Goal: Check status: Check status

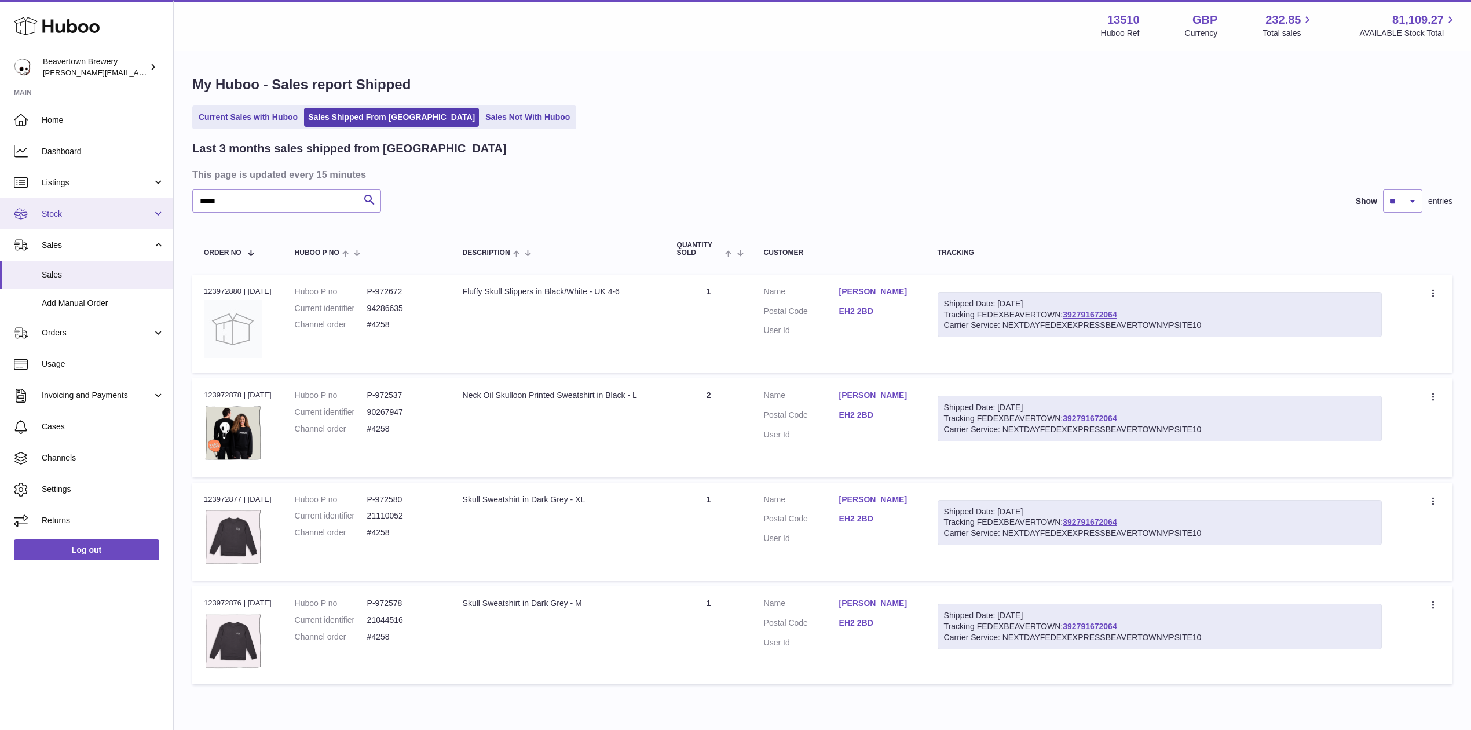
click at [54, 219] on link "Stock" at bounding box center [86, 213] width 173 height 31
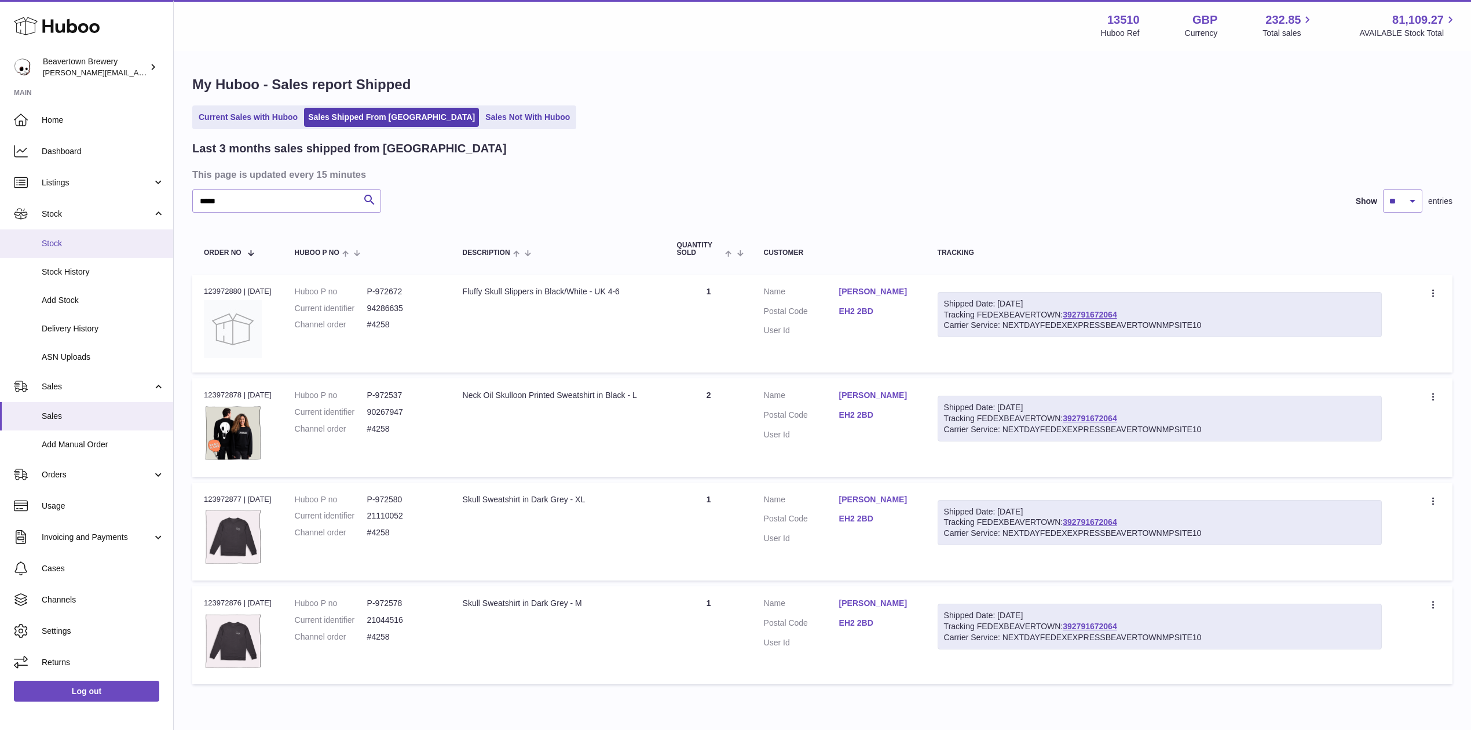
click at [74, 242] on span "Stock" at bounding box center [103, 243] width 123 height 11
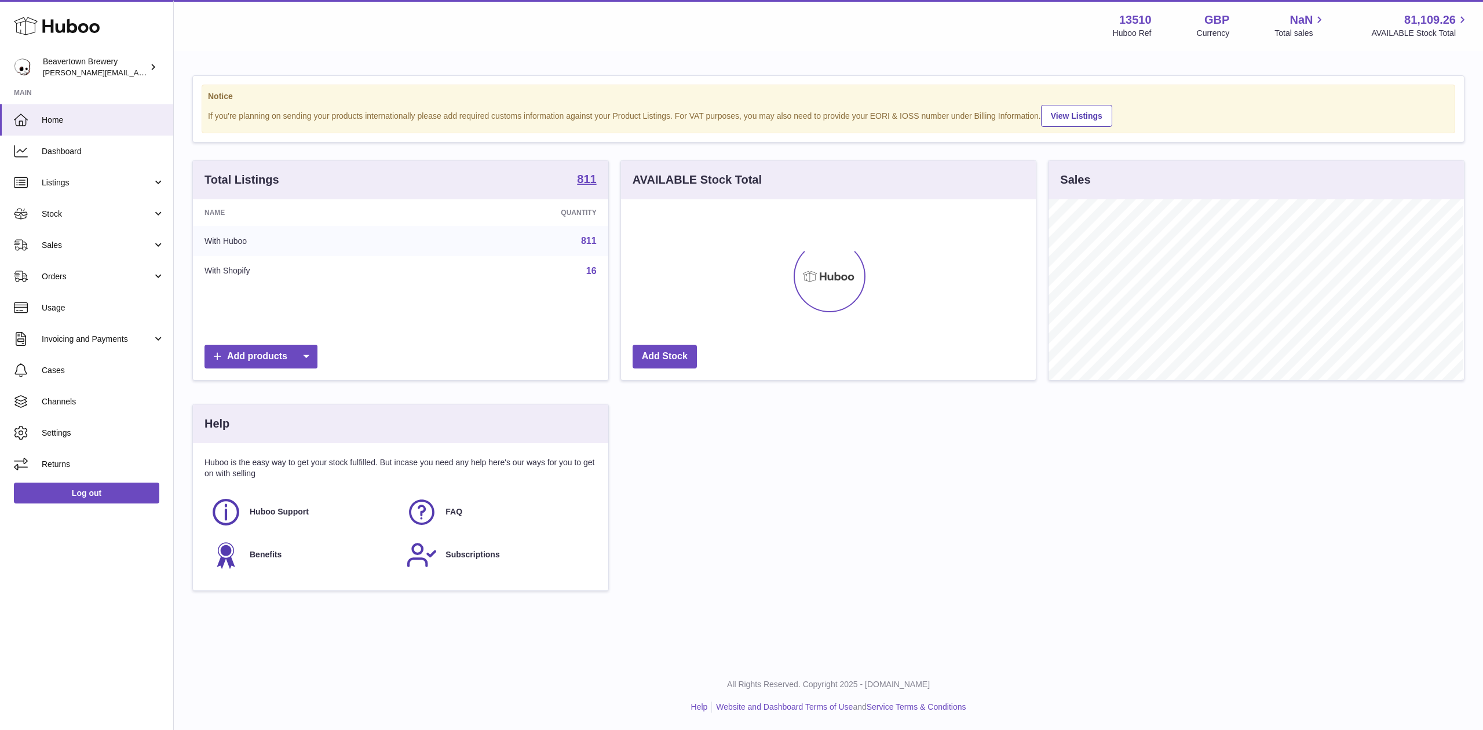
scroll to position [181, 415]
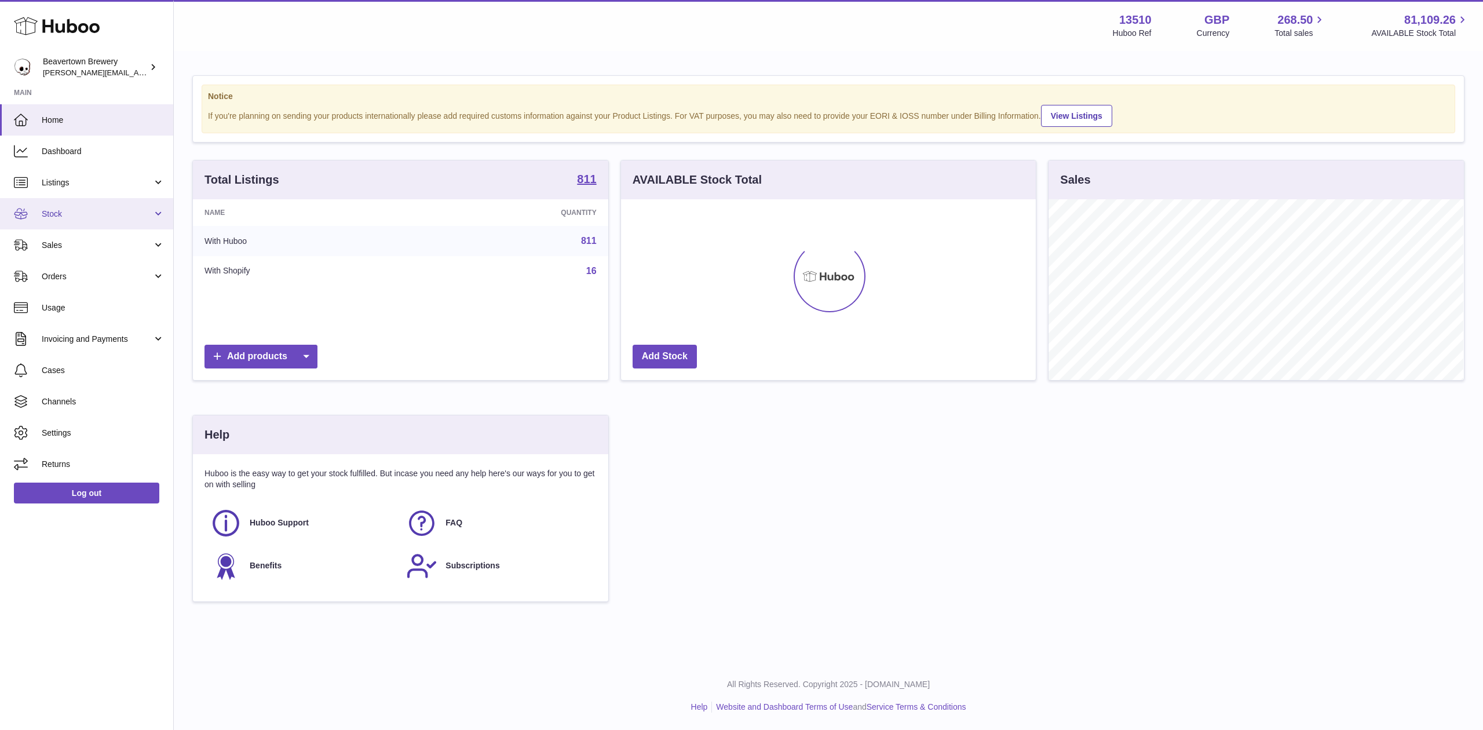
click at [56, 200] on link "Stock" at bounding box center [86, 213] width 173 height 31
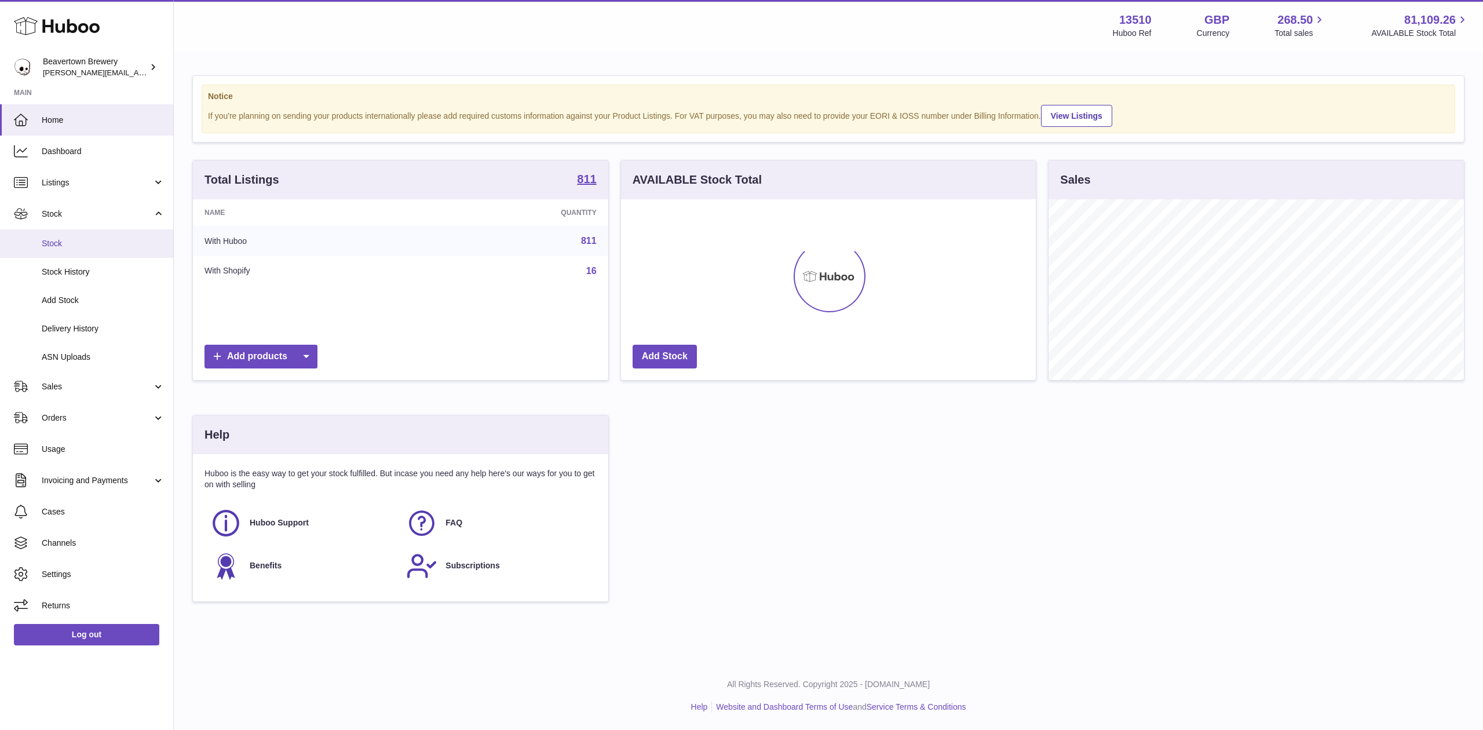
click at [116, 241] on span "Stock" at bounding box center [103, 243] width 123 height 11
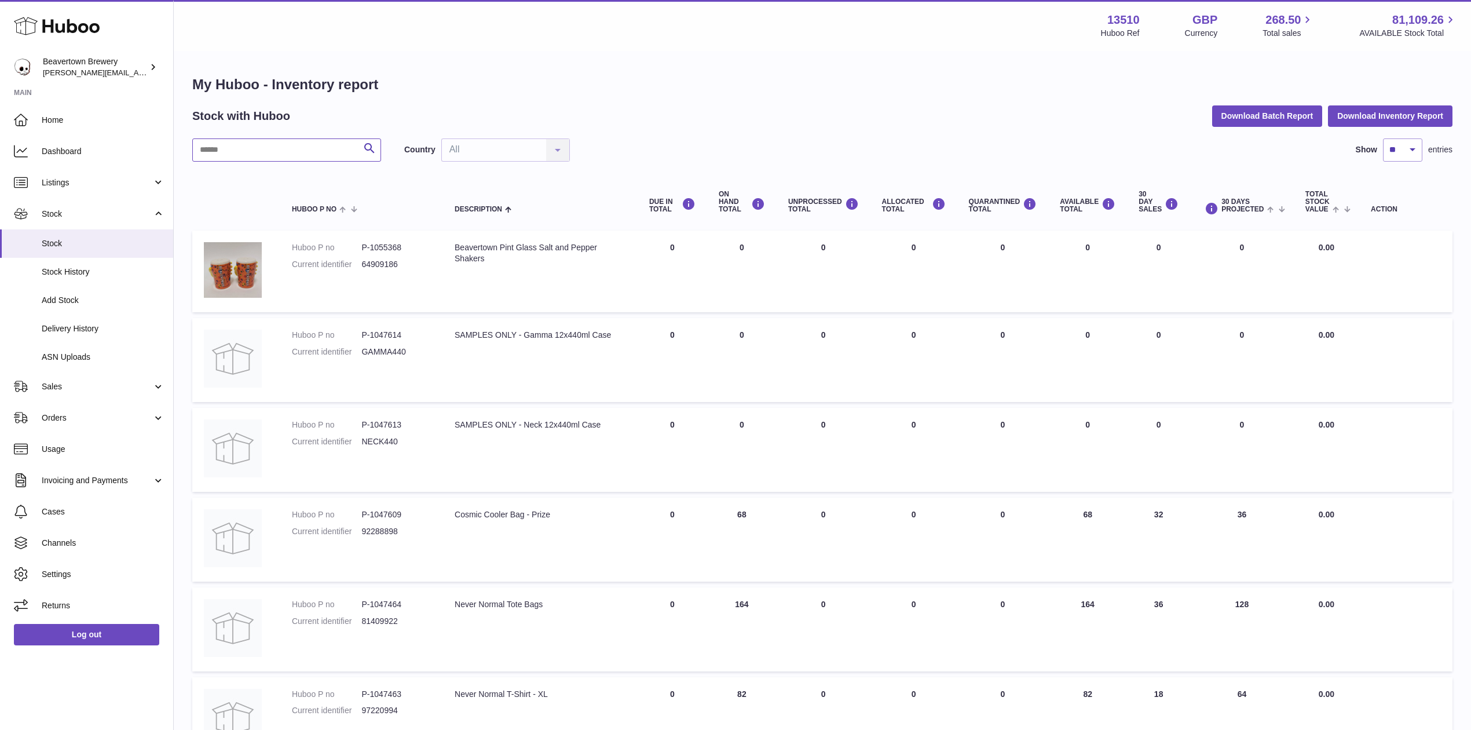
click at [326, 139] on input "text" at bounding box center [286, 149] width 189 height 23
type input "**********"
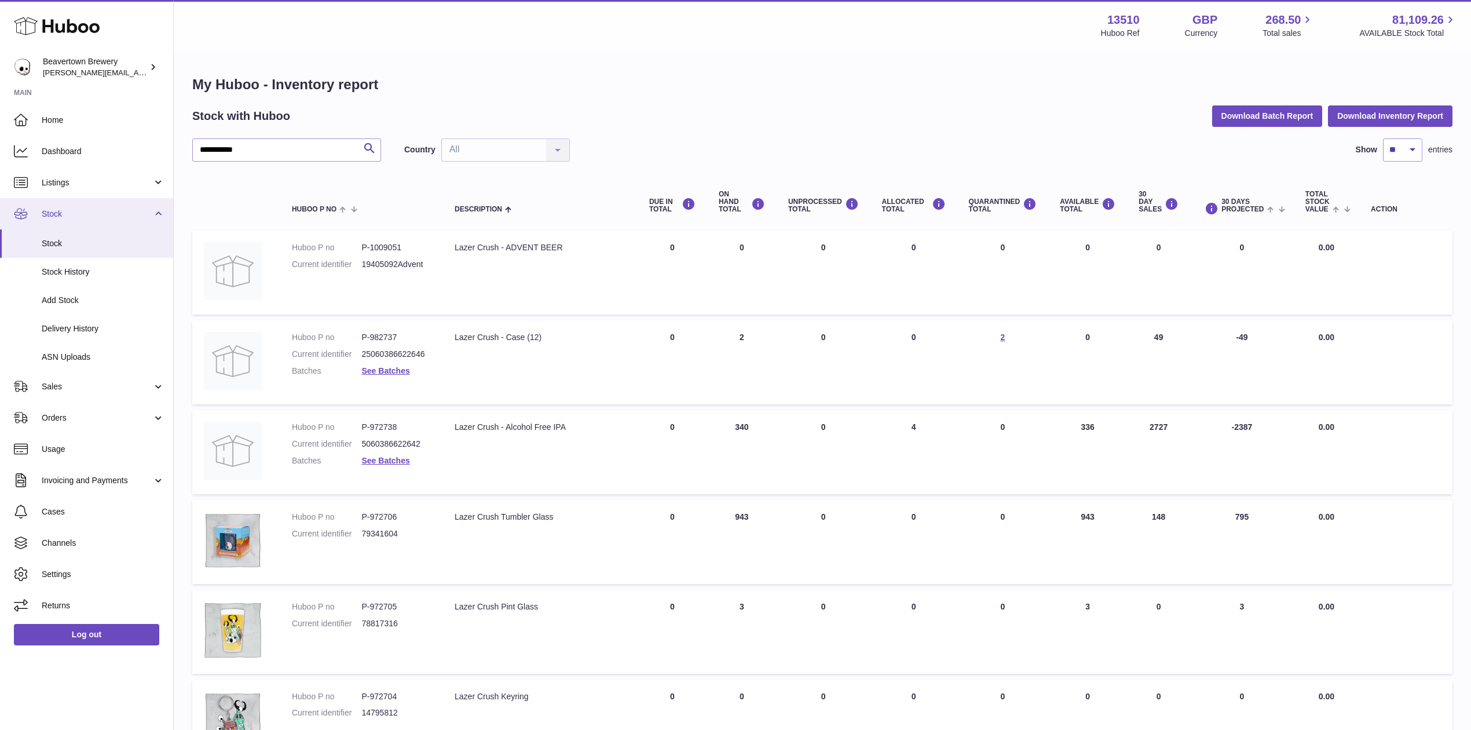
click at [72, 216] on span "Stock" at bounding box center [97, 214] width 111 height 11
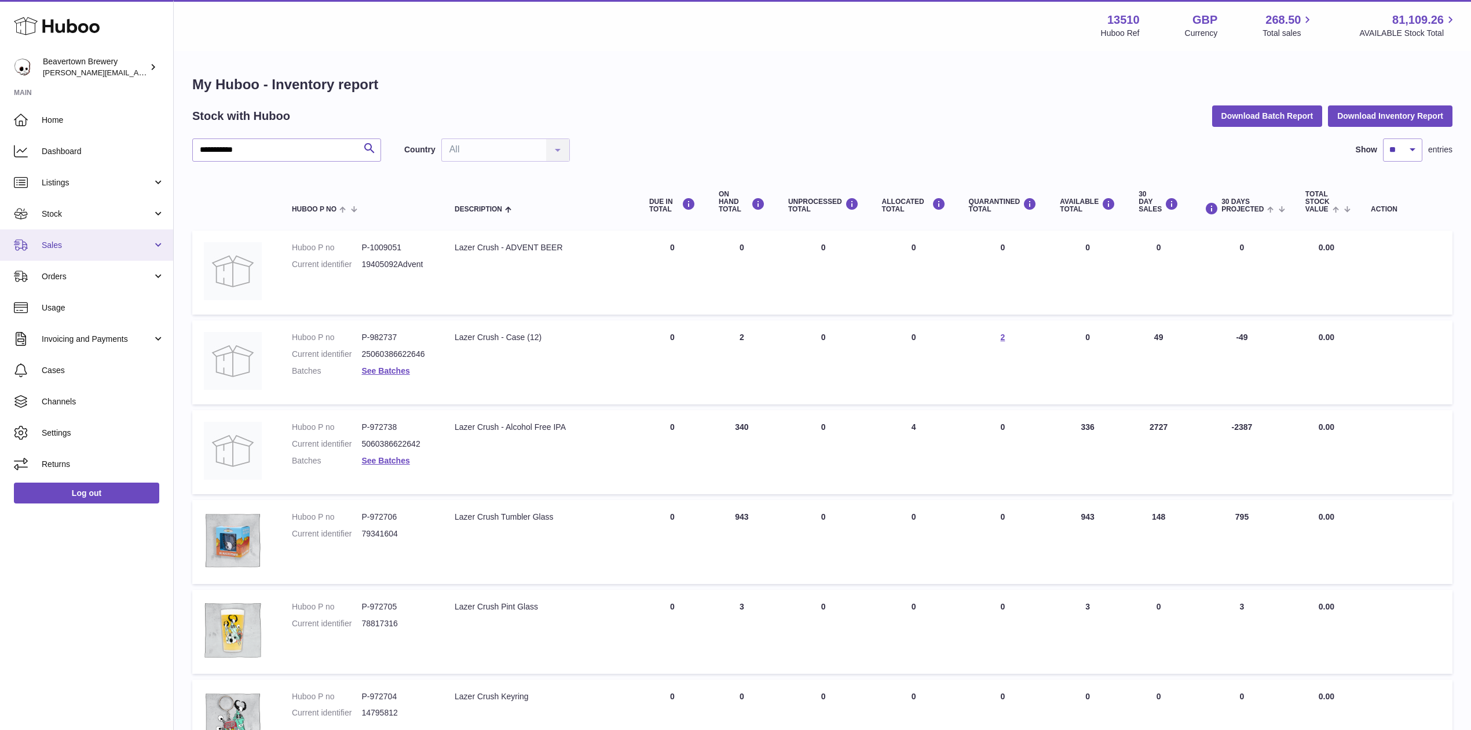
click at [56, 255] on link "Sales" at bounding box center [86, 244] width 173 height 31
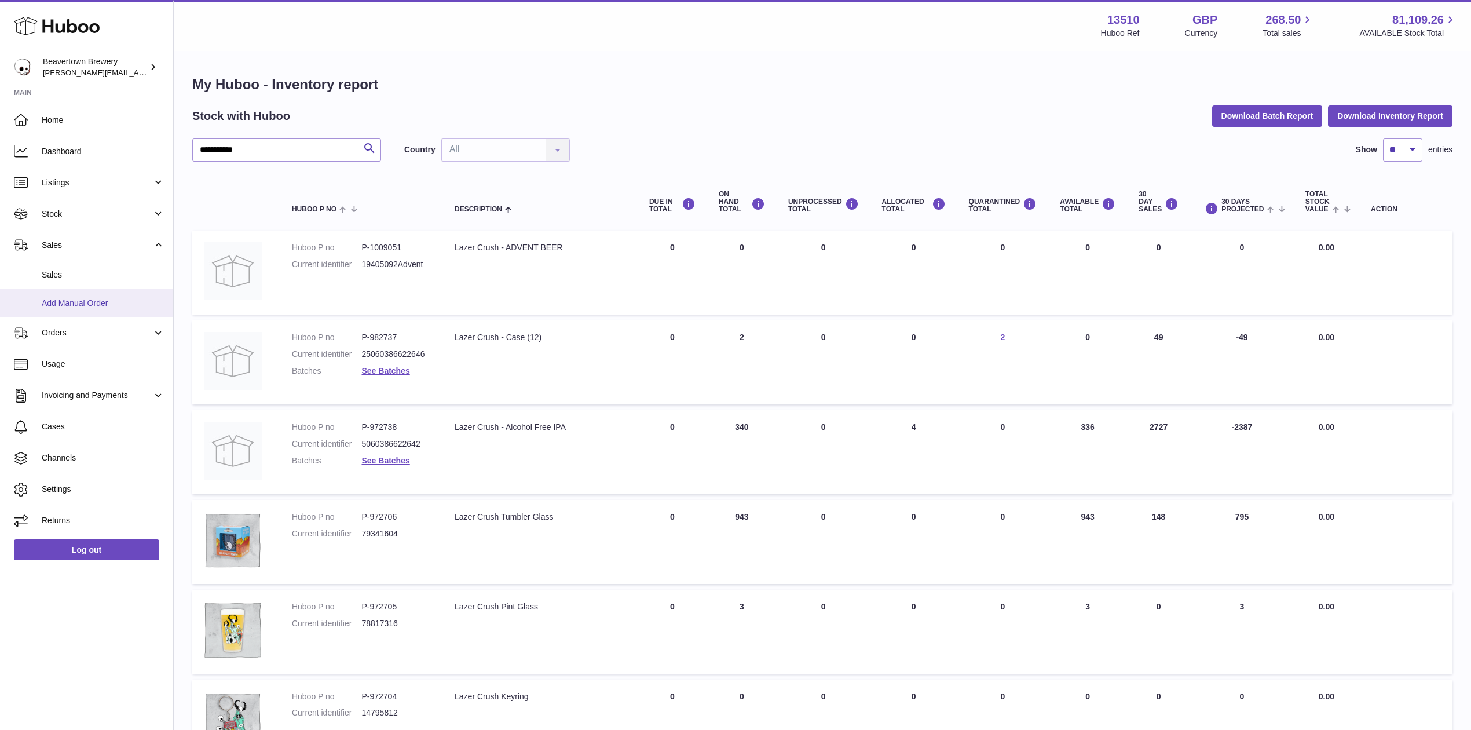
click at [91, 298] on span "Add Manual Order" at bounding box center [103, 303] width 123 height 11
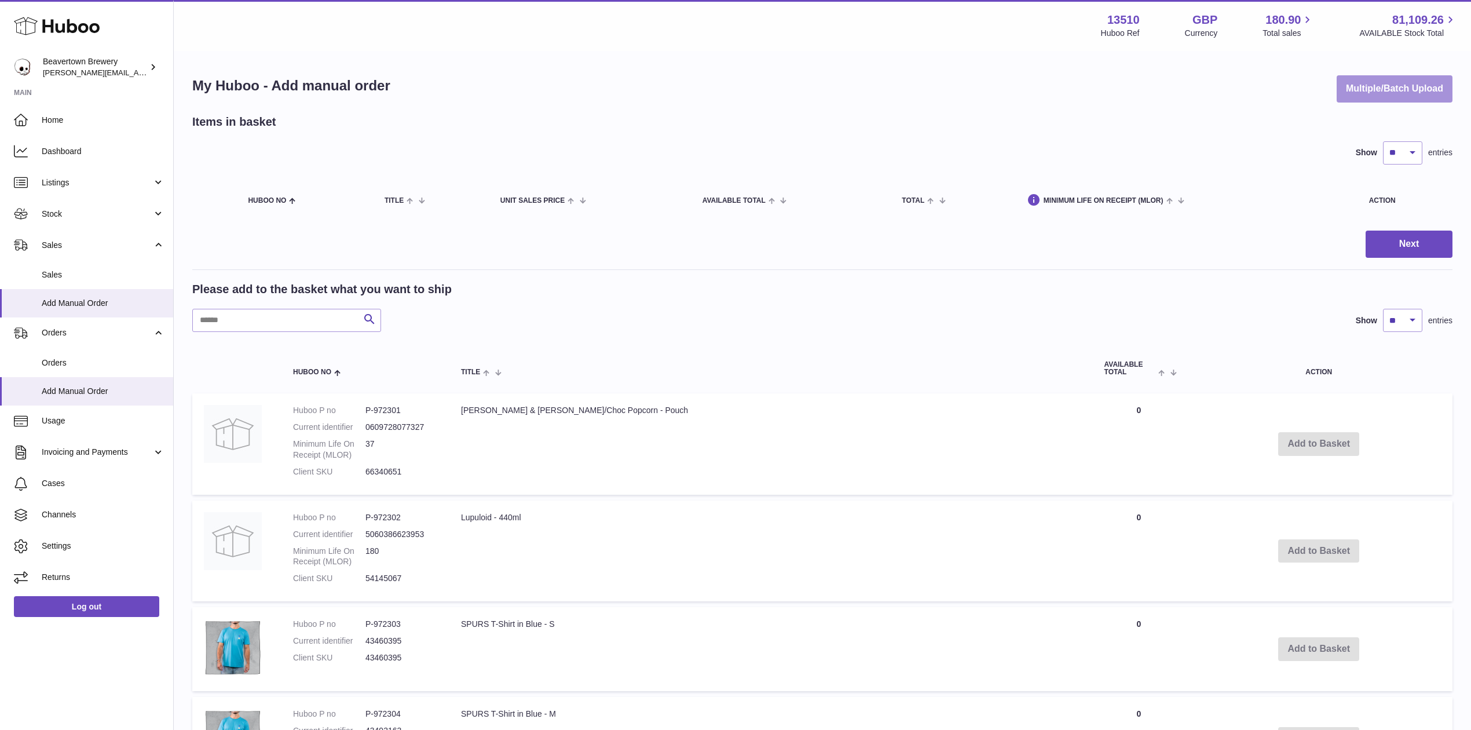
click at [1375, 95] on button "Multiple/Batch Upload" at bounding box center [1395, 88] width 116 height 27
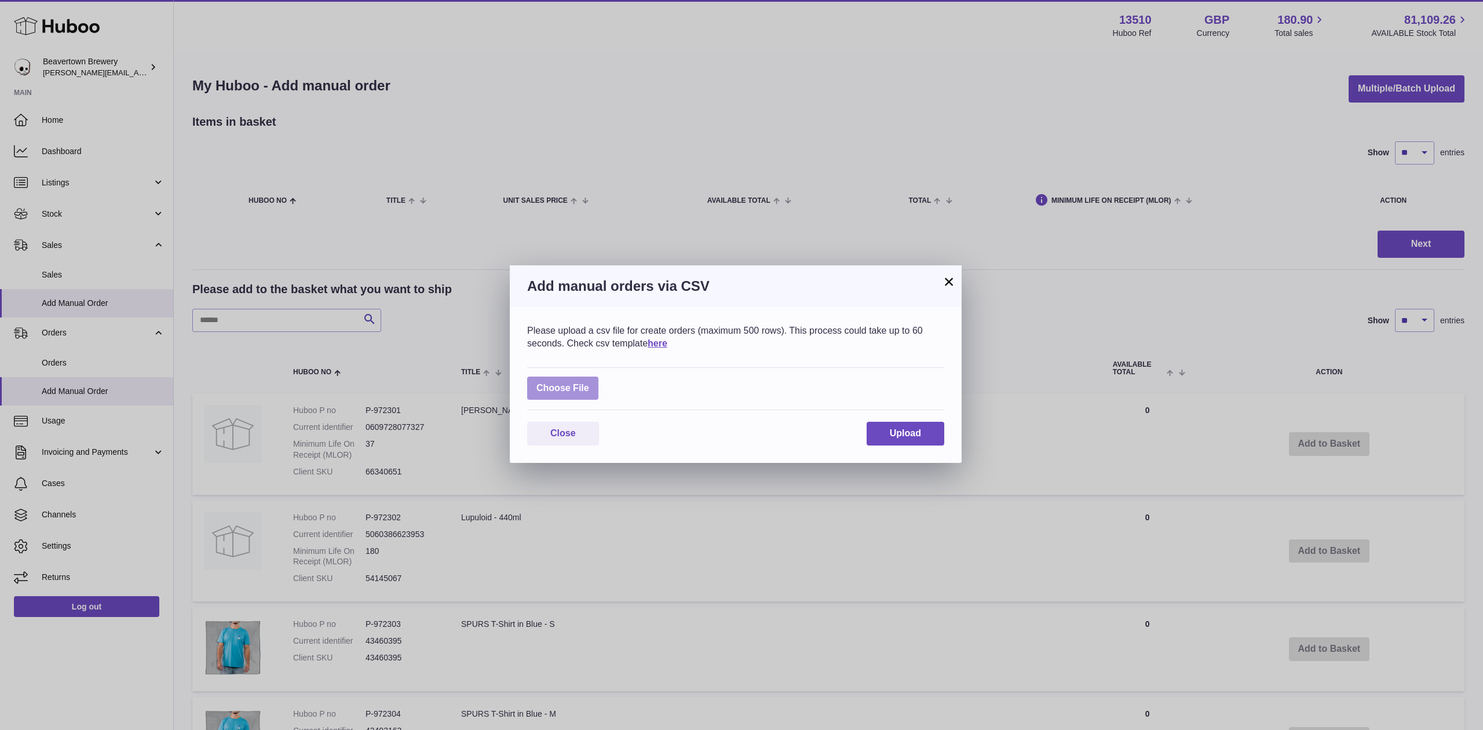
click at [579, 381] on label at bounding box center [562, 389] width 71 height 24
click at [589, 382] on input "file" at bounding box center [589, 382] width 1 height 1
type input "**********"
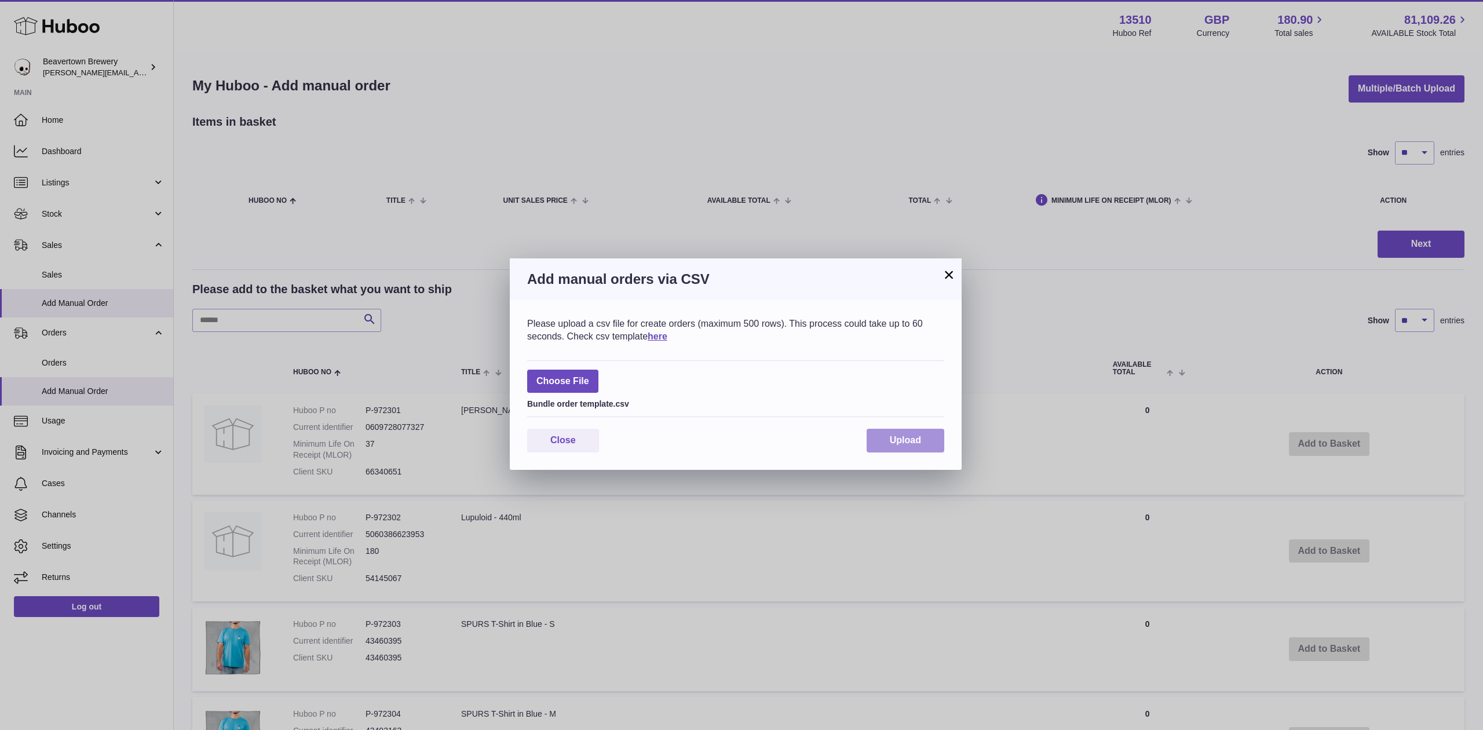
click at [878, 445] on button "Upload" at bounding box center [906, 441] width 78 height 24
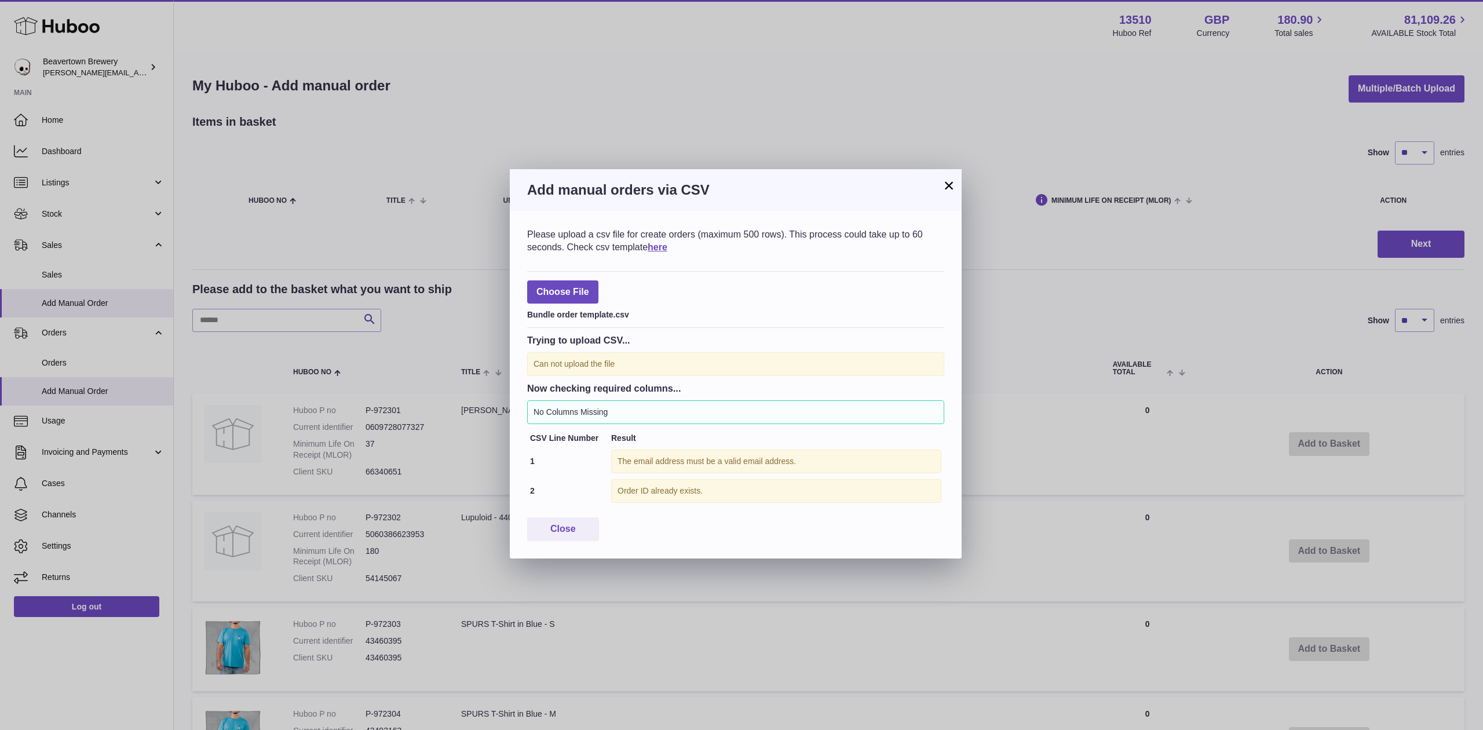
click at [946, 189] on button "×" at bounding box center [949, 185] width 14 height 14
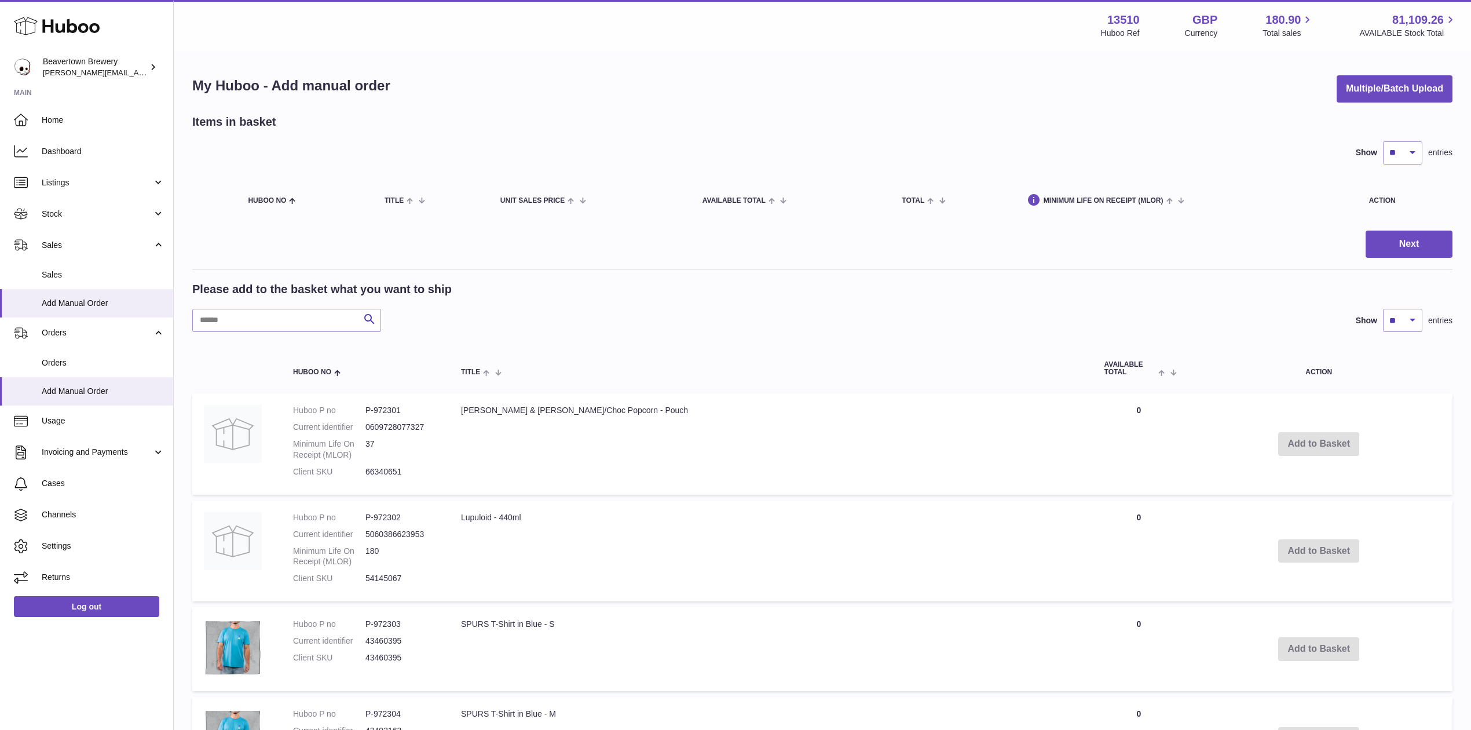
click at [1328, 79] on div "My Huboo - Add manual order Multiple/Batch Upload" at bounding box center [822, 88] width 1261 height 27
click at [1337, 100] on button "Multiple/Batch Upload" at bounding box center [1395, 88] width 116 height 27
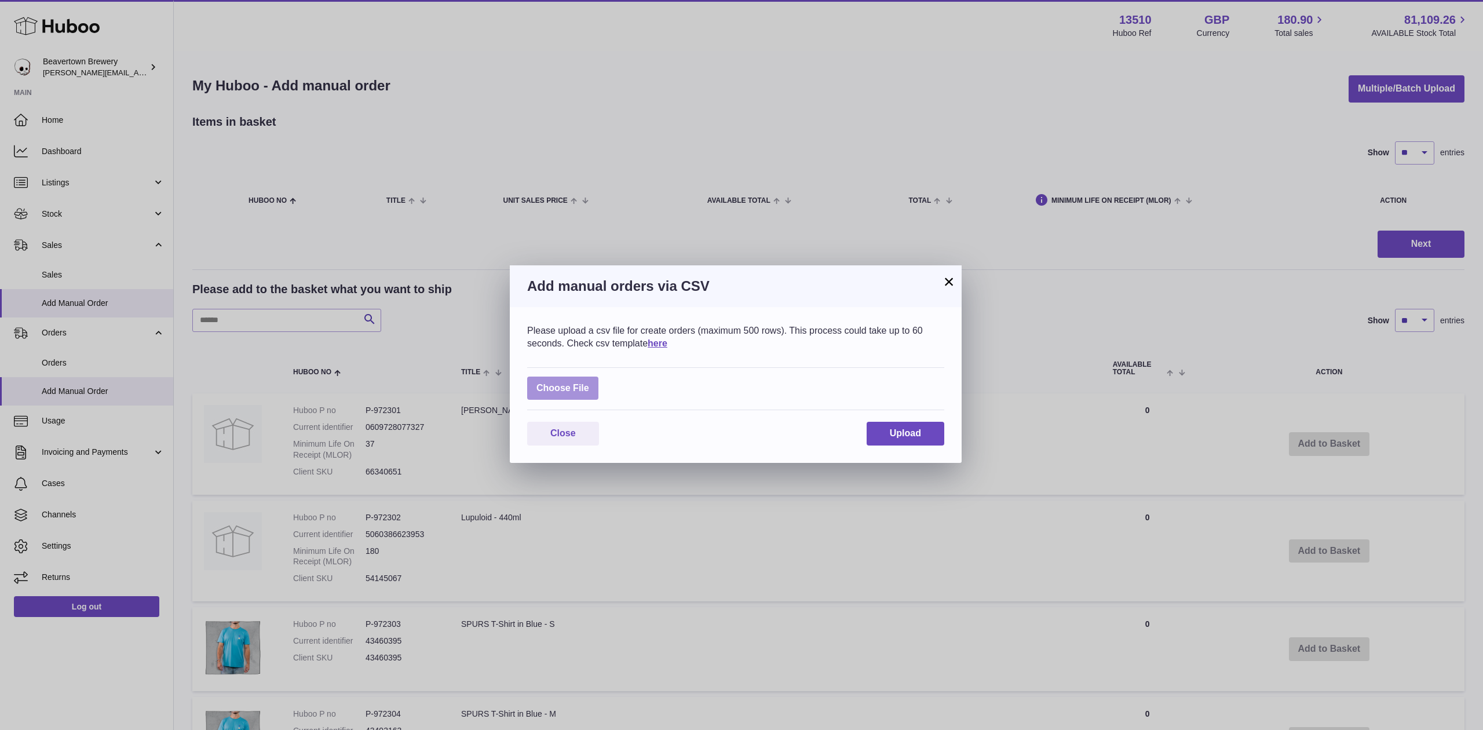
click at [575, 388] on label at bounding box center [562, 389] width 71 height 24
click at [589, 383] on input "file" at bounding box center [589, 382] width 1 height 1
type input "**********"
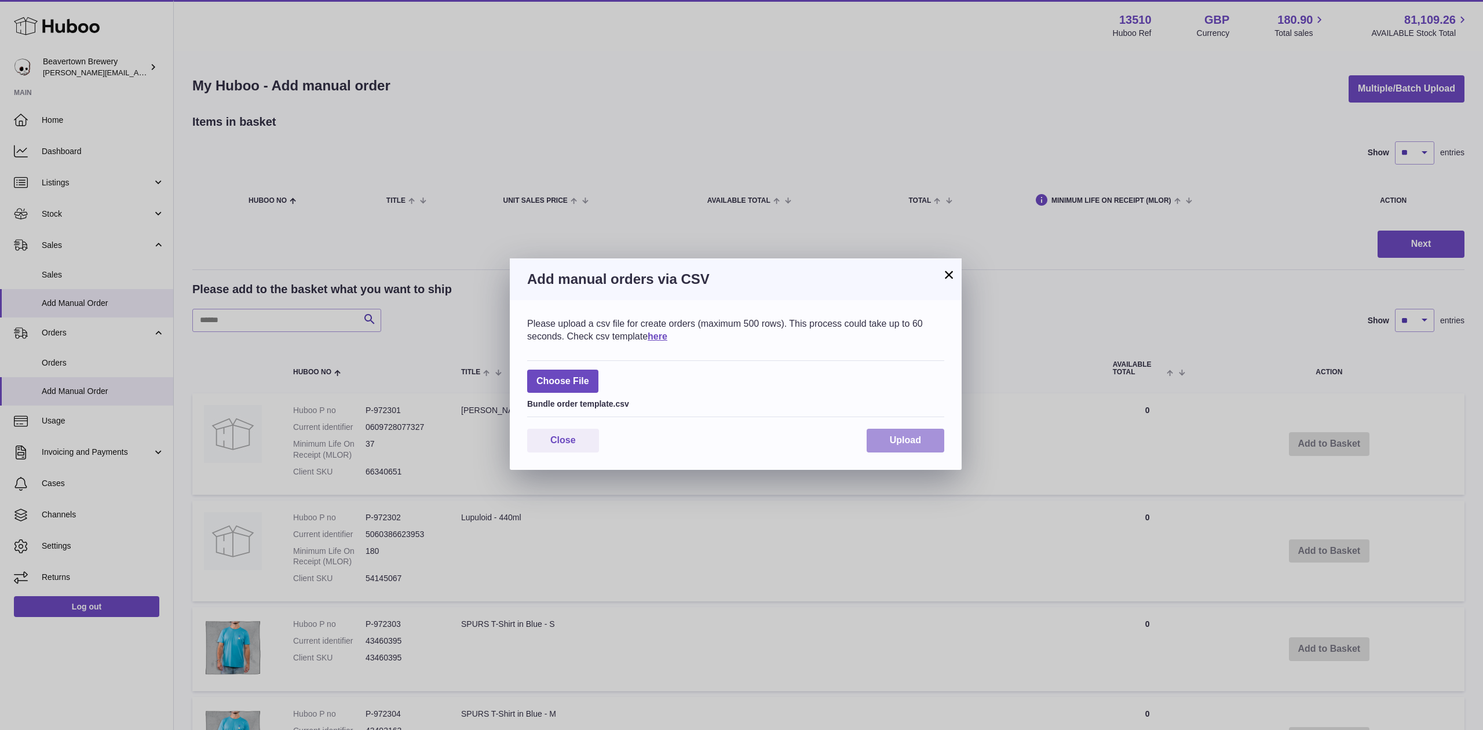
click at [886, 432] on button "Upload" at bounding box center [906, 441] width 78 height 24
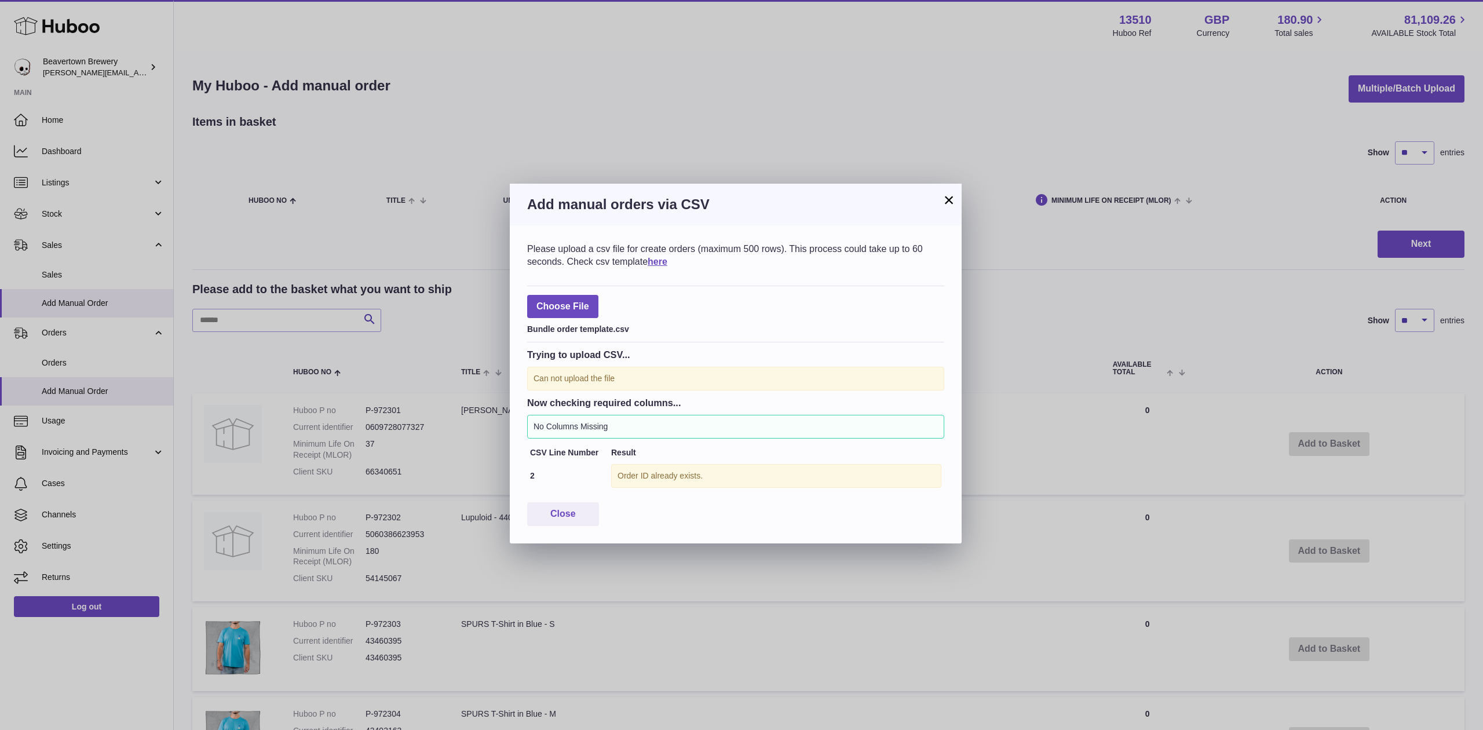
click at [954, 202] on button "×" at bounding box center [949, 200] width 14 height 14
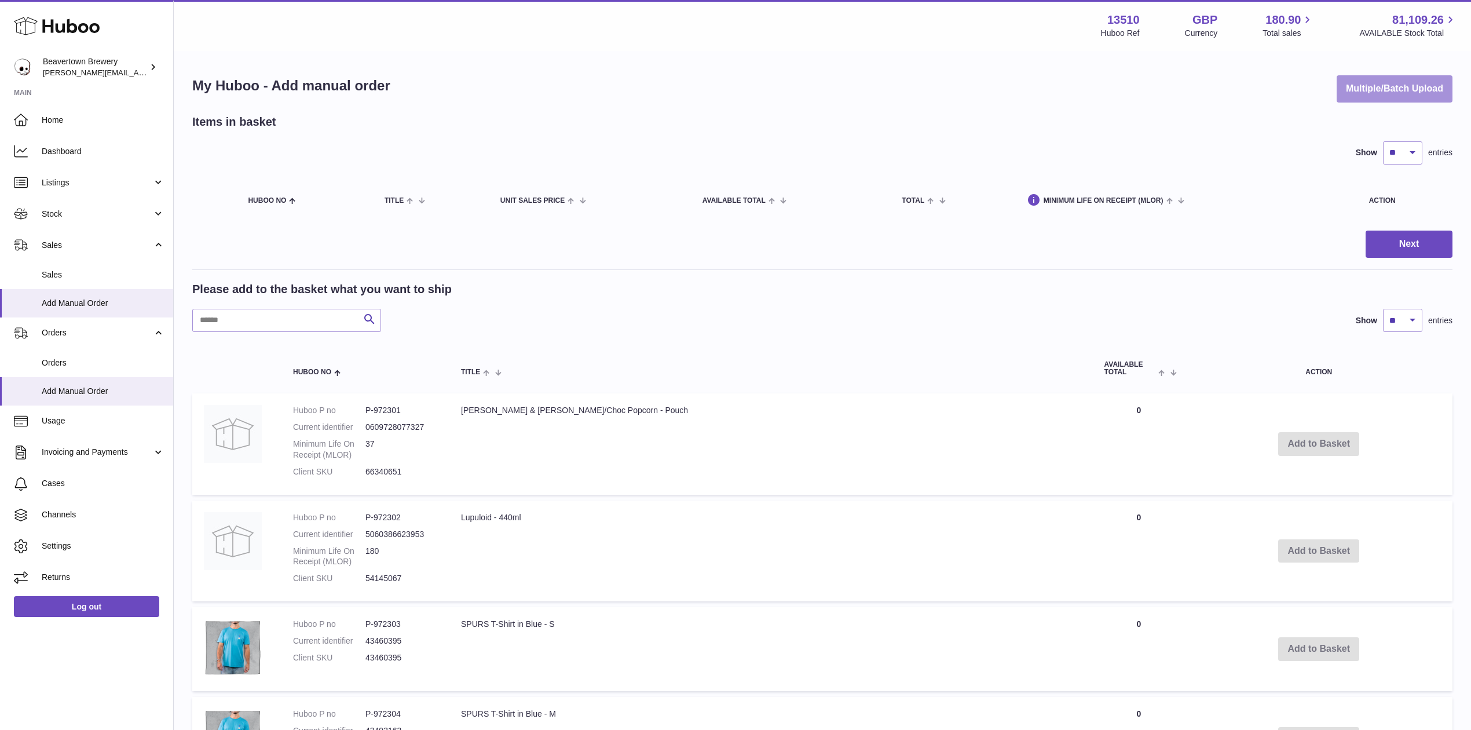
click at [1382, 86] on button "Multiple/Batch Upload" at bounding box center [1395, 88] width 116 height 27
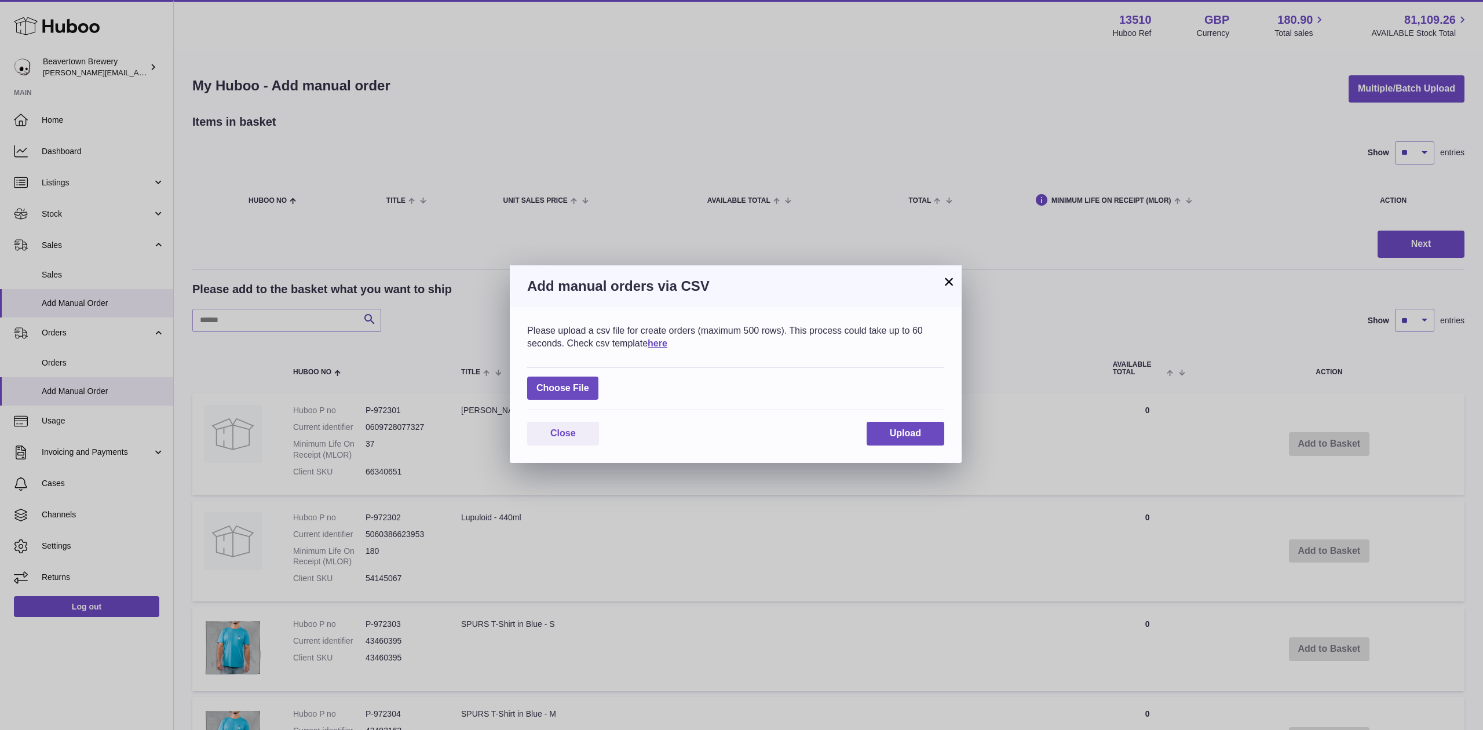
click at [599, 387] on div "Choose File" at bounding box center [735, 388] width 417 height 43
click at [594, 387] on label at bounding box center [562, 389] width 71 height 24
click at [590, 383] on input "file" at bounding box center [589, 382] width 1 height 1
type input "**********"
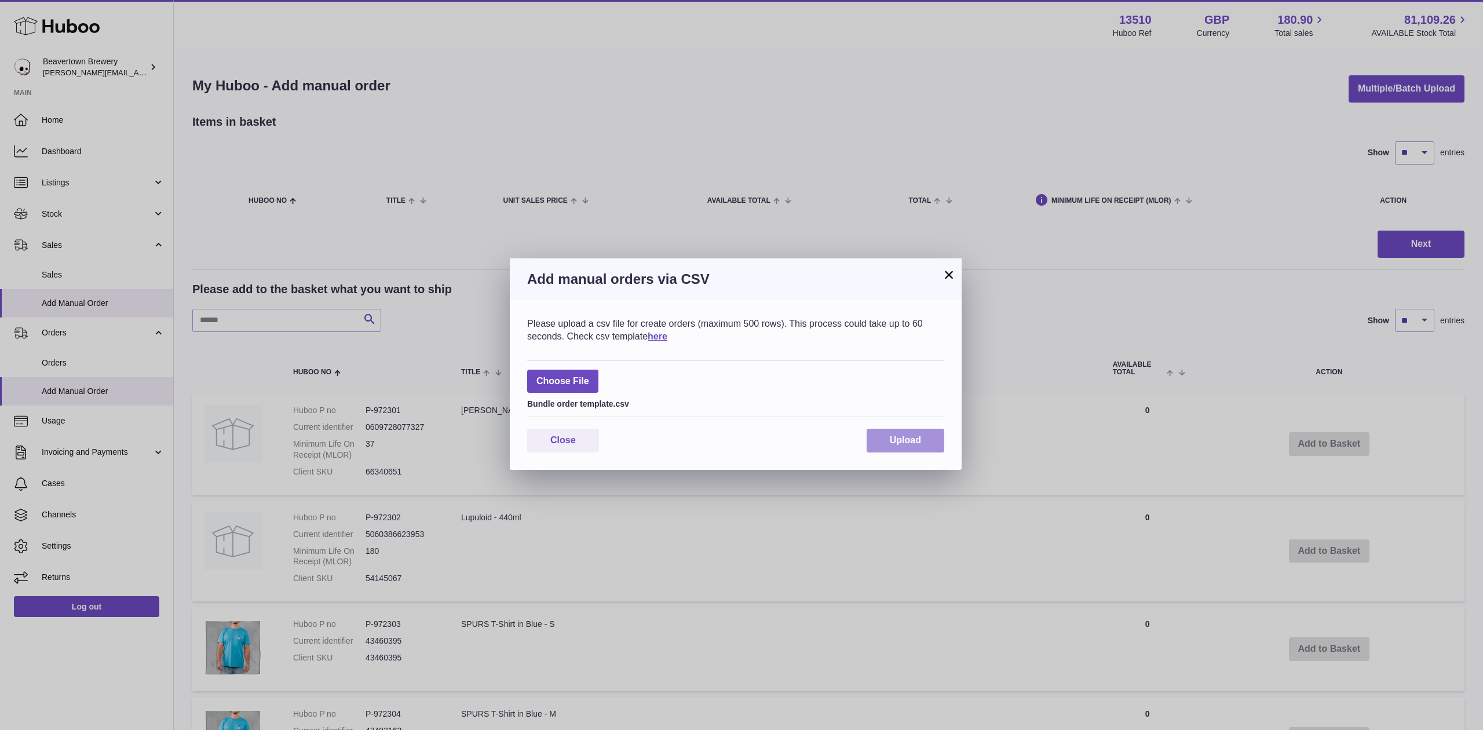
click at [934, 436] on button "Upload" at bounding box center [906, 441] width 78 height 24
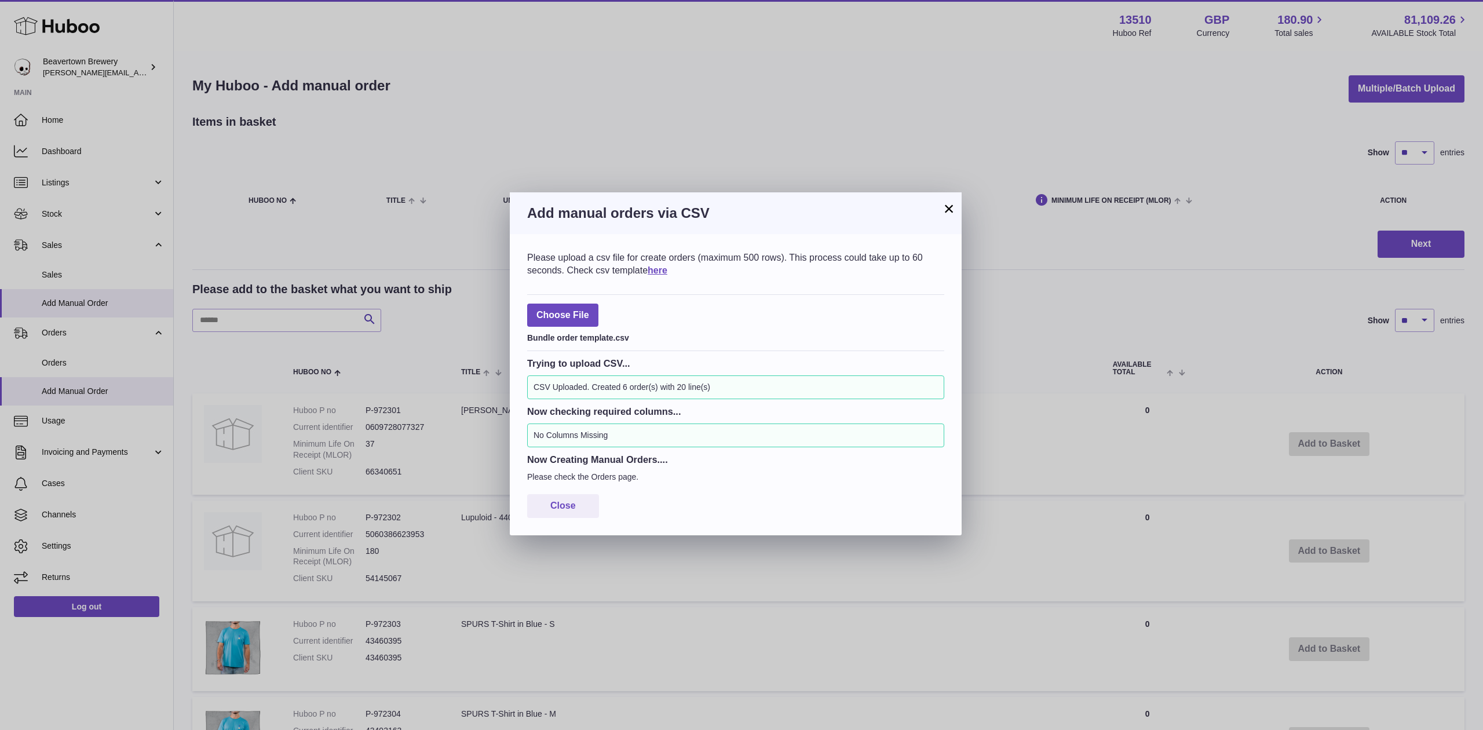
click at [948, 216] on button "×" at bounding box center [949, 209] width 14 height 14
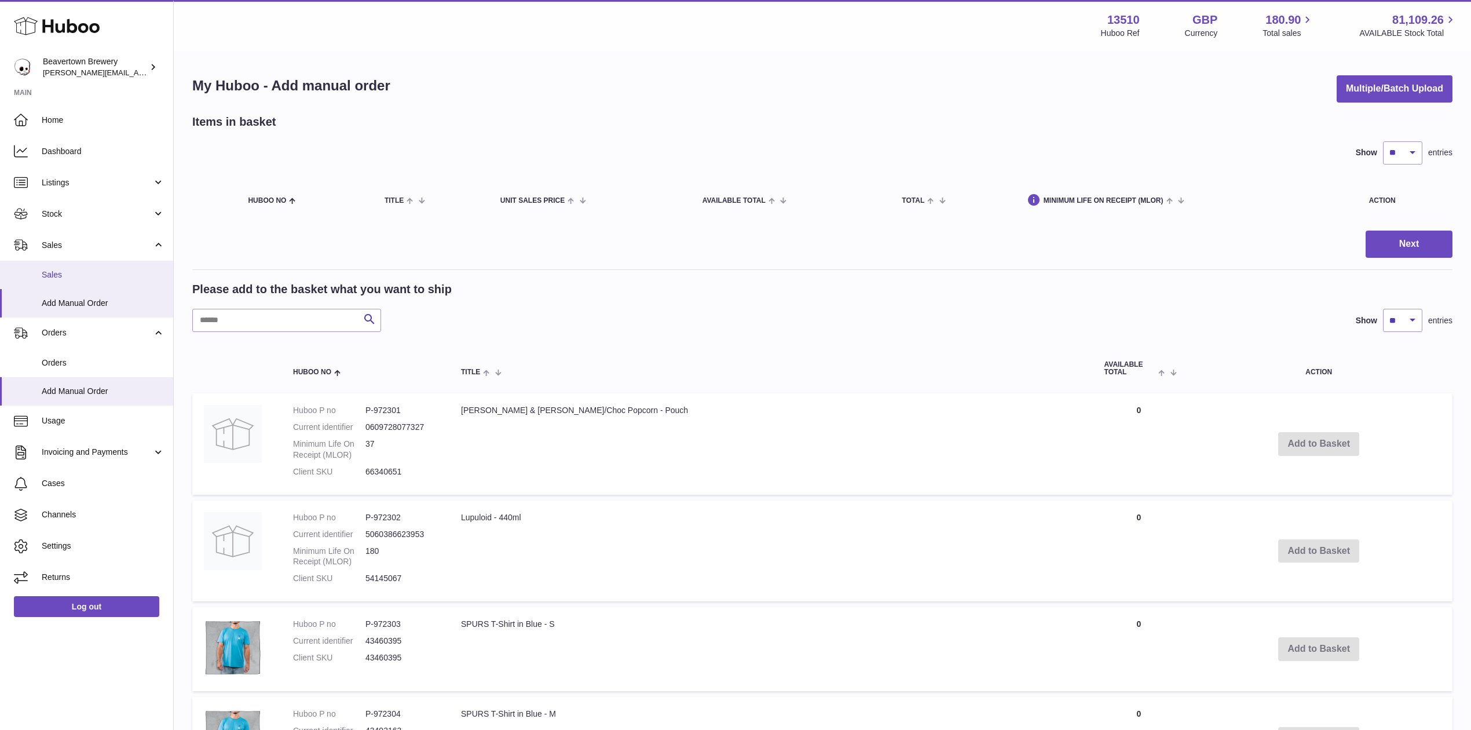
click at [65, 265] on link "Sales" at bounding box center [86, 275] width 173 height 28
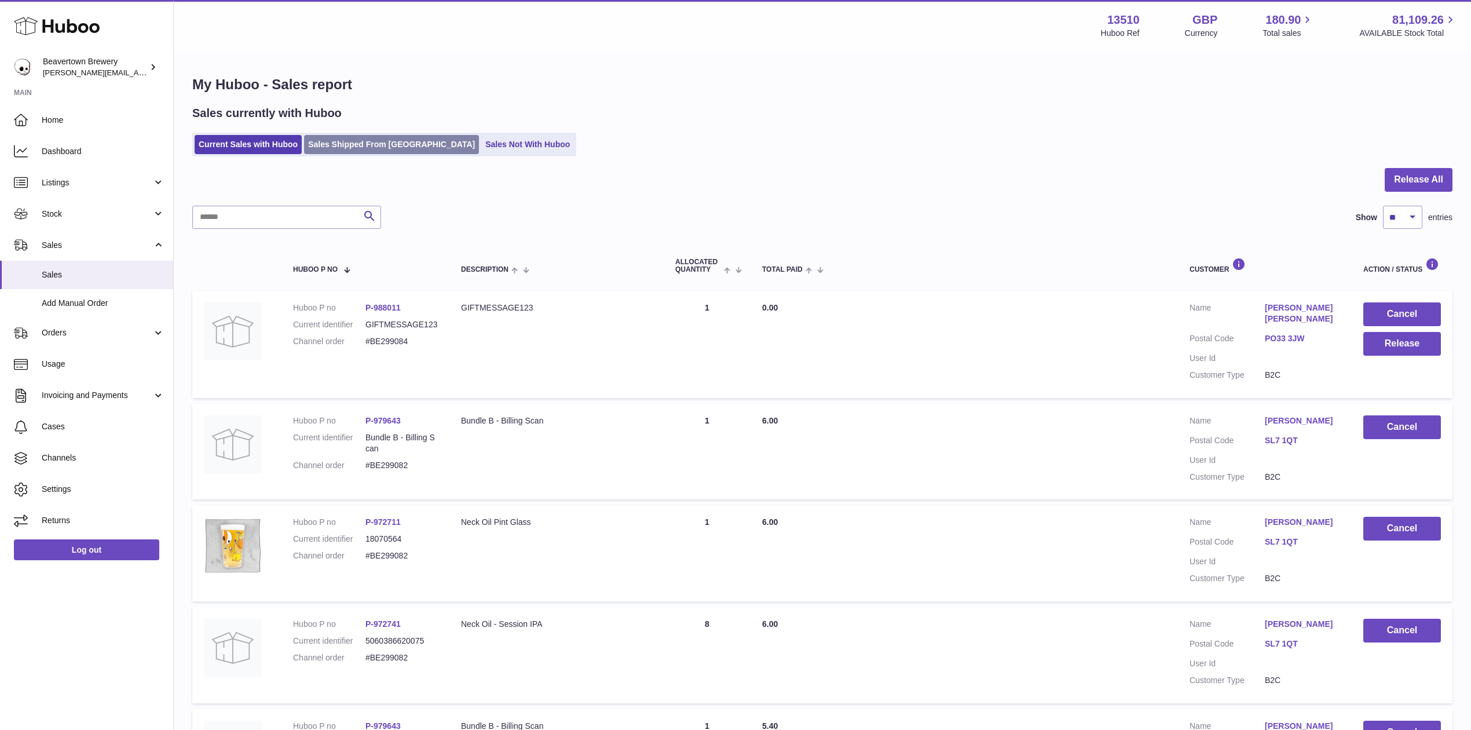
click at [362, 149] on link "Sales Shipped From [GEOGRAPHIC_DATA]" at bounding box center [391, 144] width 175 height 19
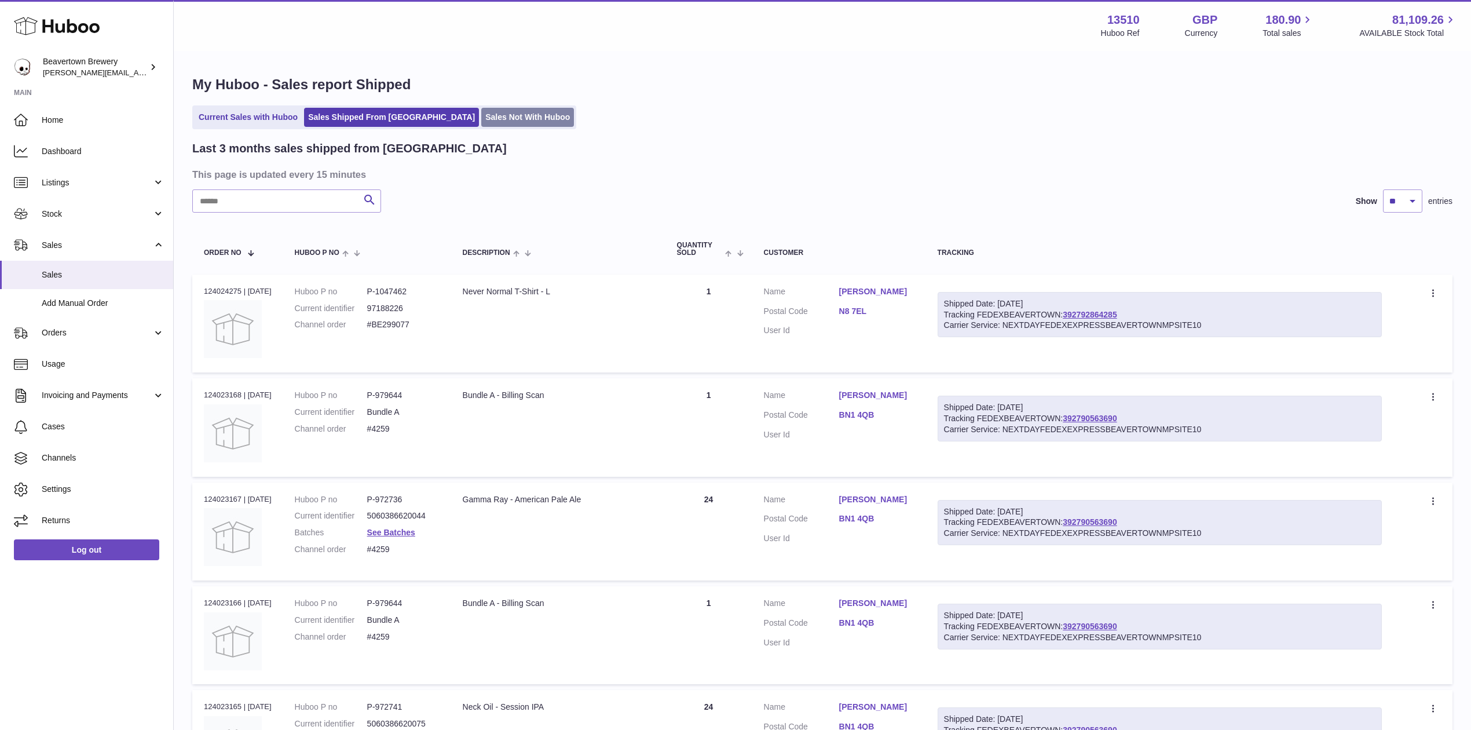
click at [499, 116] on link "Sales Not With Huboo" at bounding box center [527, 117] width 93 height 19
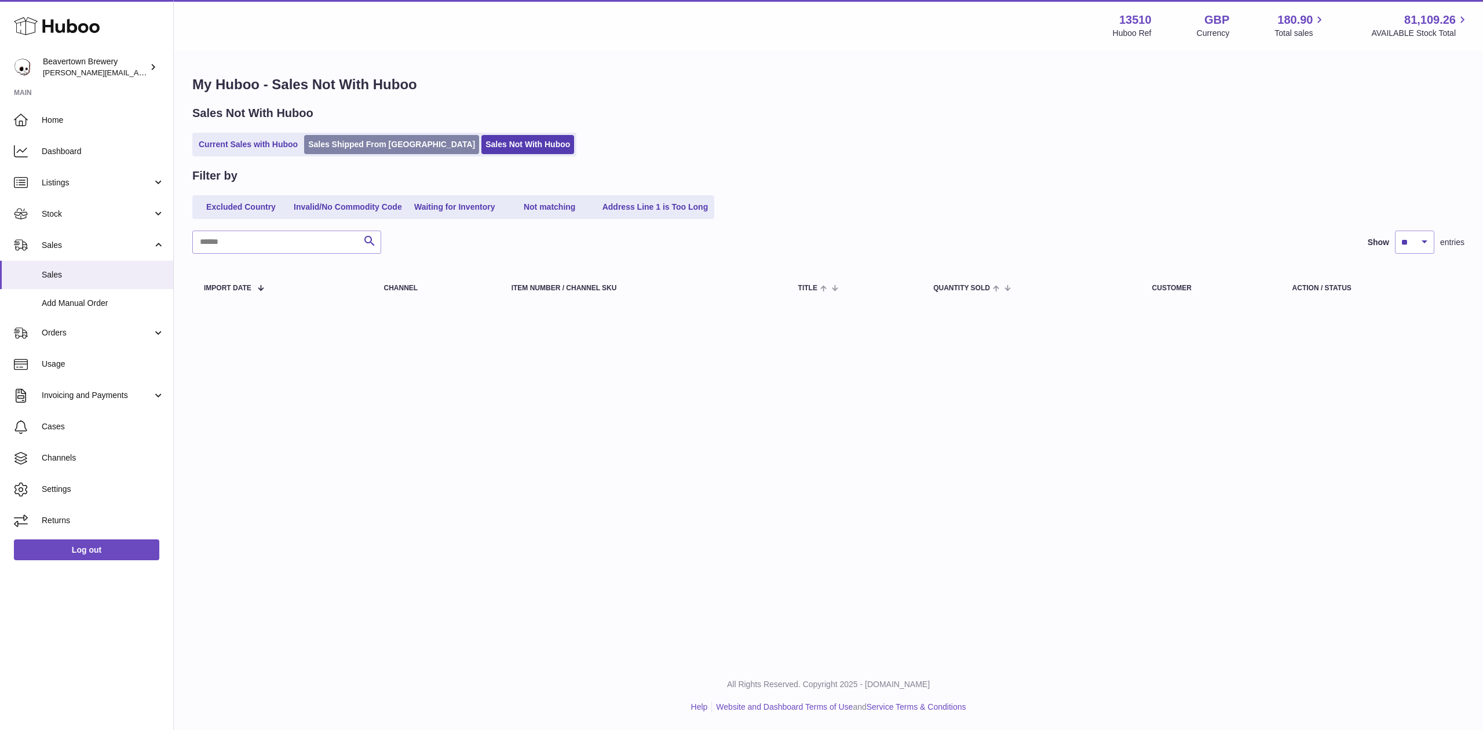
click at [353, 151] on link "Sales Shipped From [GEOGRAPHIC_DATA]" at bounding box center [391, 144] width 175 height 19
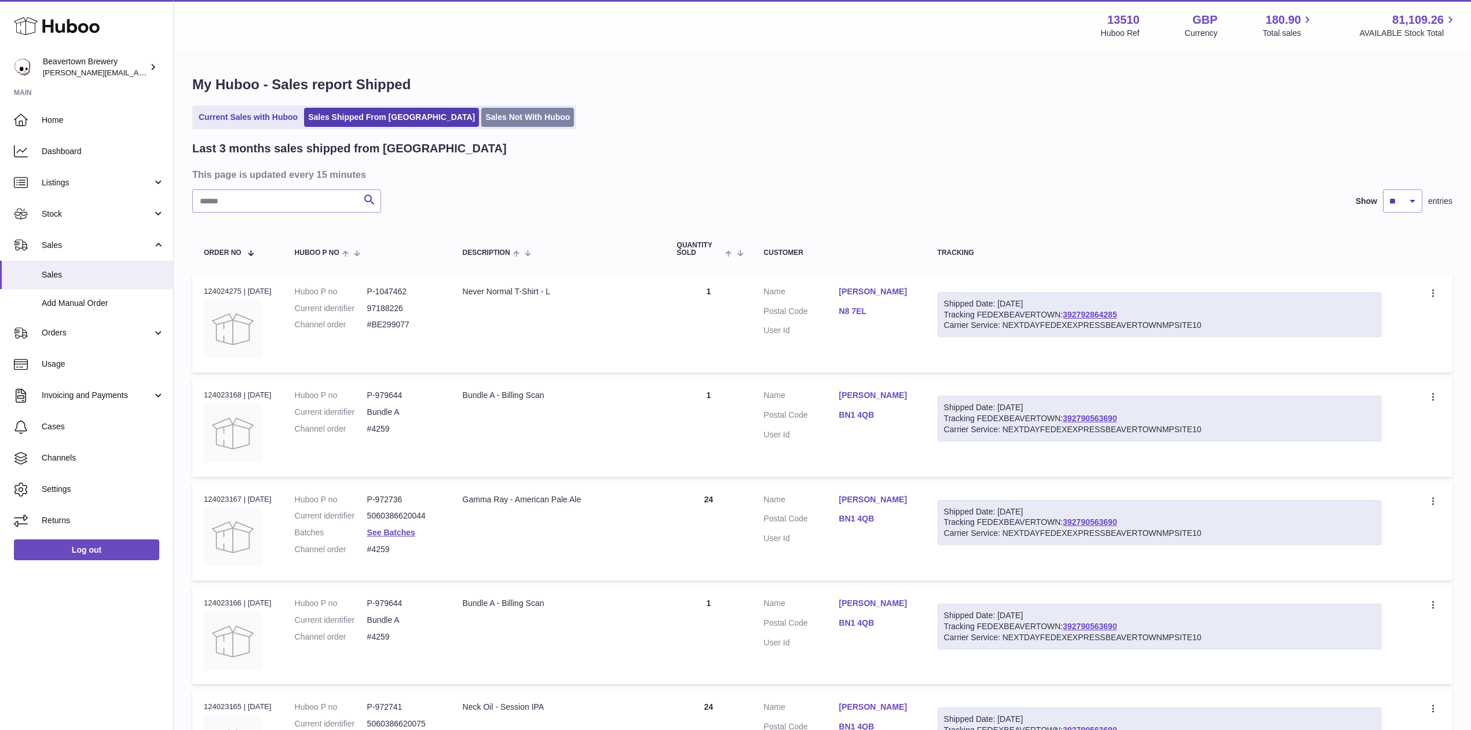
click at [499, 123] on link "Sales Not With Huboo" at bounding box center [527, 117] width 93 height 19
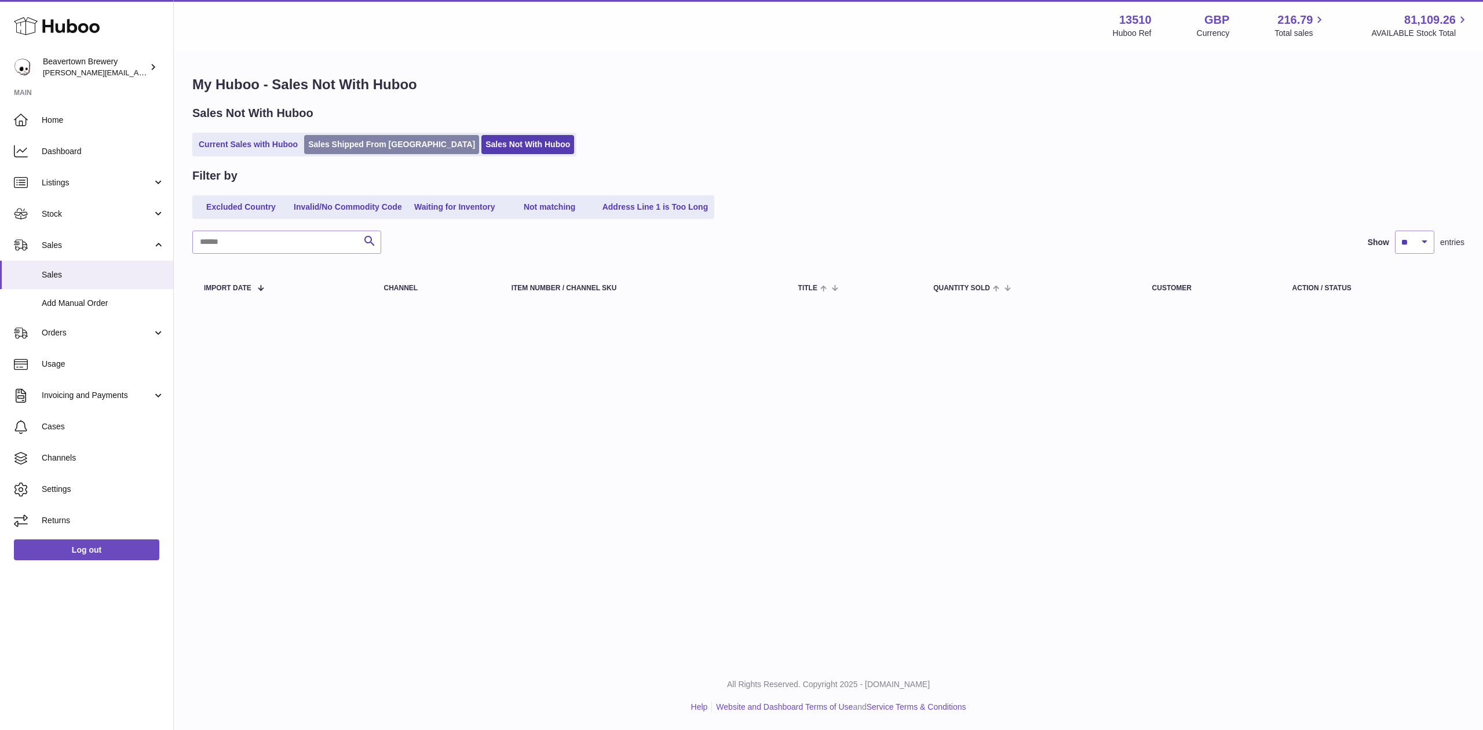
click at [344, 151] on link "Sales Shipped From [GEOGRAPHIC_DATA]" at bounding box center [391, 144] width 175 height 19
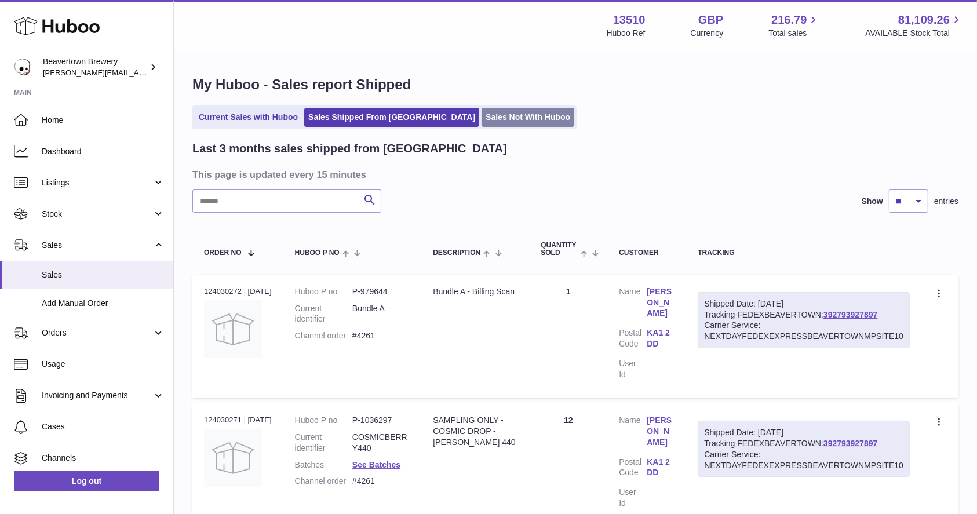
click at [481, 121] on link "Sales Not With Huboo" at bounding box center [527, 117] width 93 height 19
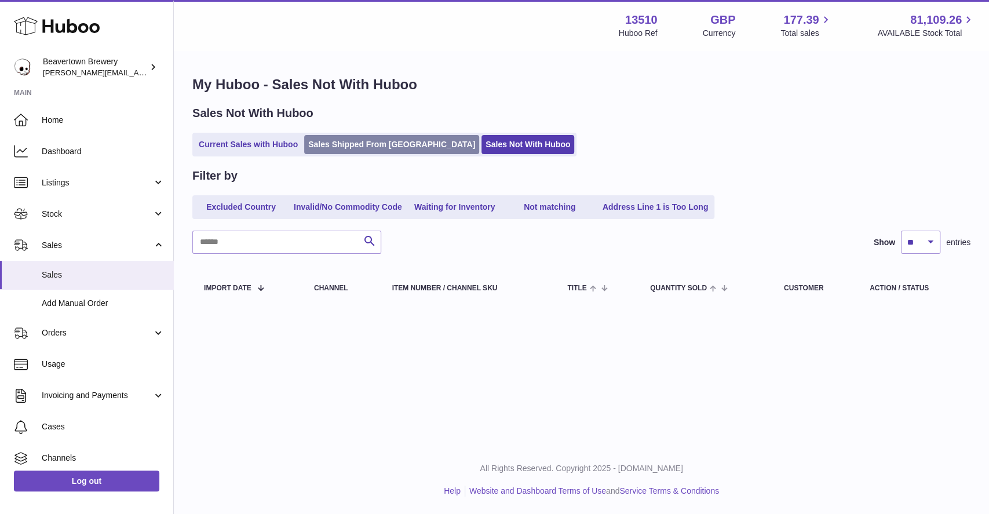
click at [356, 137] on link "Sales Shipped From [GEOGRAPHIC_DATA]" at bounding box center [391, 144] width 175 height 19
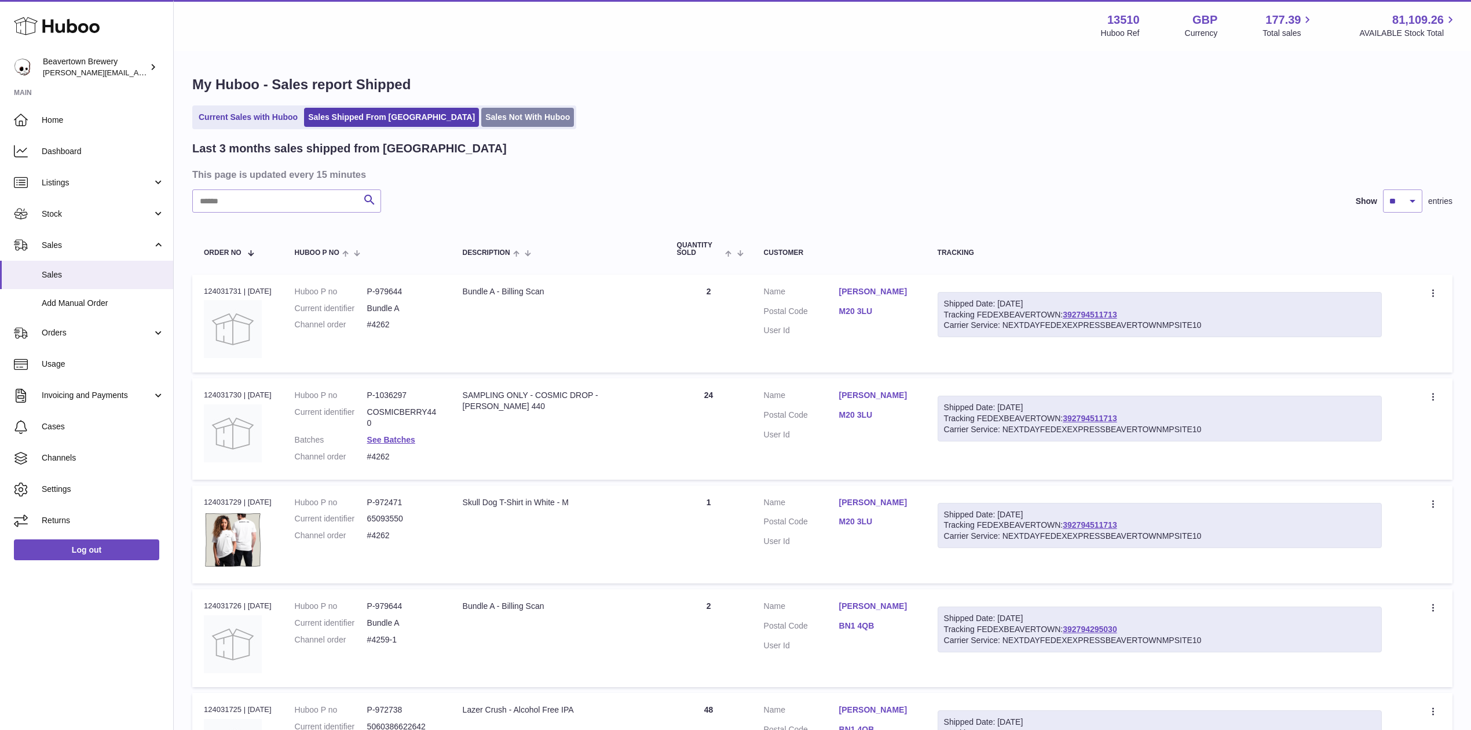
click at [481, 110] on link "Sales Not With Huboo" at bounding box center [527, 117] width 93 height 19
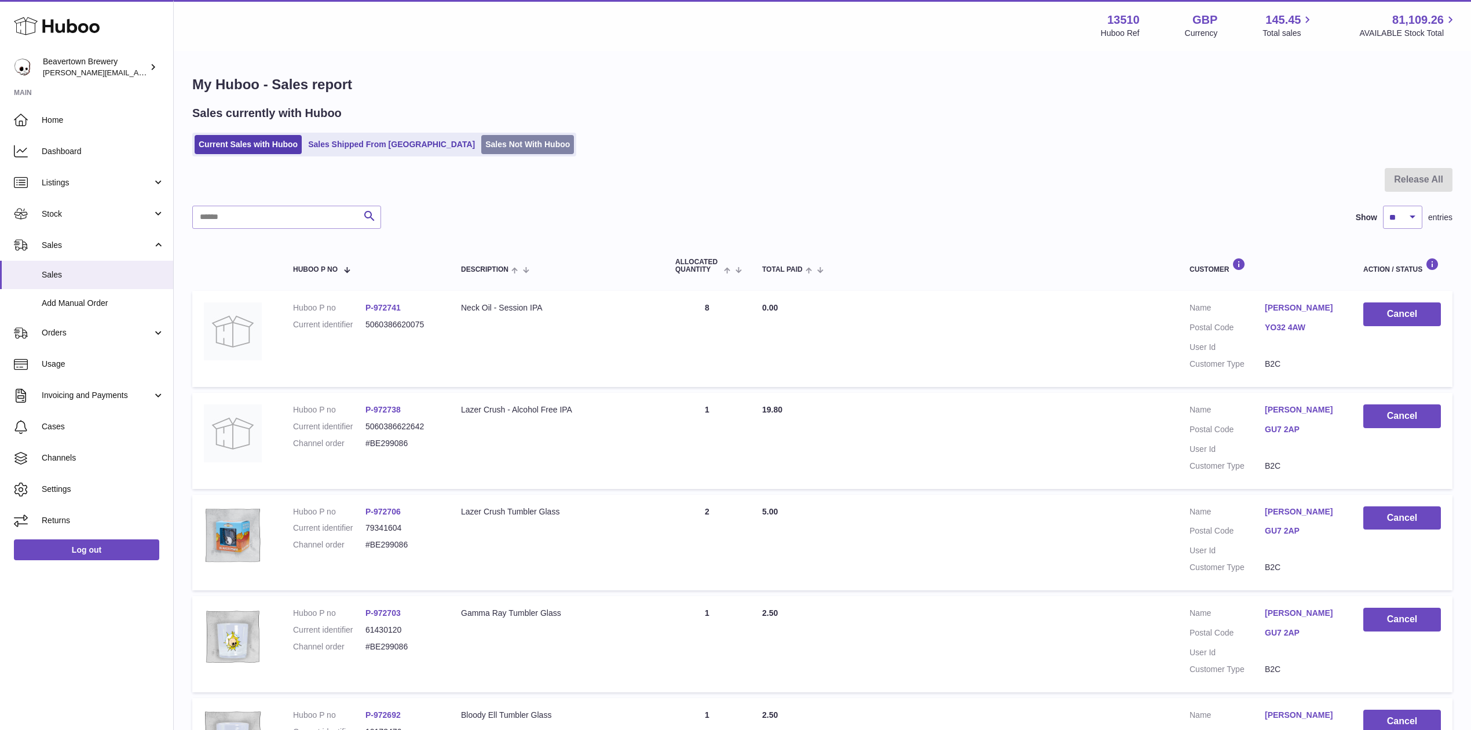
click at [481, 145] on link "Sales Not With Huboo" at bounding box center [527, 144] width 93 height 19
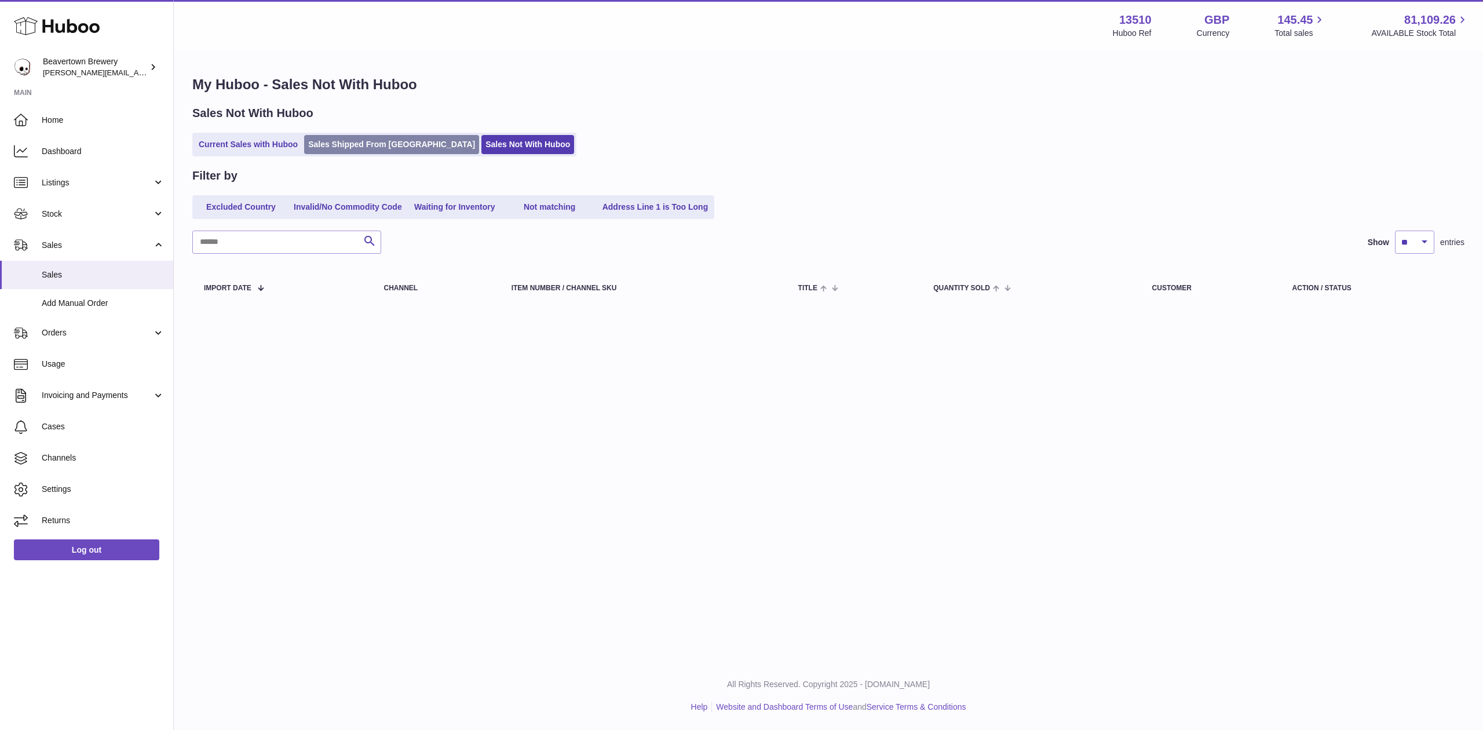
click at [399, 143] on link "Sales Shipped From [GEOGRAPHIC_DATA]" at bounding box center [391, 144] width 175 height 19
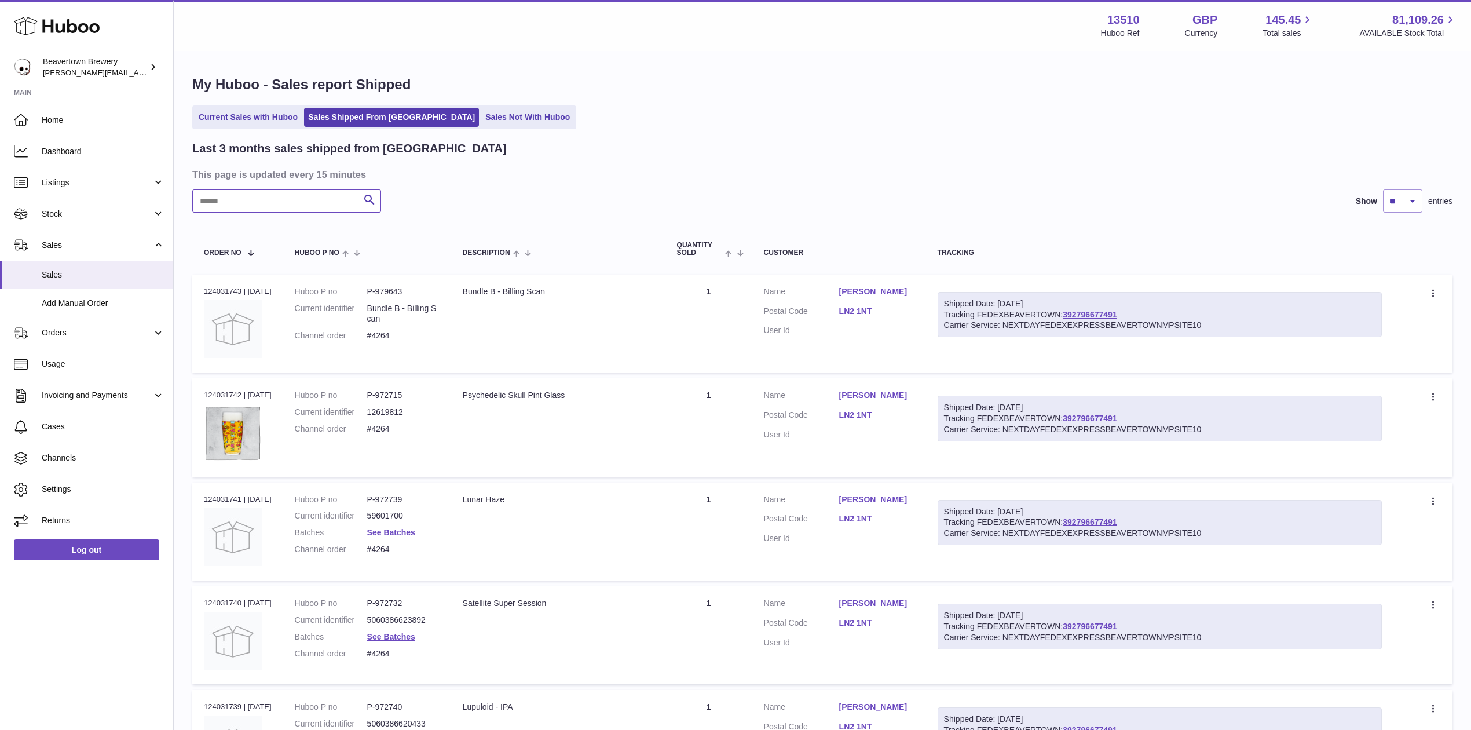
click at [272, 200] on input "text" at bounding box center [286, 200] width 189 height 23
paste input "*******"
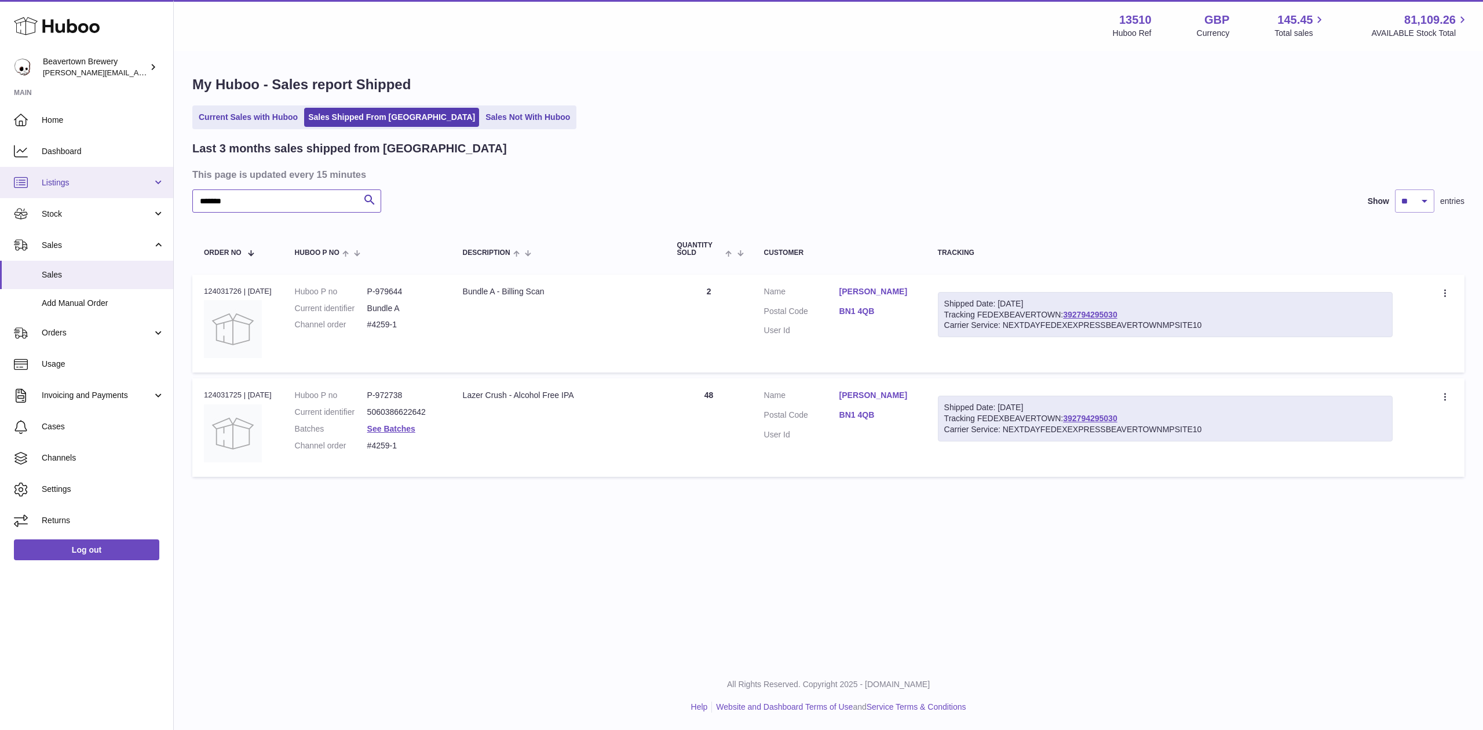
drag, startPoint x: 257, startPoint y: 193, endPoint x: 101, endPoint y: 190, distance: 156.5
click at [101, 190] on div "Huboo Beavertown Brewery Matthew.McCormack@beavertownbrewery.co.uk Main Home Da…" at bounding box center [741, 365] width 1483 height 730
paste input "text"
drag, startPoint x: 1075, startPoint y: 306, endPoint x: 1078, endPoint y: 265, distance: 41.8
click at [1078, 265] on th "Tracking" at bounding box center [1165, 249] width 478 height 38
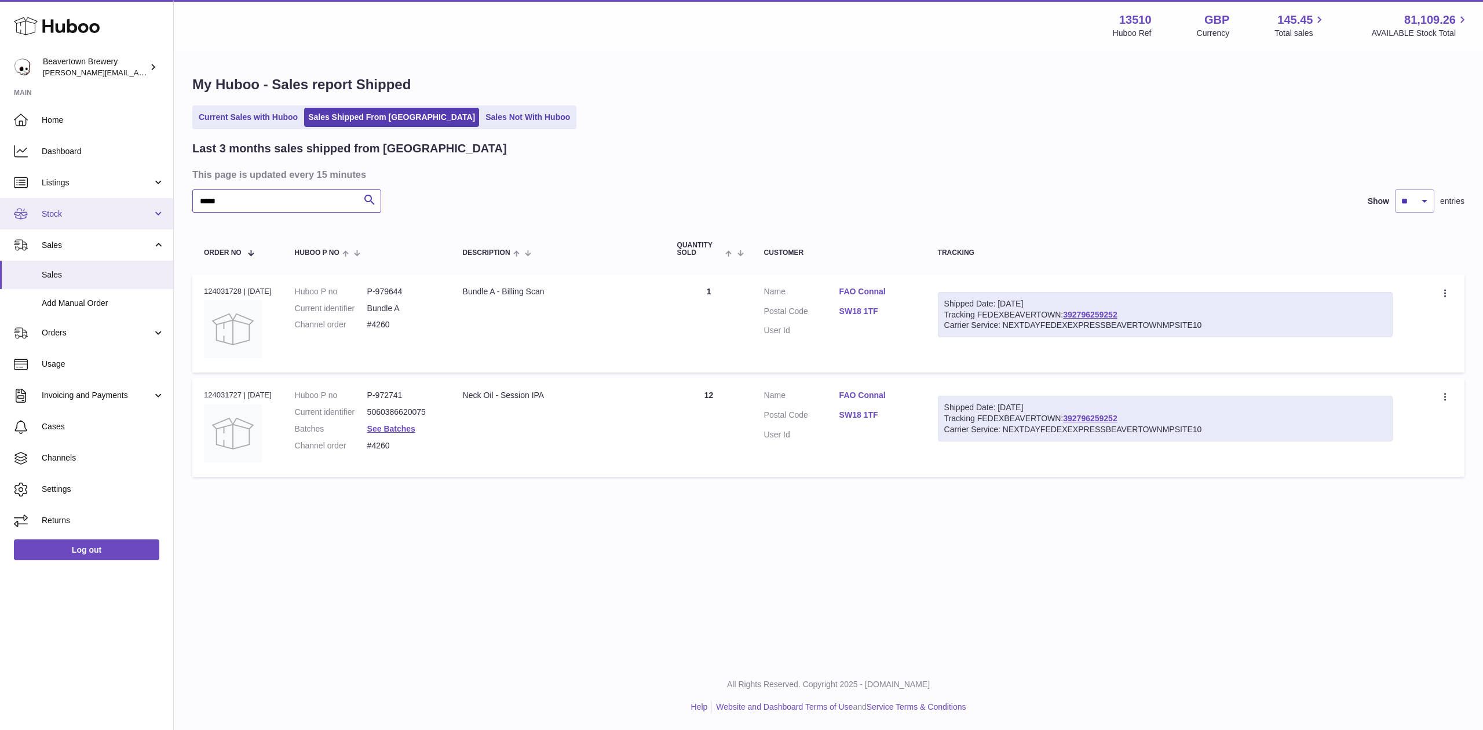
drag, startPoint x: 243, startPoint y: 204, endPoint x: 160, endPoint y: 209, distance: 83.6
click at [160, 209] on div "Huboo Beavertown Brewery Matthew.McCormack@beavertownbrewery.co.uk Main Home Da…" at bounding box center [741, 365] width 1483 height 730
paste input "text"
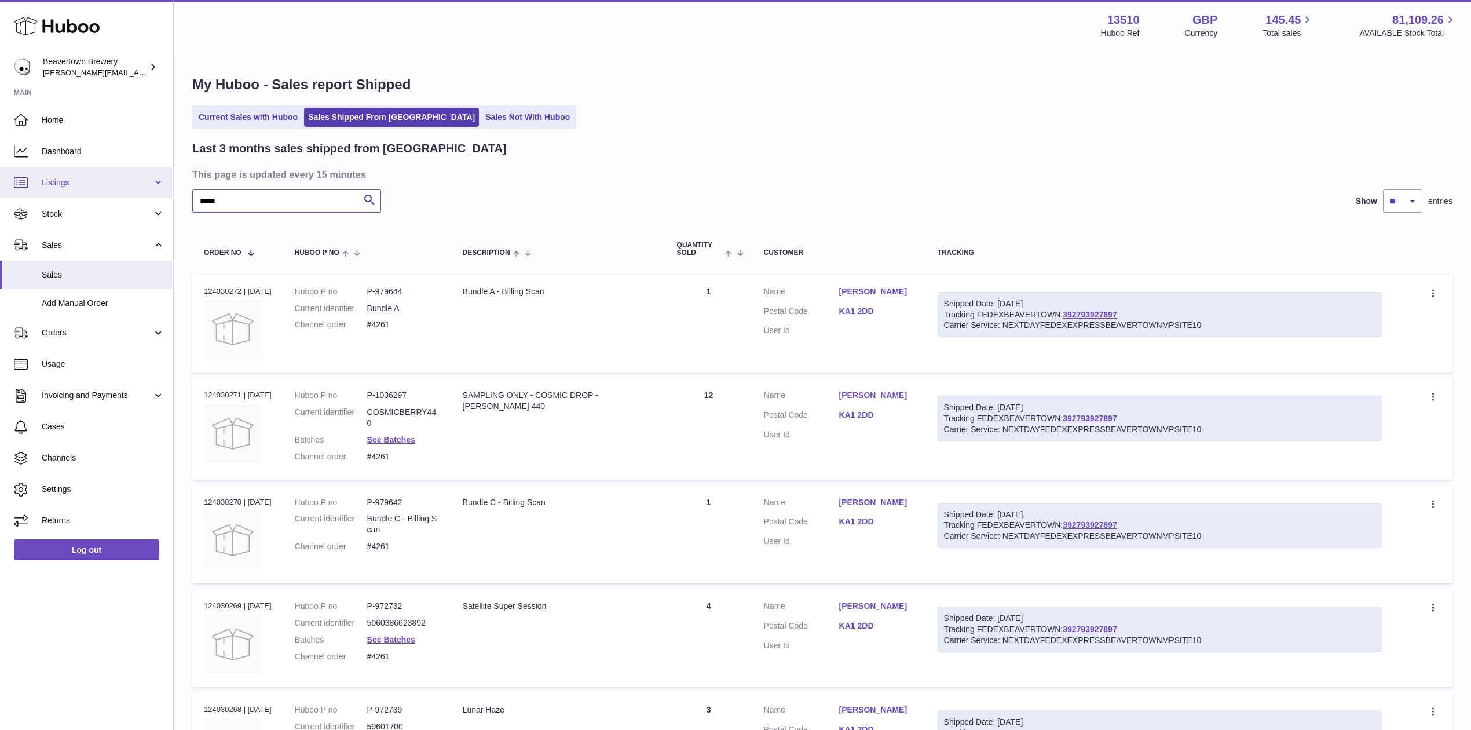
drag, startPoint x: 234, startPoint y: 197, endPoint x: 127, endPoint y: 193, distance: 106.7
click at [128, 193] on div "Huboo Beavertown Brewery Matthew.McCormack@beavertownbrewery.co.uk Main Home Da…" at bounding box center [735, 704] width 1471 height 1408
click at [293, 204] on input "*****" at bounding box center [286, 200] width 189 height 23
drag, startPoint x: 1130, startPoint y: 313, endPoint x: 1097, endPoint y: 289, distance: 41.4
click at [1096, 279] on td "Shipped Date: 3rd Sep 2025 Tracking FEDEXBEAVERTOWN: 392793927897 Carrier Servi…" at bounding box center [1160, 324] width 468 height 98
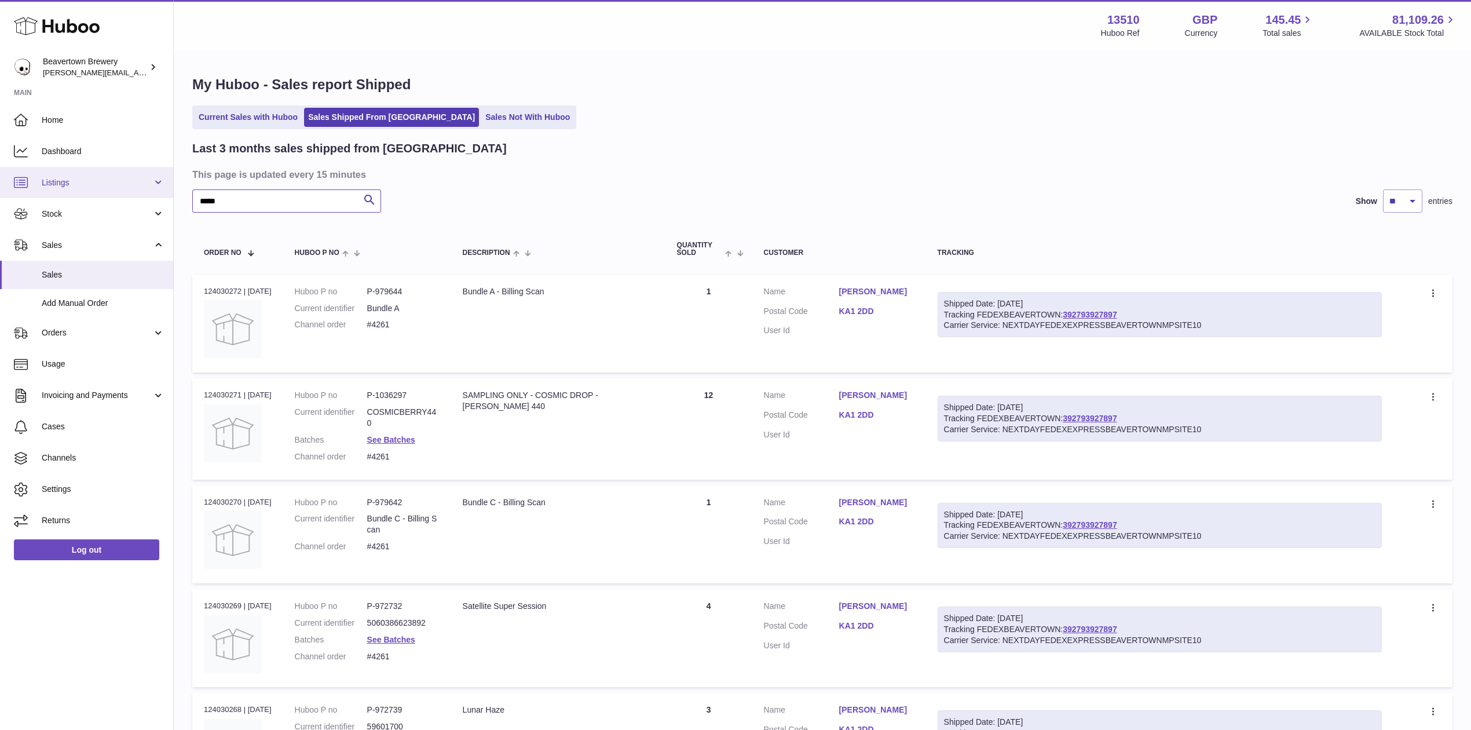
drag, startPoint x: 269, startPoint y: 198, endPoint x: 0, endPoint y: 167, distance: 270.5
click at [0, 169] on div "Huboo Beavertown Brewery Matthew.McCormack@beavertownbrewery.co.uk Main Home Da…" at bounding box center [735, 704] width 1471 height 1408
paste input "text"
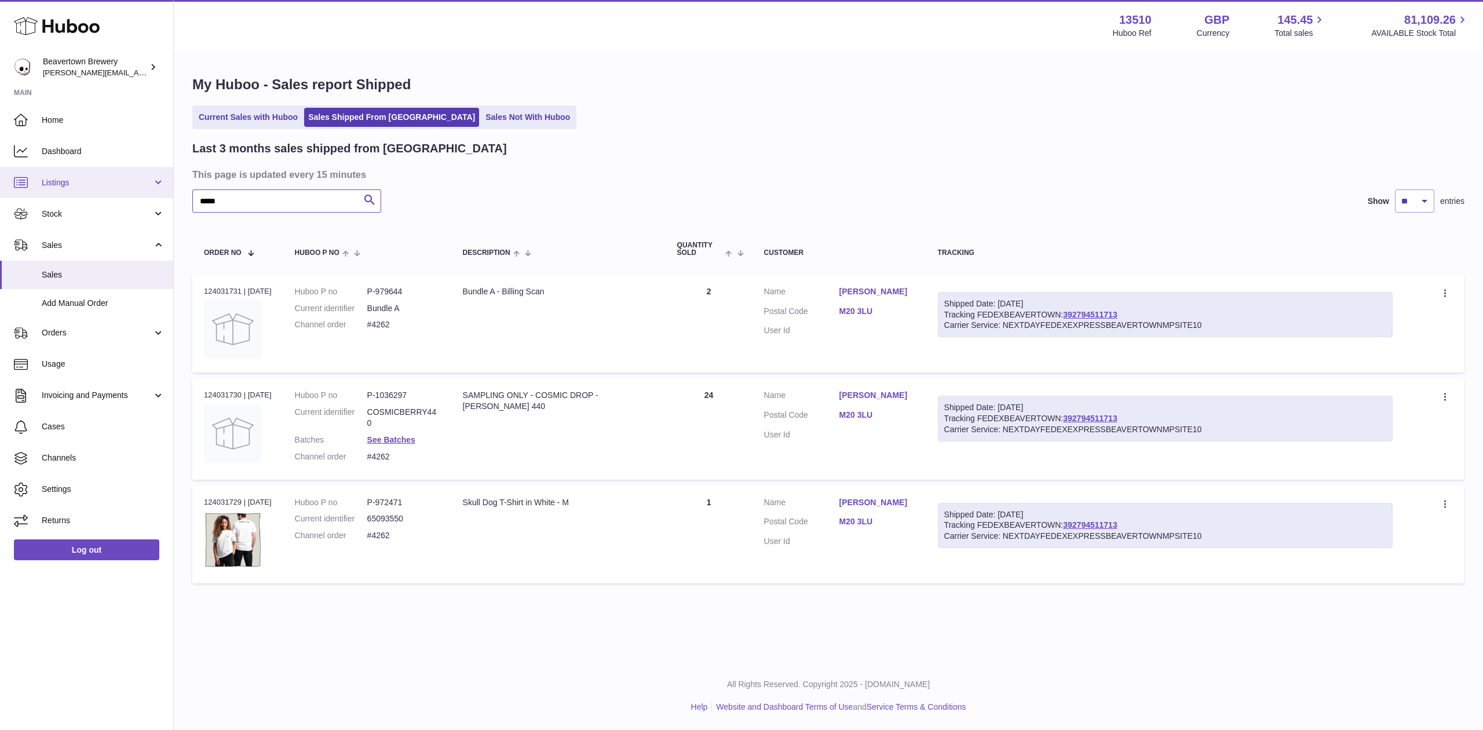
drag, startPoint x: 266, startPoint y: 202, endPoint x: 0, endPoint y: 182, distance: 267.3
click at [0, 182] on div "Huboo Beavertown Brewery Matthew.McCormack@beavertownbrewery.co.uk Main Home Da…" at bounding box center [741, 365] width 1483 height 730
paste input "text"
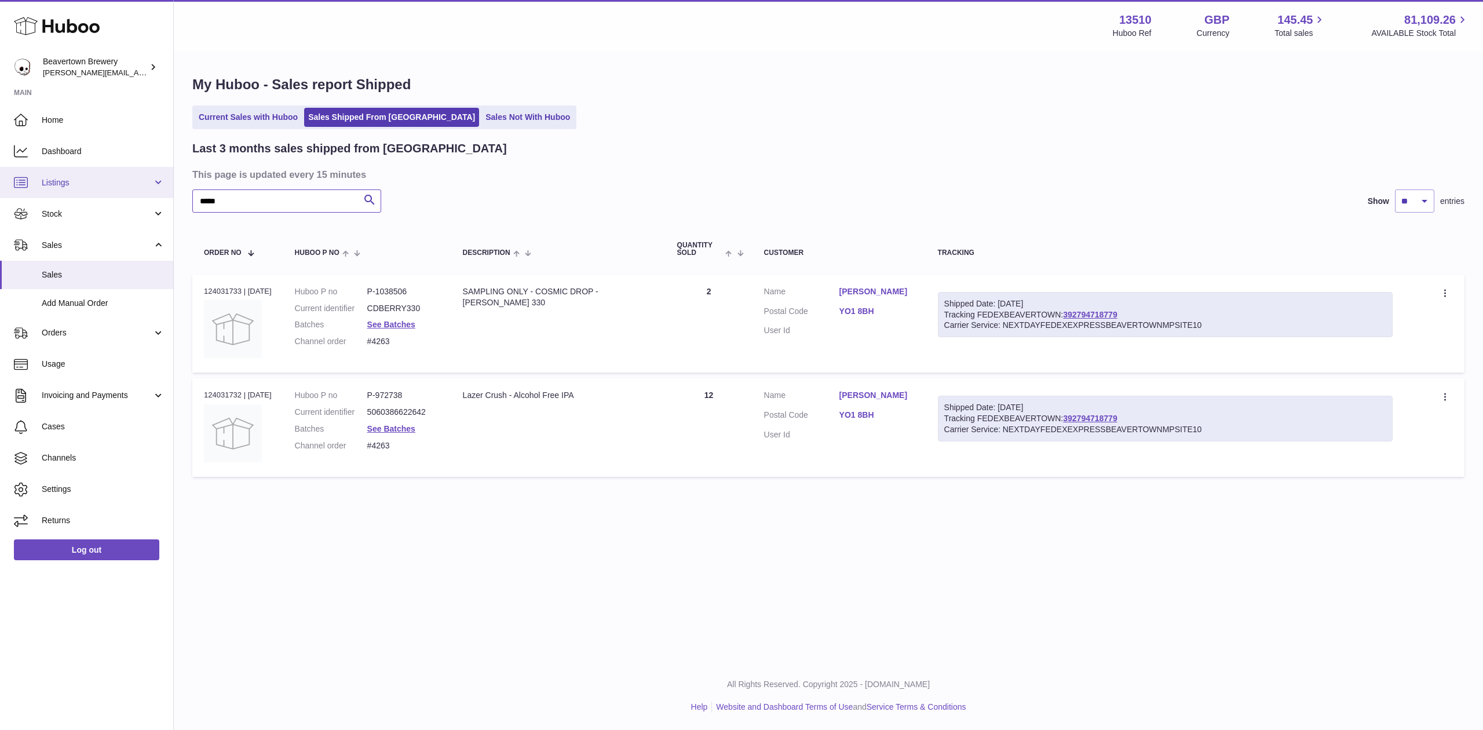
drag, startPoint x: 325, startPoint y: 211, endPoint x: 0, endPoint y: 178, distance: 326.7
click at [0, 179] on div "Huboo Beavertown Brewery Matthew.McCormack@beavertownbrewery.co.uk Main Home Da…" at bounding box center [741, 365] width 1483 height 730
paste input "text"
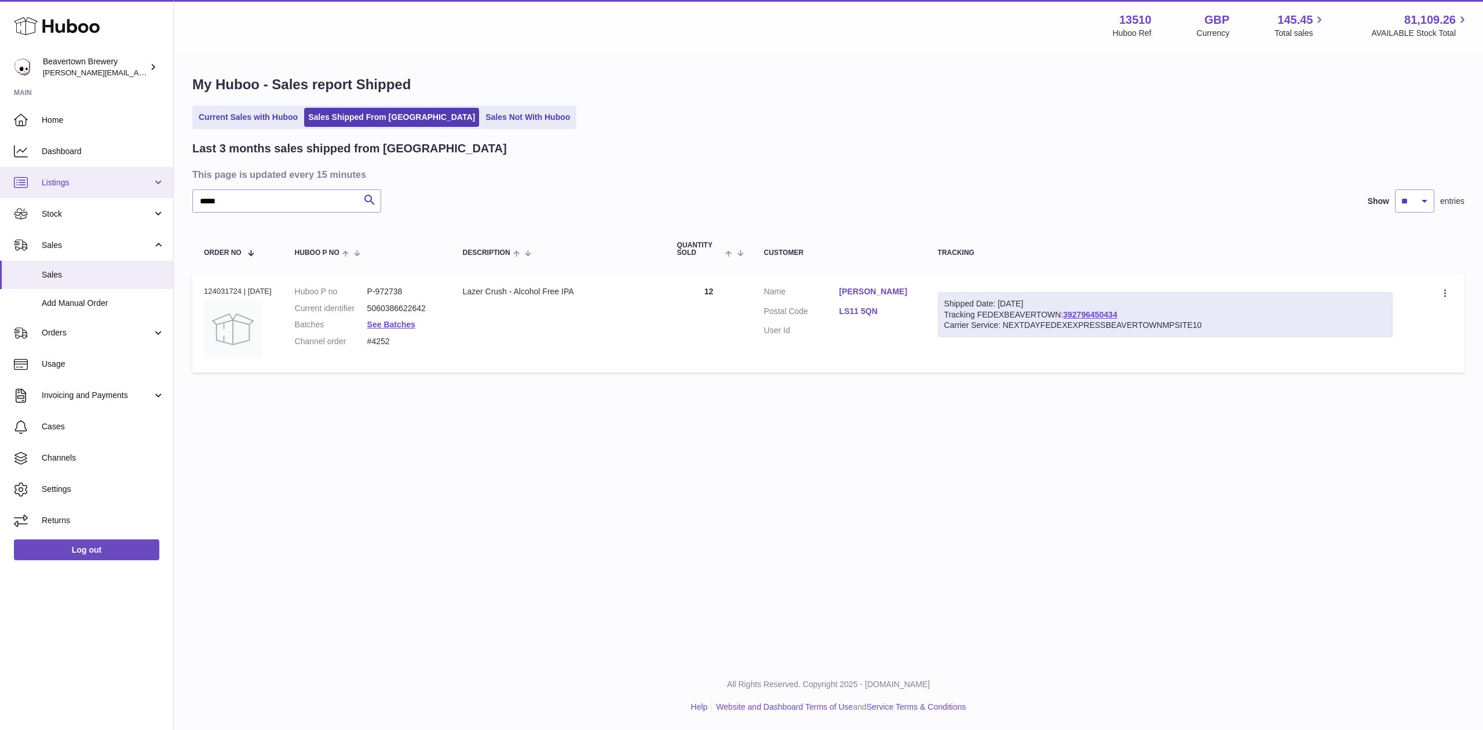
drag, startPoint x: 239, startPoint y: 186, endPoint x: 130, endPoint y: 189, distance: 109.0
click at [126, 188] on div "Huboo Beavertown Brewery Matthew.McCormack@beavertownbrewery.co.uk Main Home Da…" at bounding box center [741, 365] width 1483 height 730
click at [225, 205] on input "*****" at bounding box center [286, 200] width 189 height 23
drag, startPoint x: 242, startPoint y: 207, endPoint x: 61, endPoint y: 192, distance: 181.4
click at [61, 192] on div "Huboo Beavertown Brewery Matthew.McCormack@beavertownbrewery.co.uk Main Home Da…" at bounding box center [741, 365] width 1483 height 730
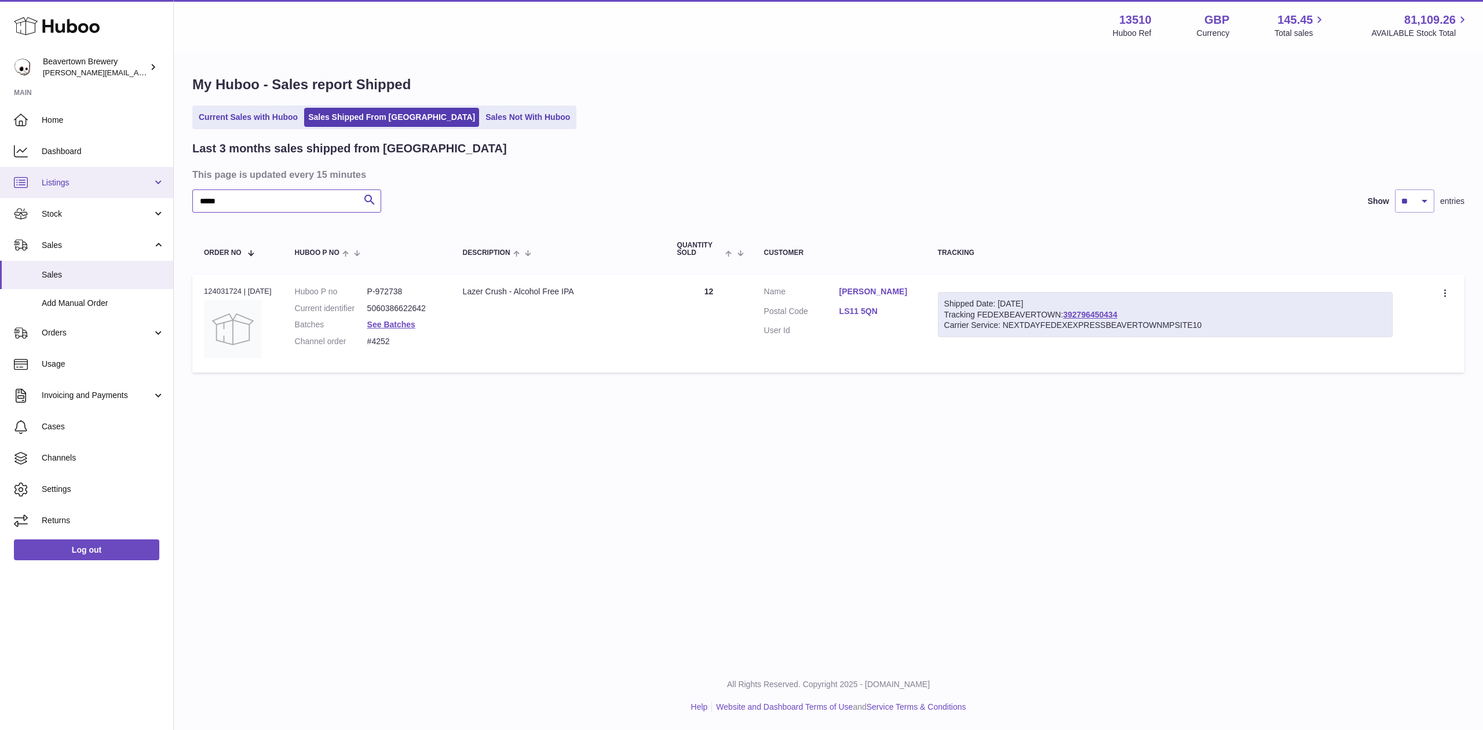
paste input "text"
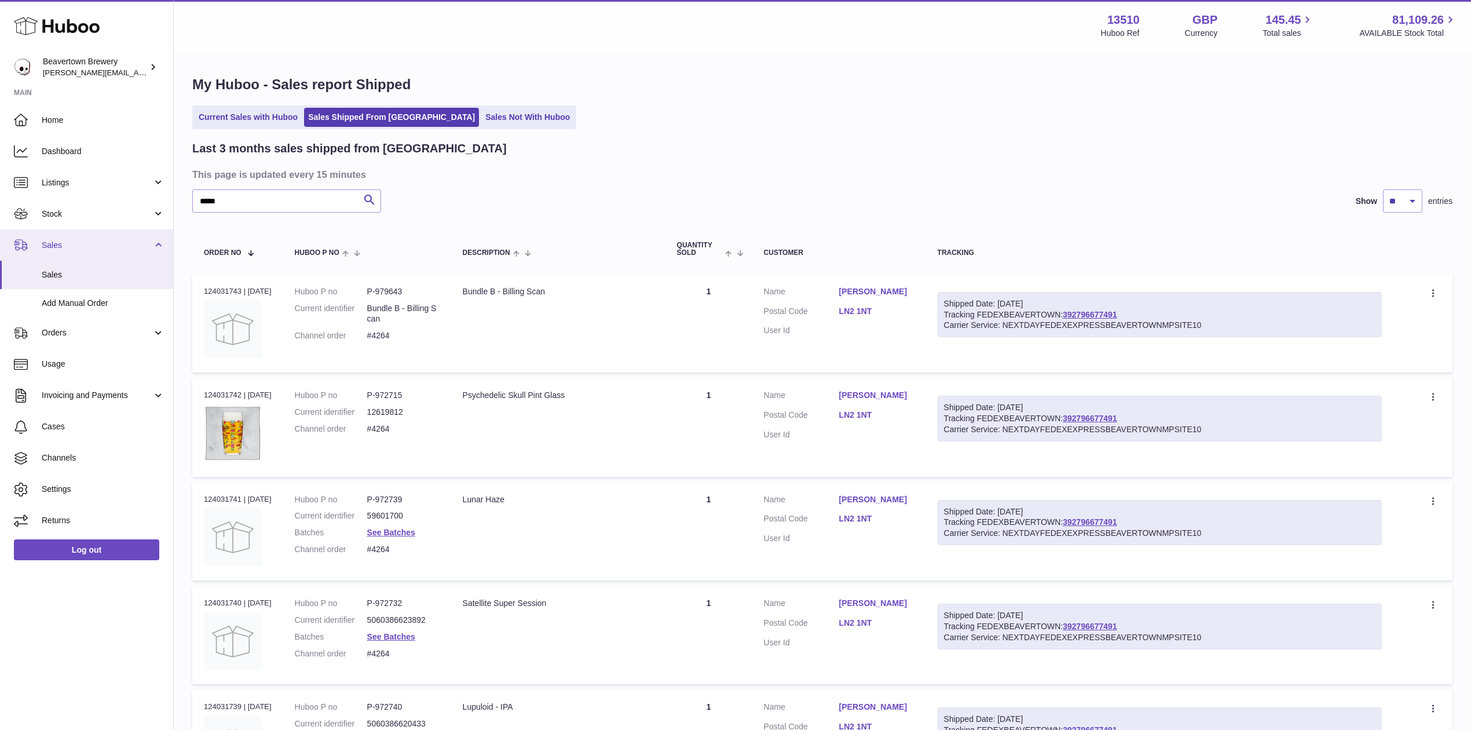
click at [73, 237] on link "Sales" at bounding box center [86, 244] width 173 height 31
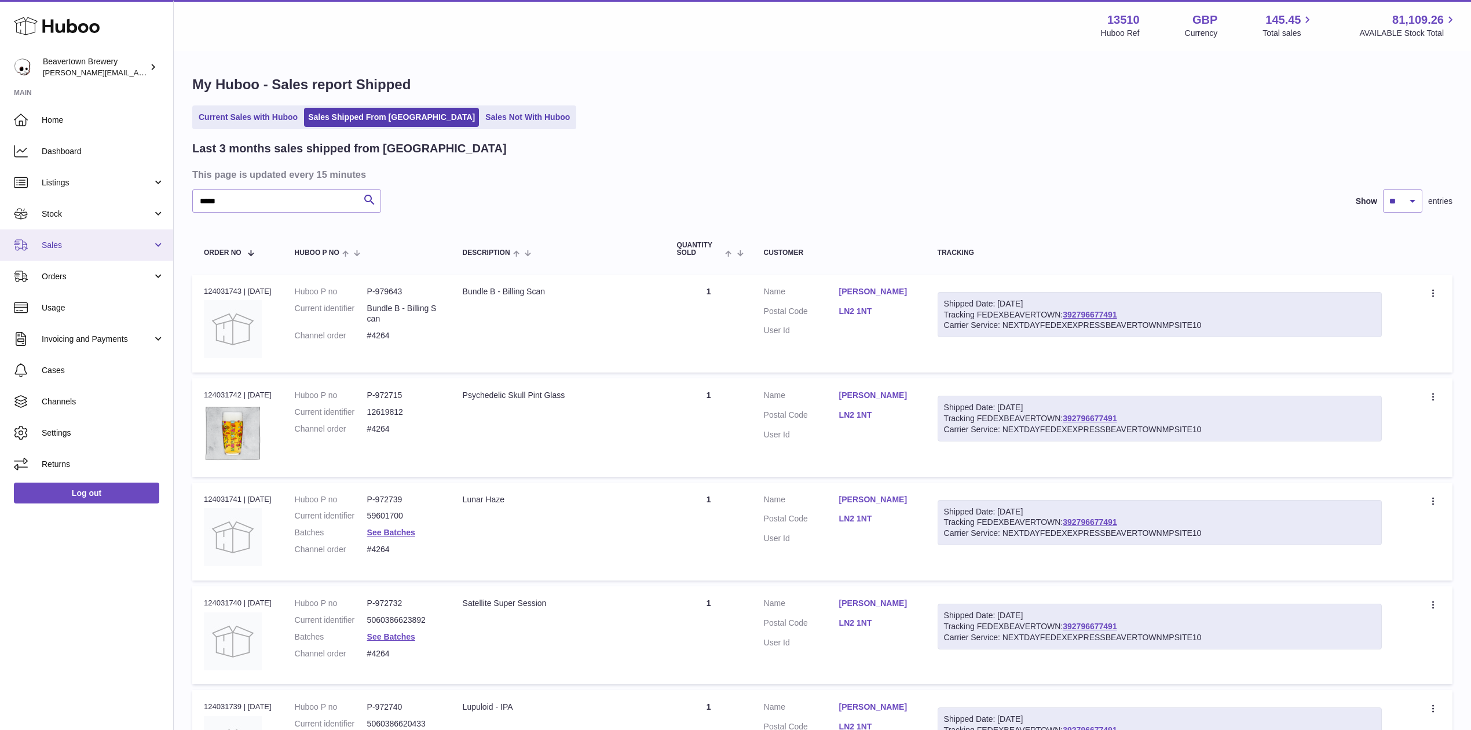
click at [73, 240] on span "Sales" at bounding box center [97, 245] width 111 height 11
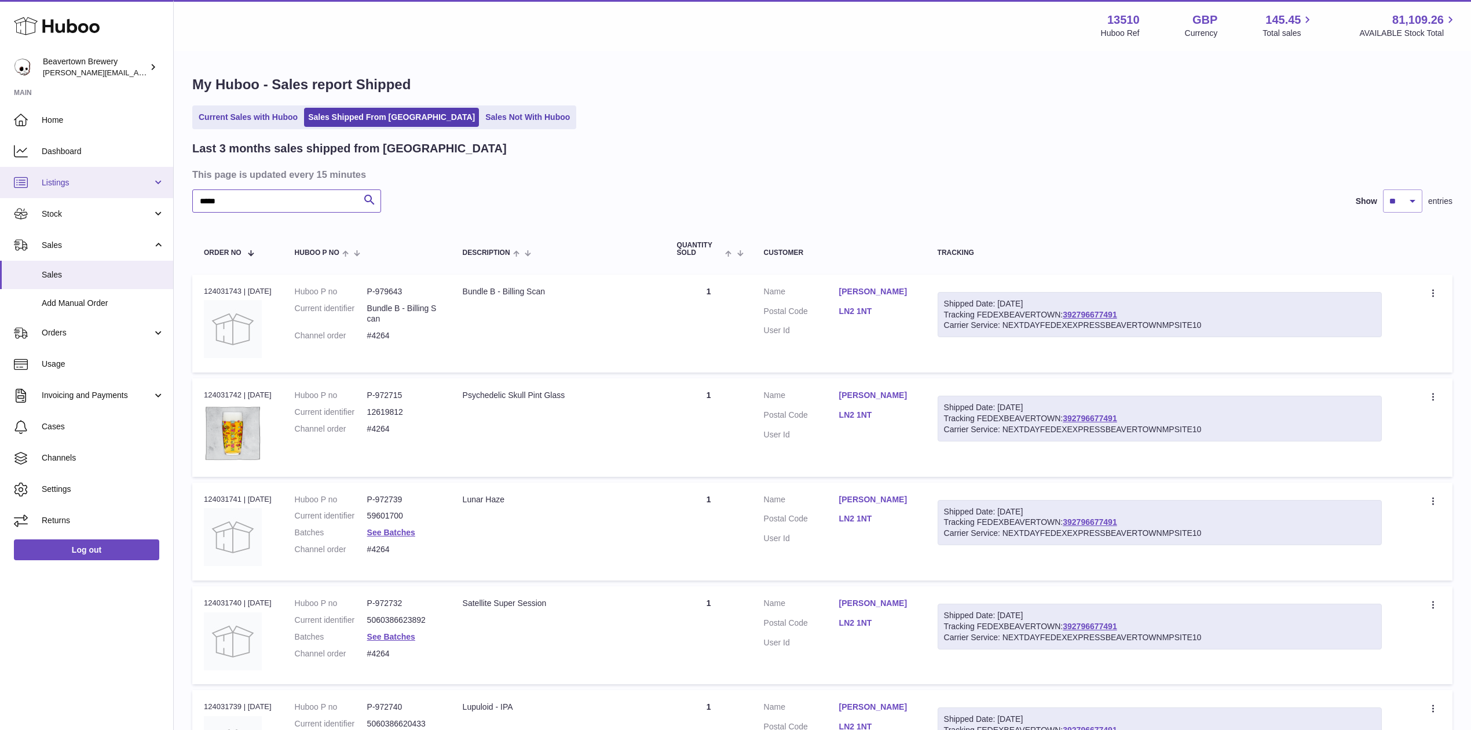
drag, startPoint x: 269, startPoint y: 198, endPoint x: 0, endPoint y: 179, distance: 269.4
click at [0, 179] on div "Huboo Beavertown Brewery Matthew.McCormack@beavertownbrewery.co.uk Main Home Da…" at bounding box center [735, 704] width 1471 height 1408
paste input "***"
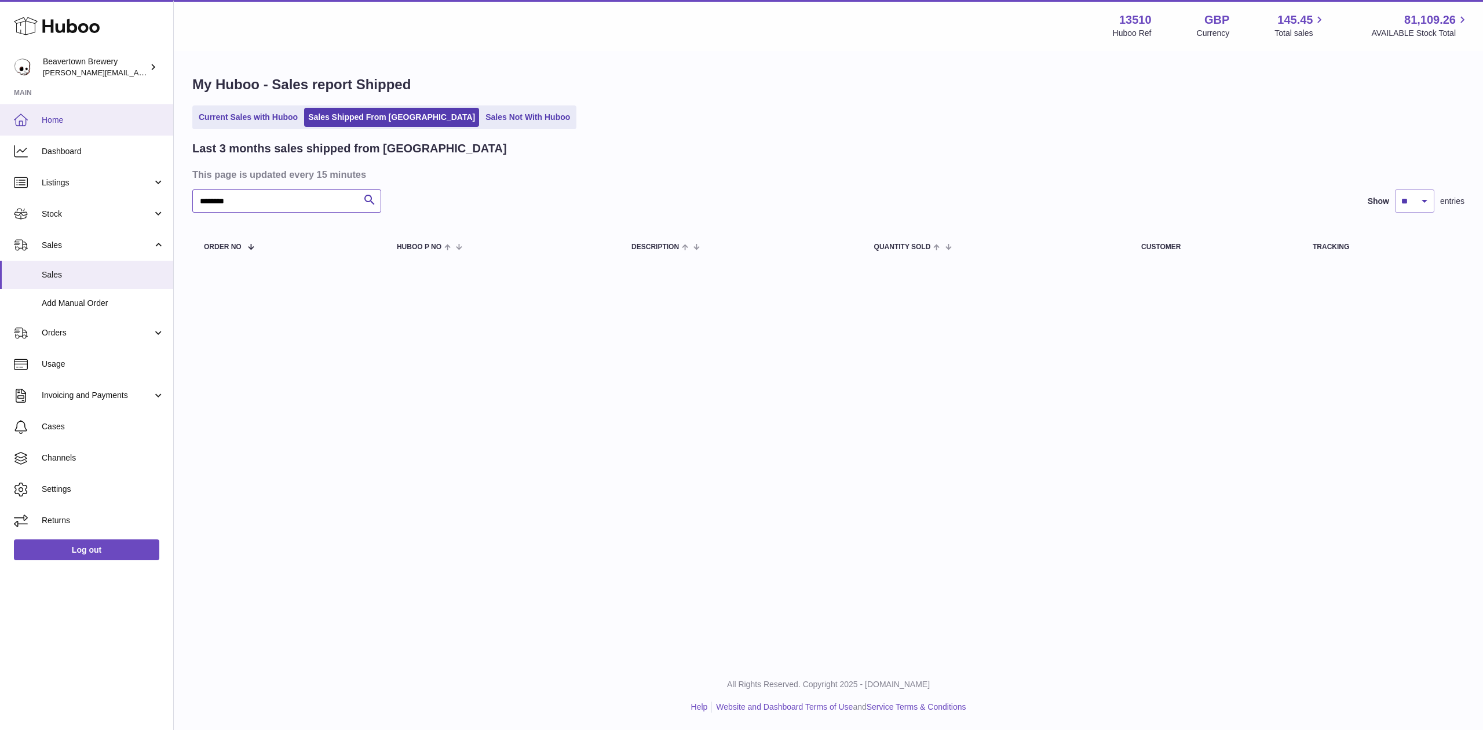
type input "********"
click at [59, 115] on span "Home" at bounding box center [103, 120] width 123 height 11
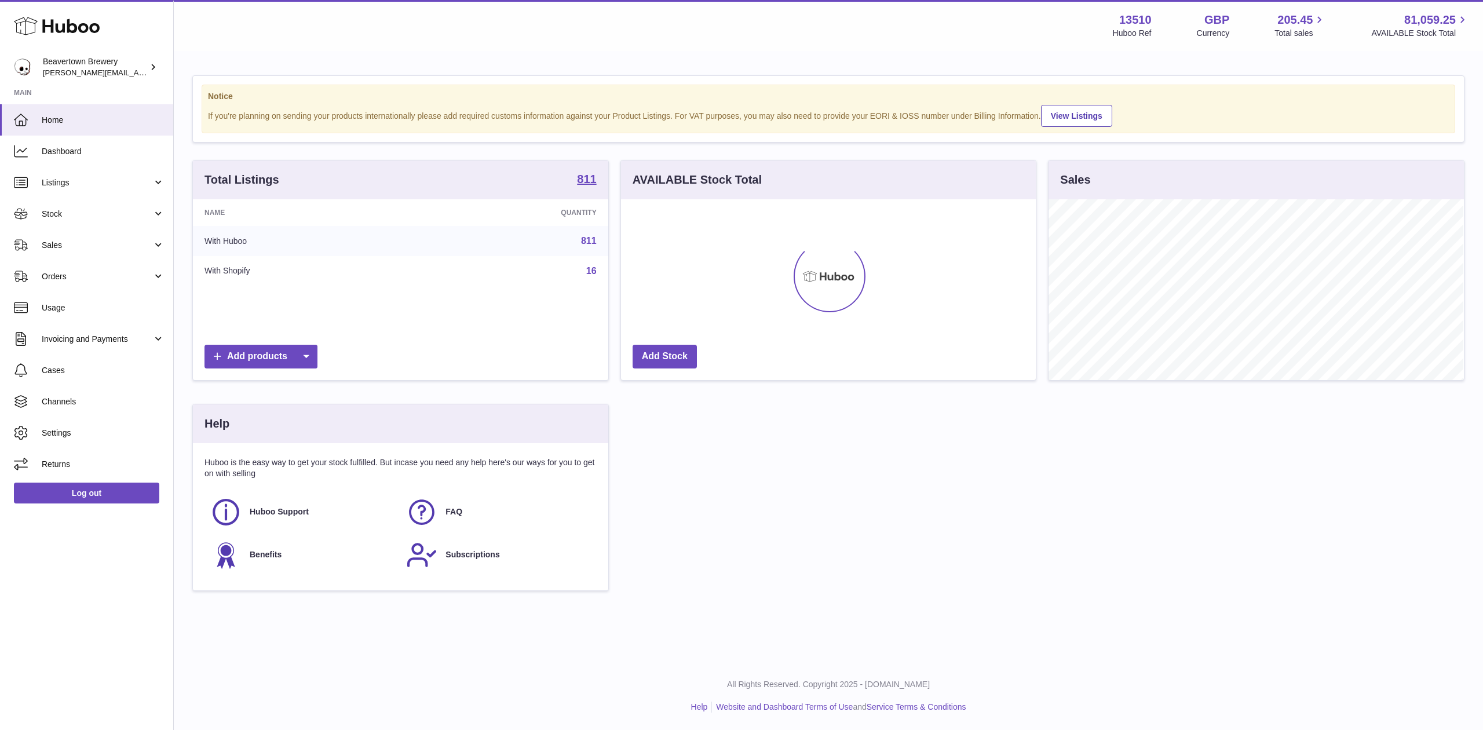
scroll to position [181, 415]
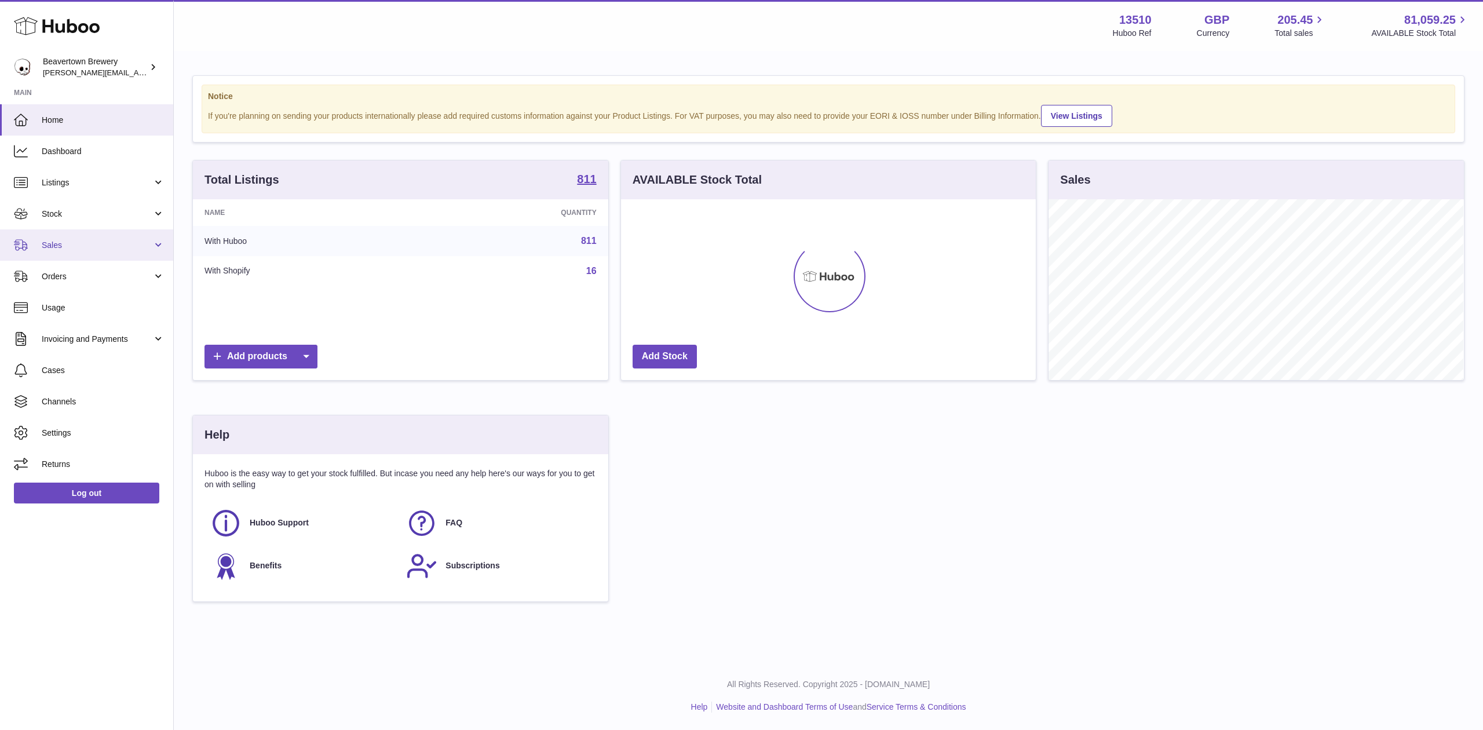
click at [85, 244] on span "Sales" at bounding box center [97, 245] width 111 height 11
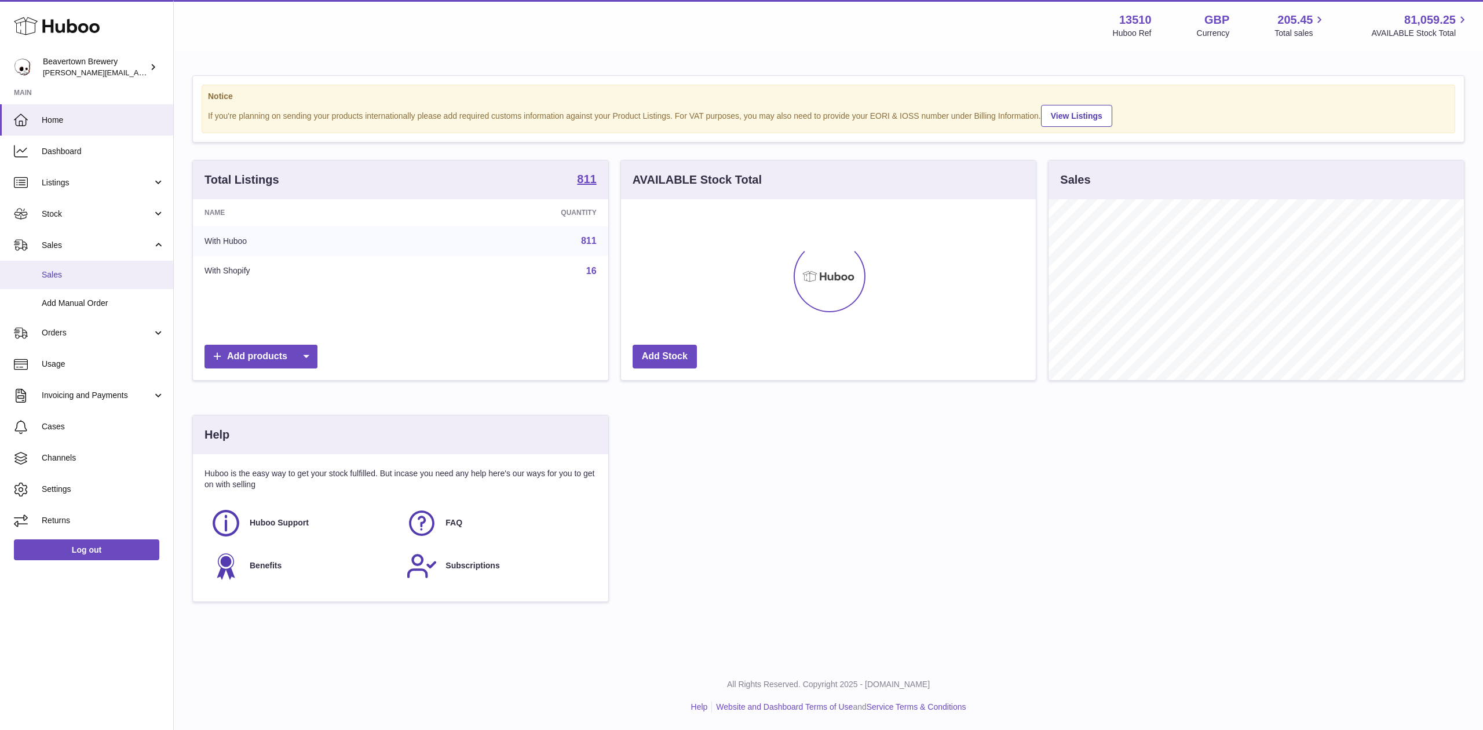
click at [81, 271] on span "Sales" at bounding box center [103, 274] width 123 height 11
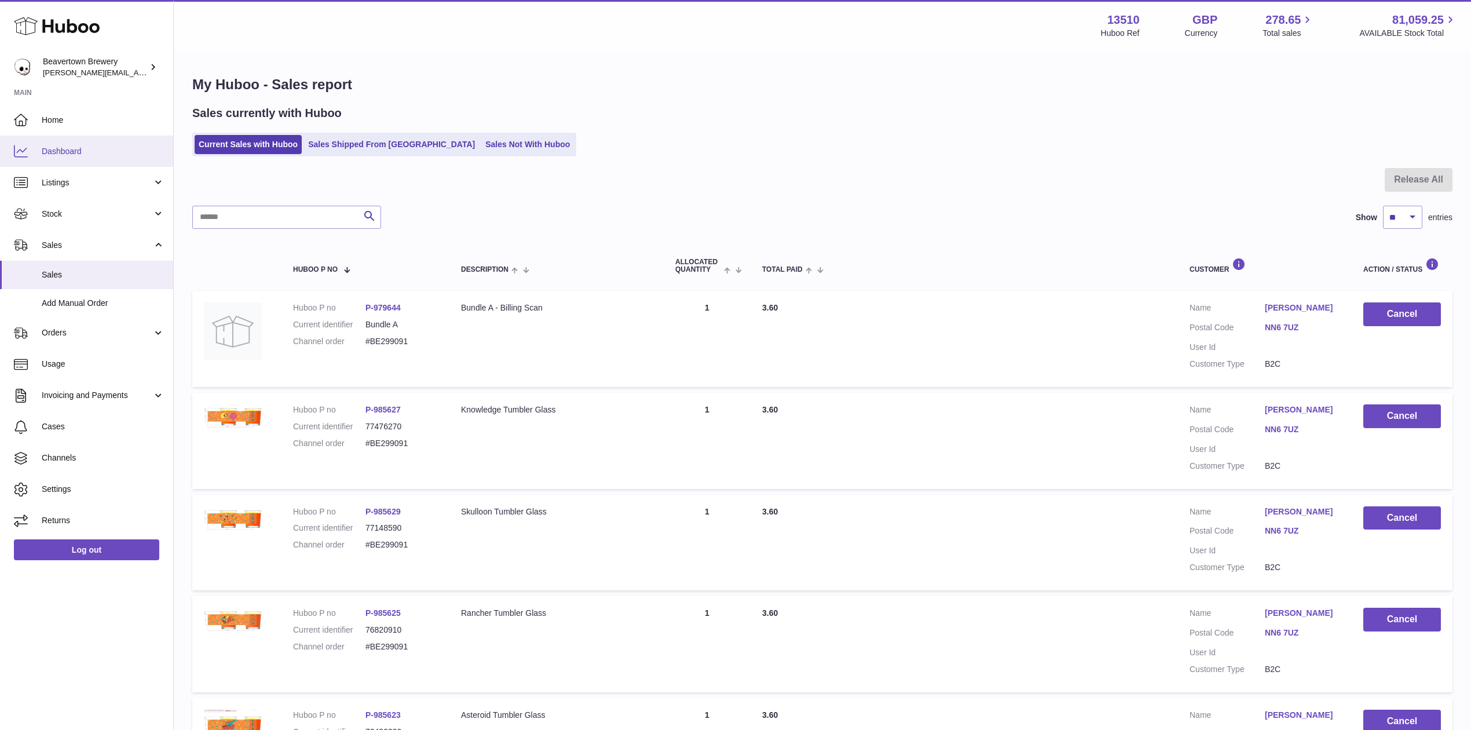
click at [96, 152] on span "Dashboard" at bounding box center [103, 151] width 123 height 11
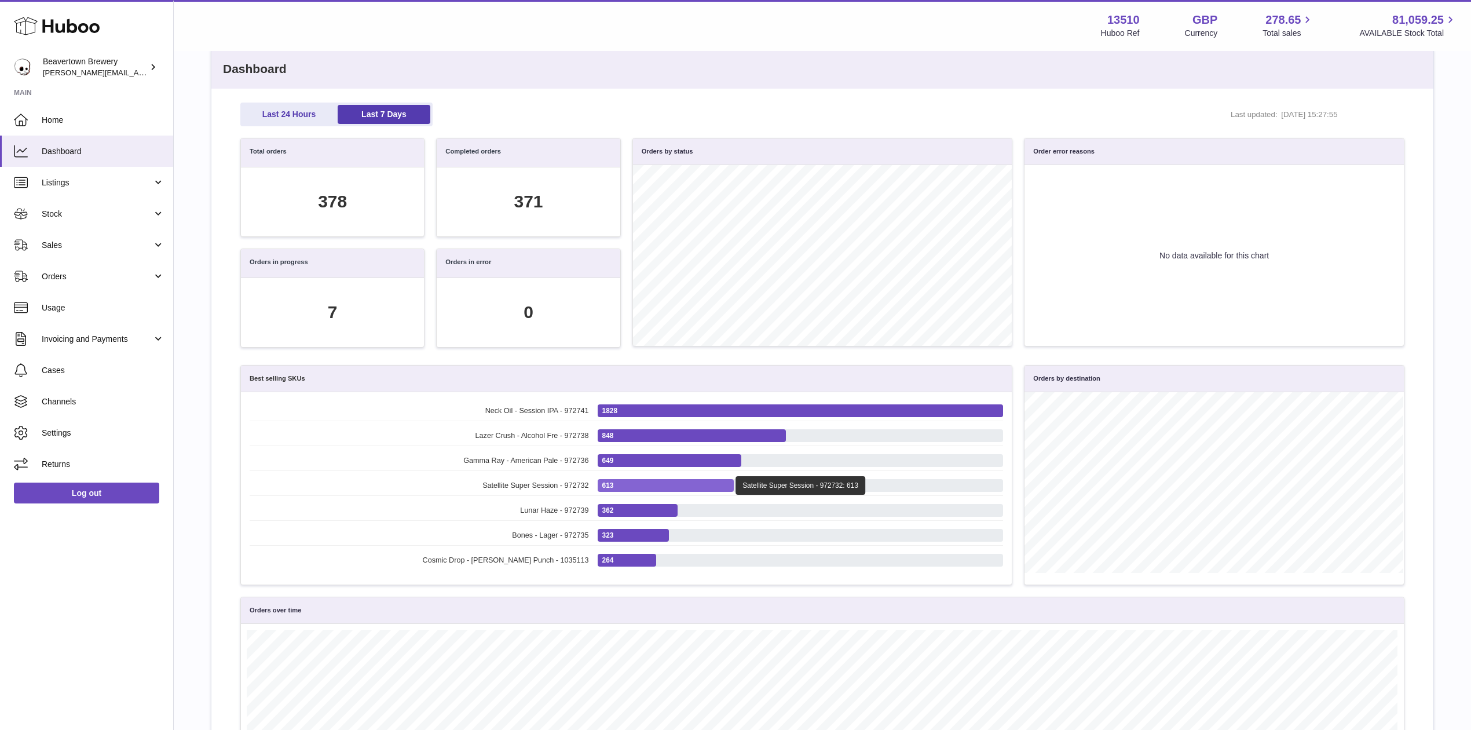
scroll to position [77, 0]
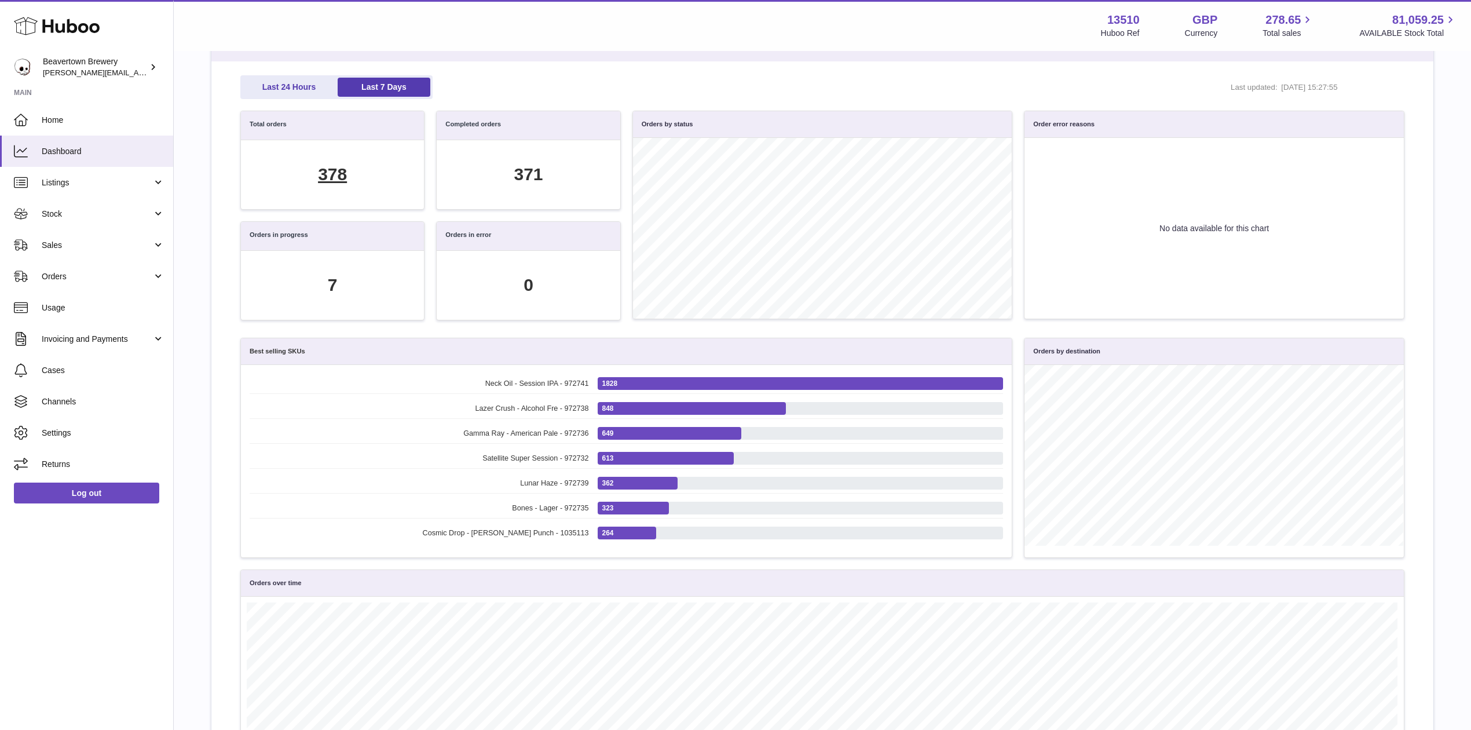
click at [338, 170] on div "378" at bounding box center [332, 175] width 29 height 24
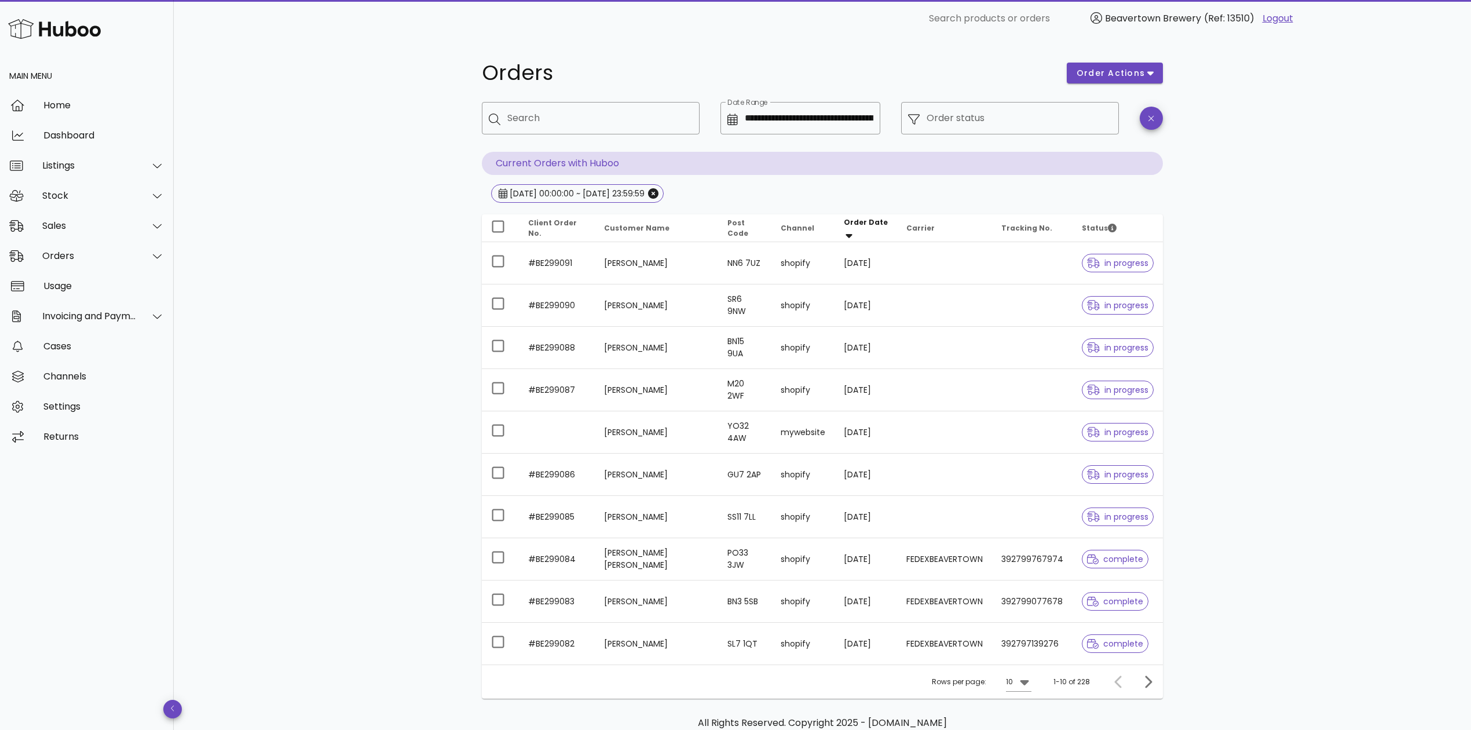
click at [568, 229] on th "Client Order No." at bounding box center [557, 228] width 76 height 28
click at [628, 121] on input "Search" at bounding box center [598, 118] width 183 height 19
type input "*"
click at [58, 130] on div "Dashboard" at bounding box center [103, 135] width 121 height 11
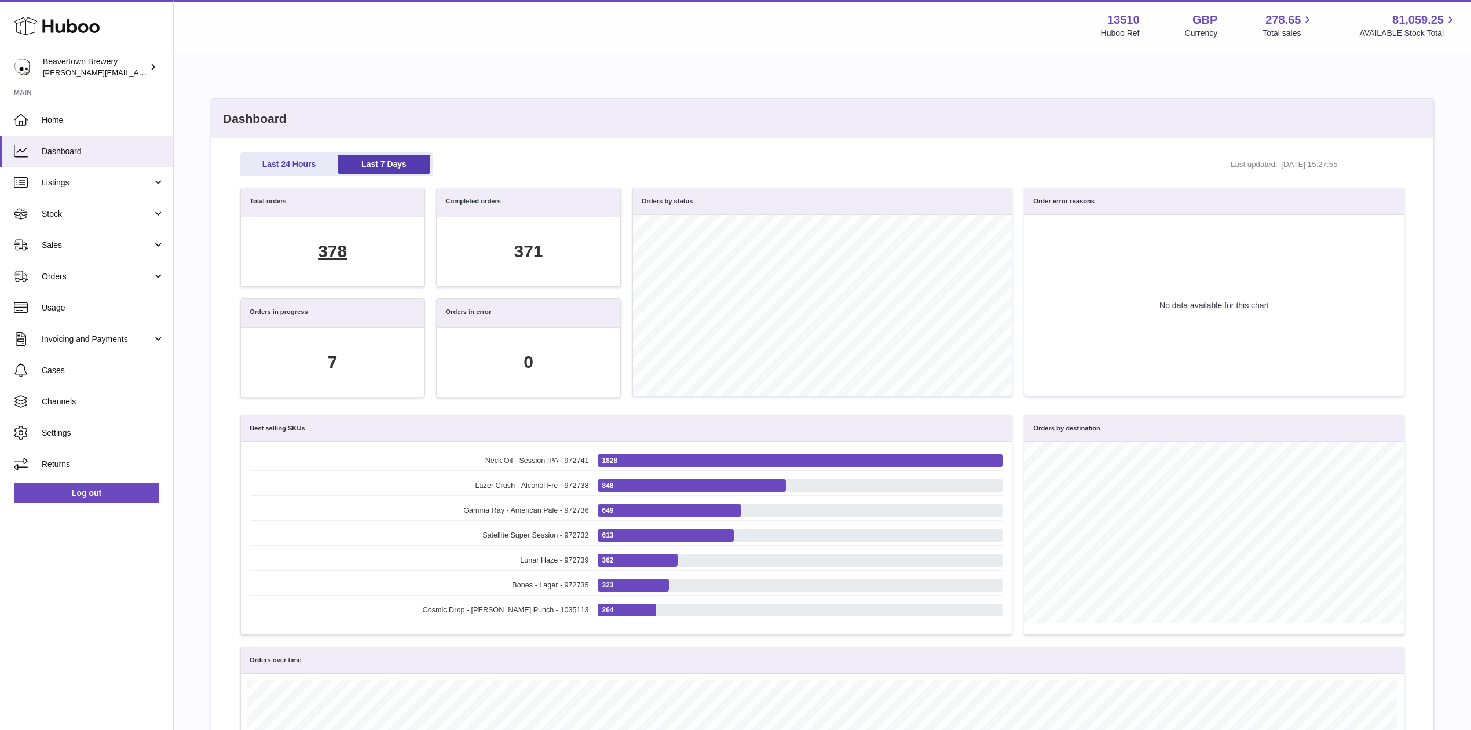
scroll to position [133, 1151]
click at [347, 262] on div "378" at bounding box center [332, 252] width 29 height 24
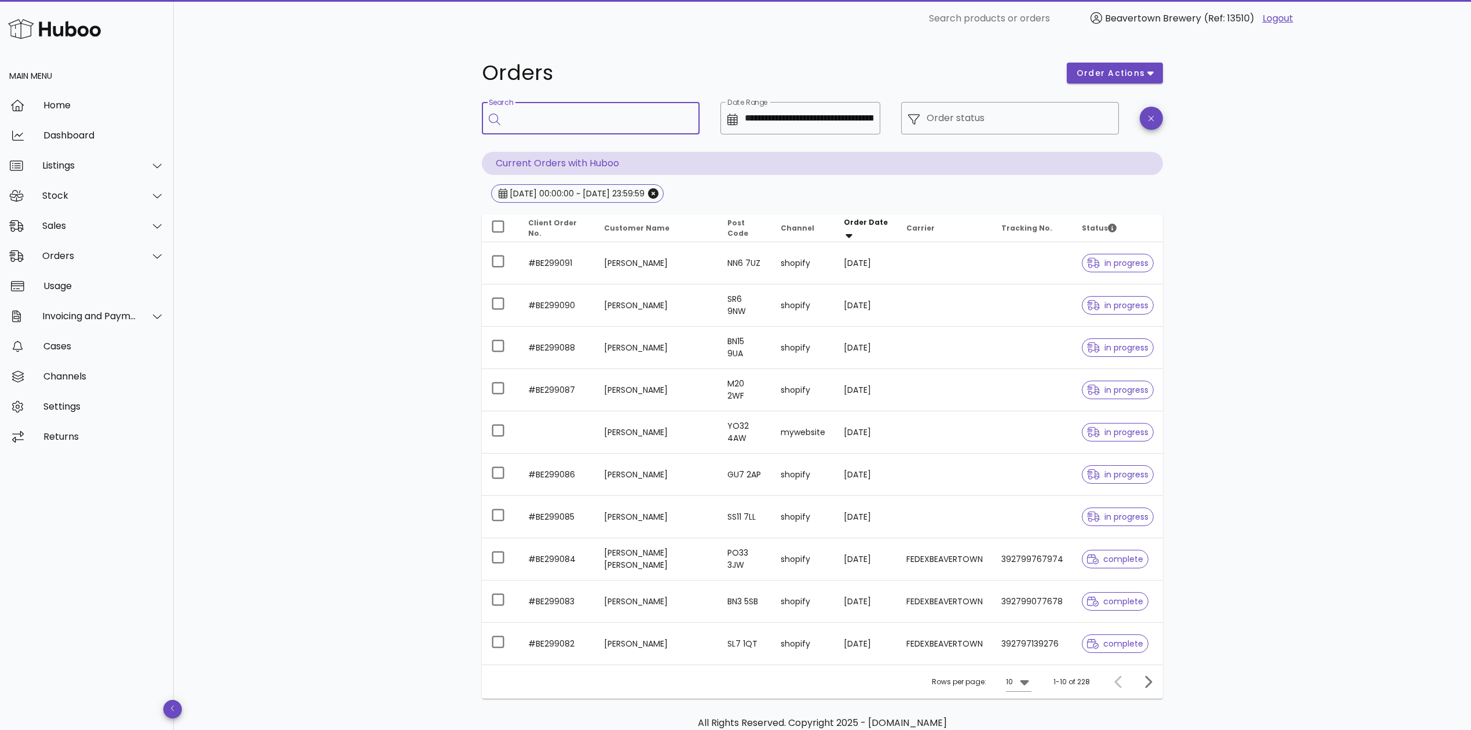
click at [529, 115] on input "Search" at bounding box center [598, 118] width 183 height 19
paste input "*****"
type input "*****"
click at [630, 111] on input "Search" at bounding box center [598, 118] width 183 height 19
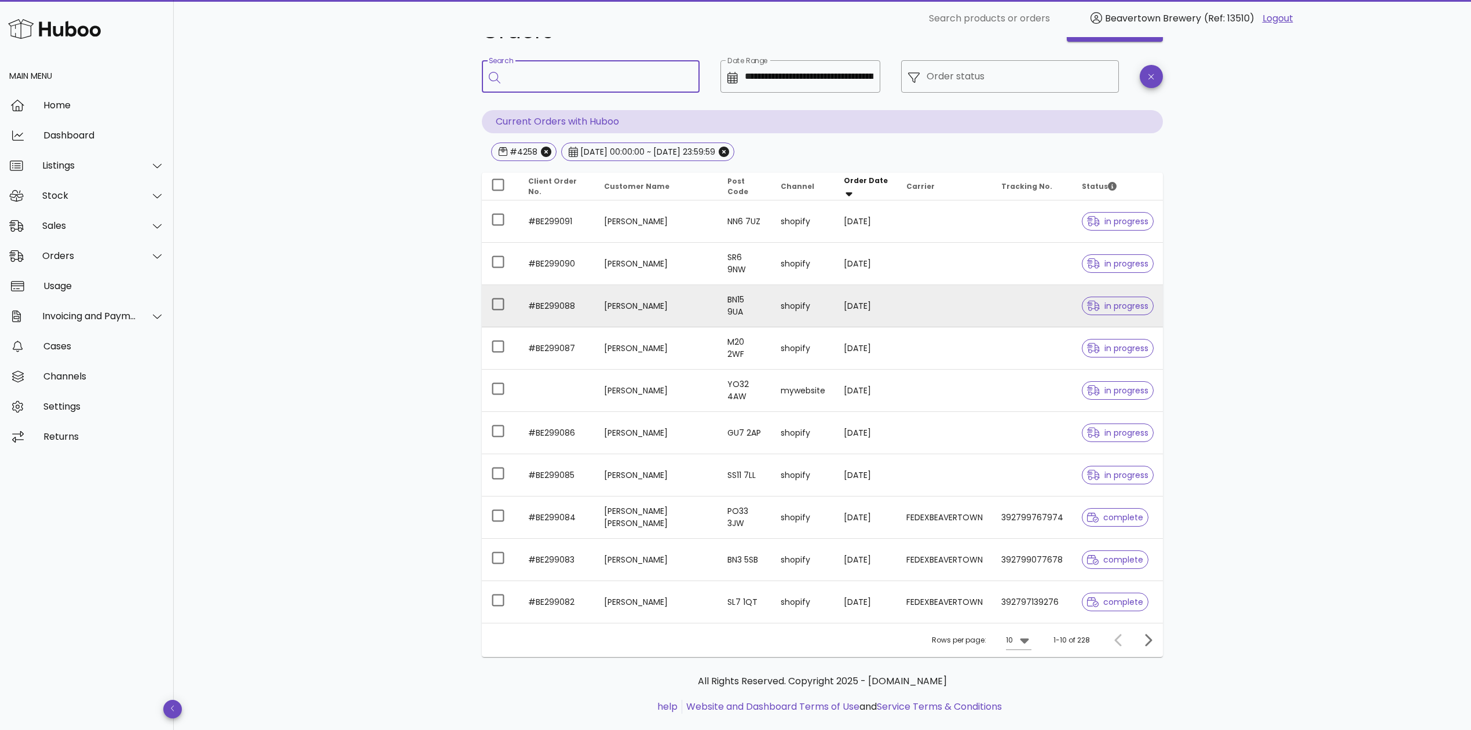
scroll to position [65, 0]
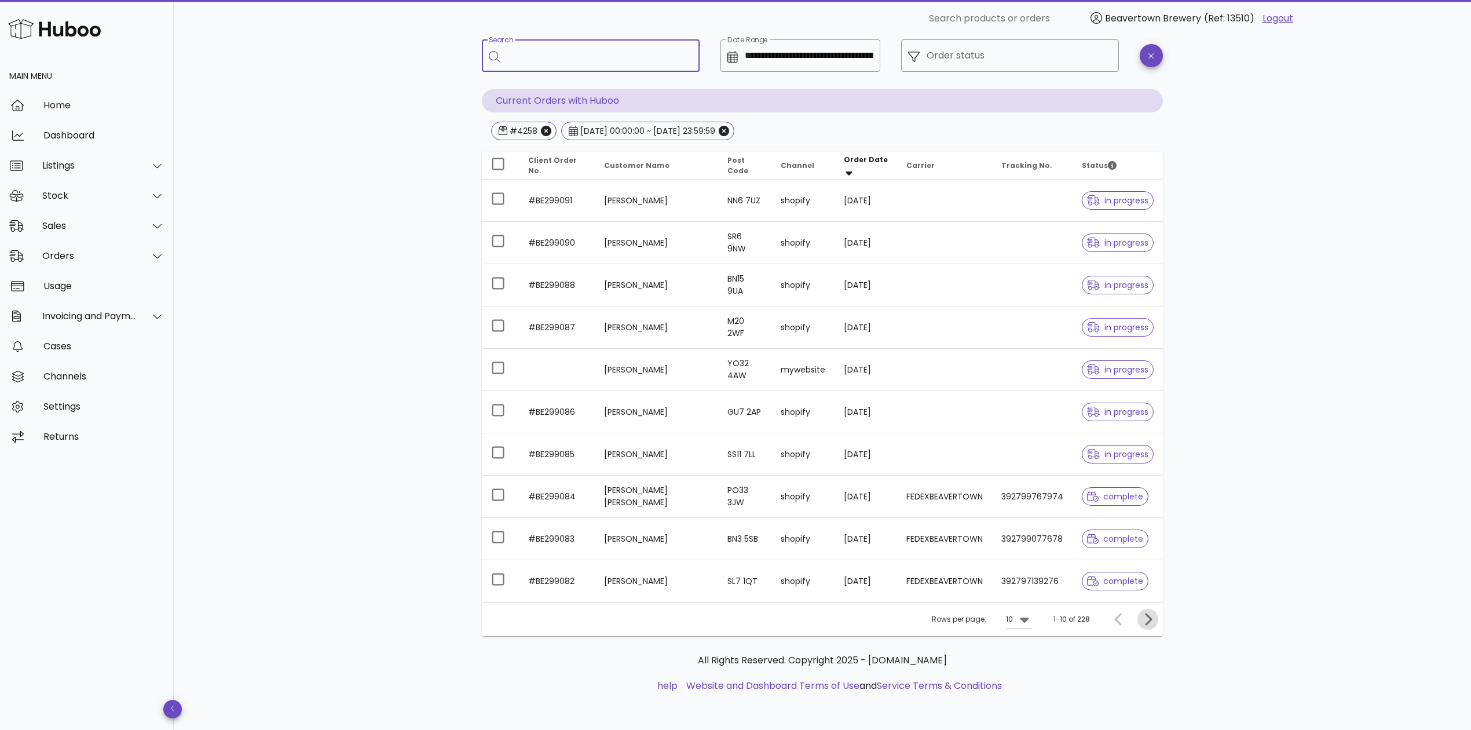
click at [1141, 611] on button "Next page" at bounding box center [1148, 619] width 21 height 21
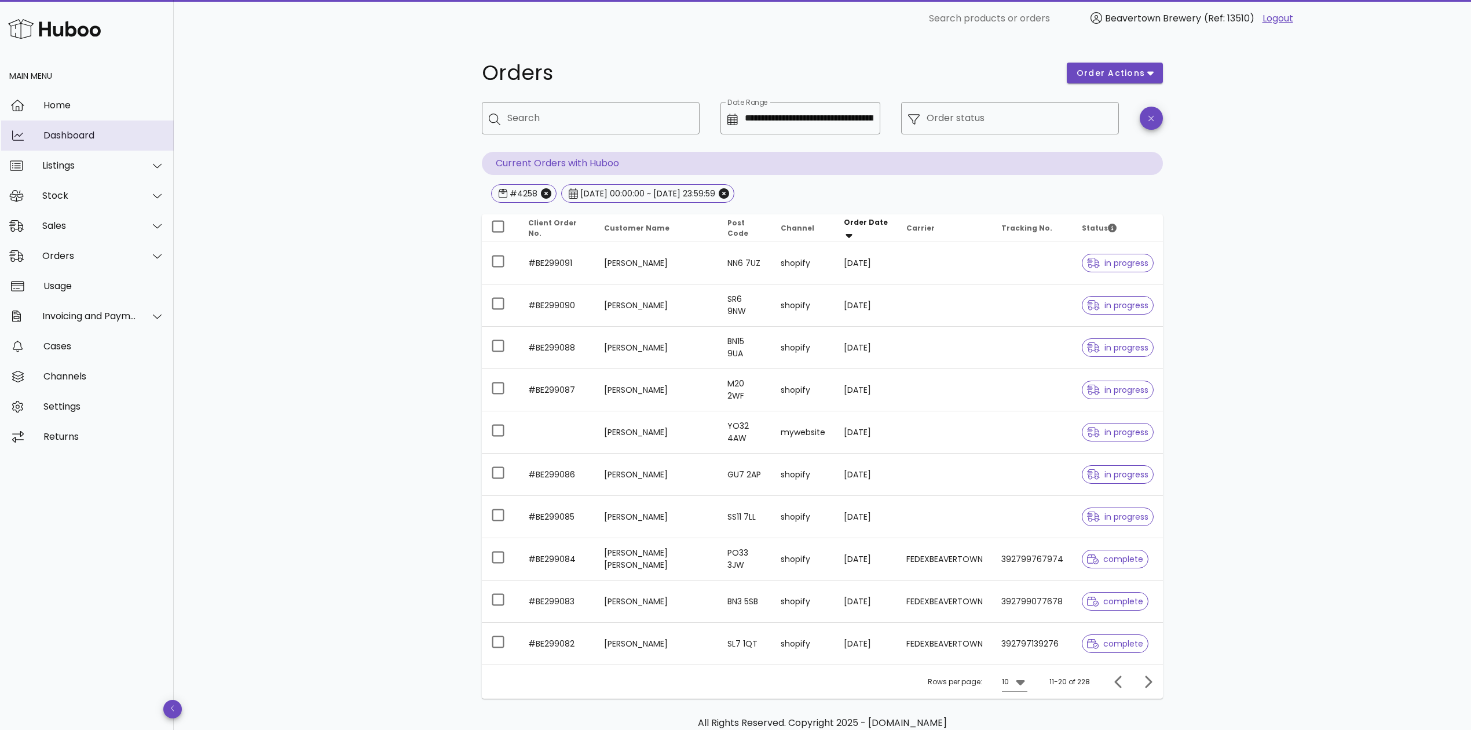
click at [90, 148] on link "Dashboard" at bounding box center [87, 136] width 174 height 30
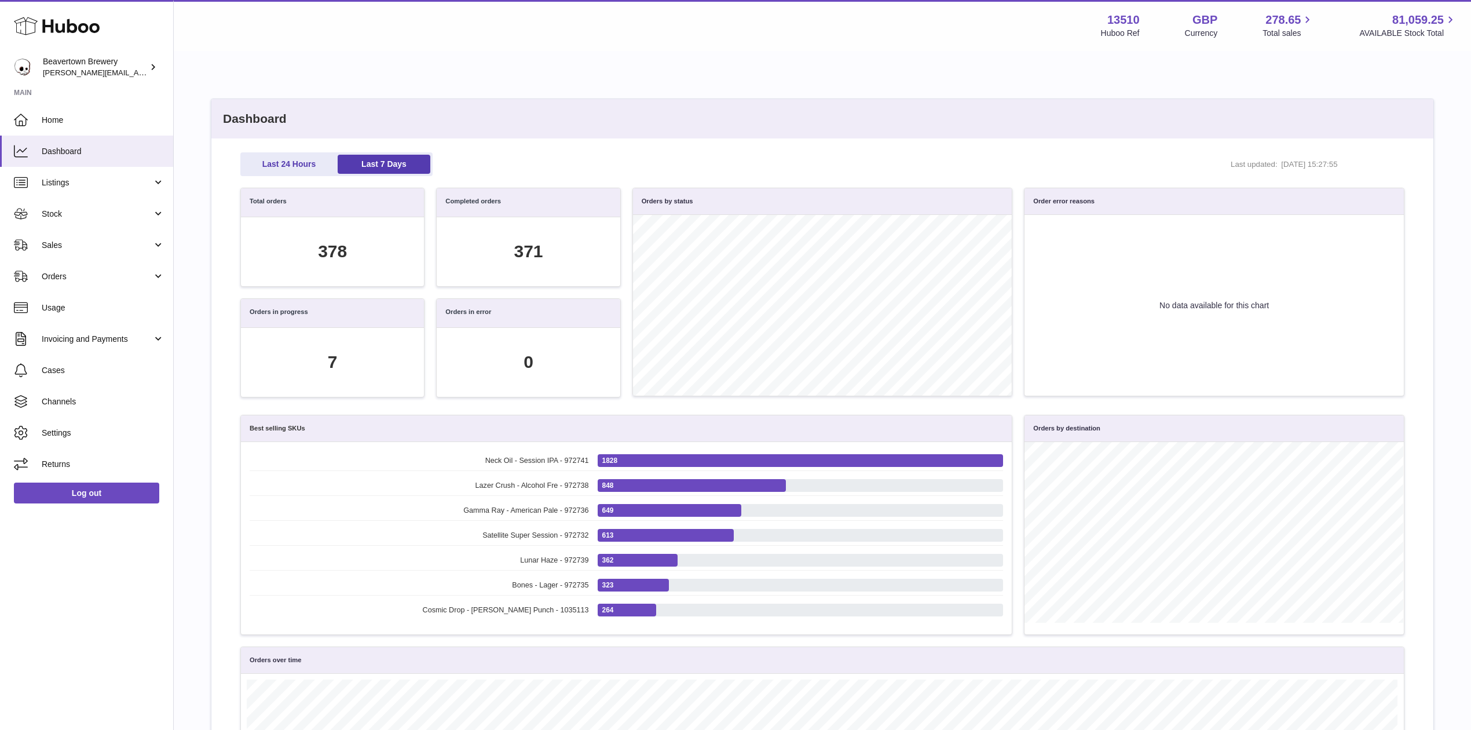
scroll to position [133, 1151]
click at [332, 250] on div "378" at bounding box center [332, 252] width 29 height 24
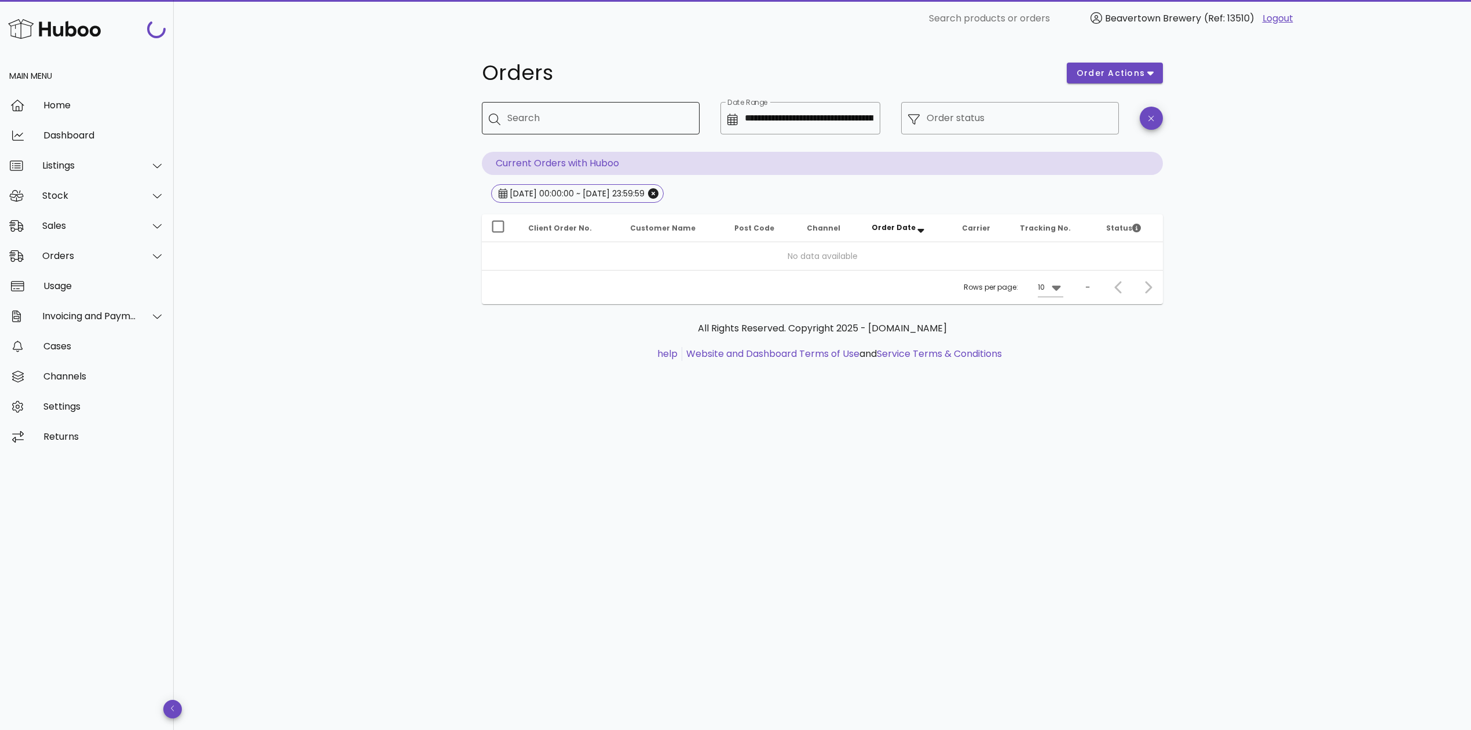
click at [545, 112] on input "Search" at bounding box center [598, 118] width 183 height 19
paste input "*****"
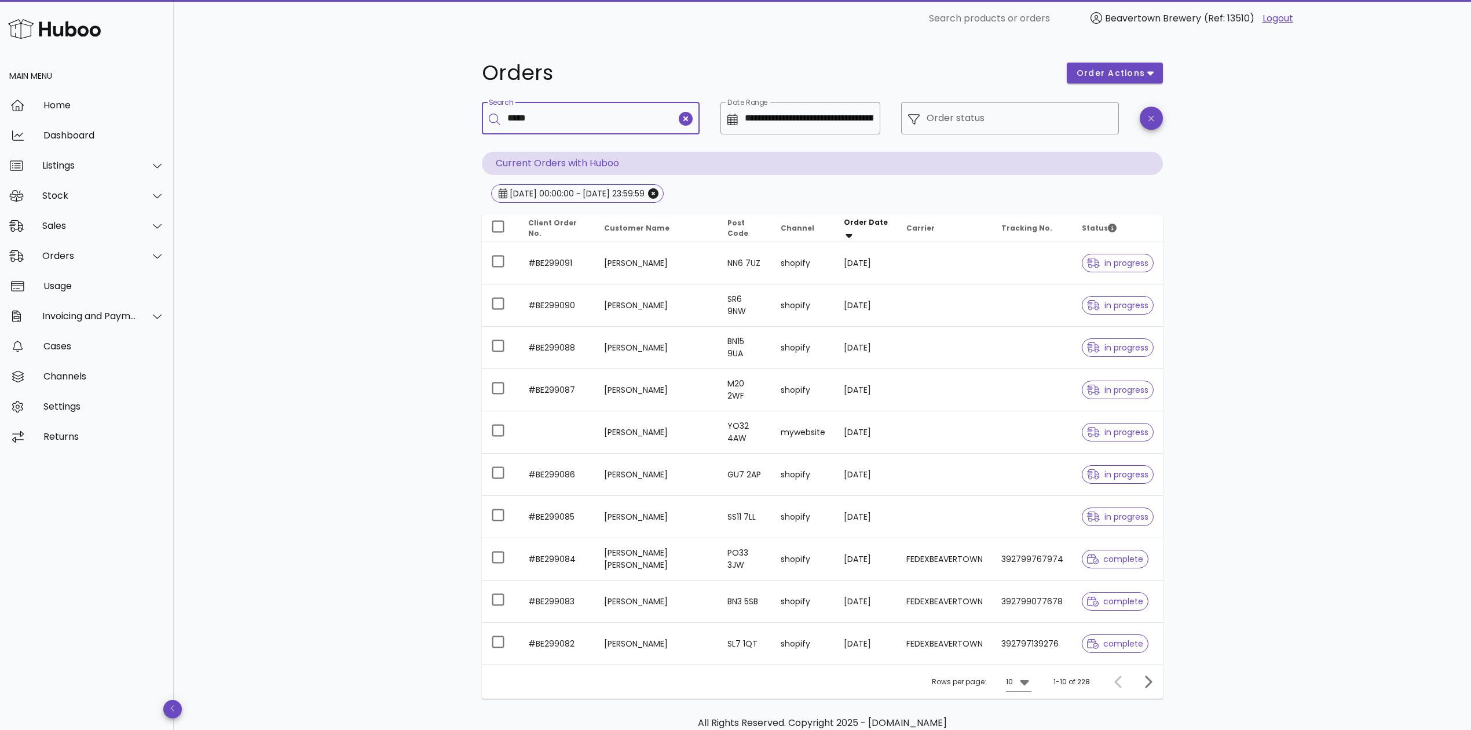
click at [627, 129] on div "Search *****" at bounding box center [591, 118] width 169 height 32
type input "*****"
click at [596, 236] on th "Customer Name" at bounding box center [656, 228] width 123 height 28
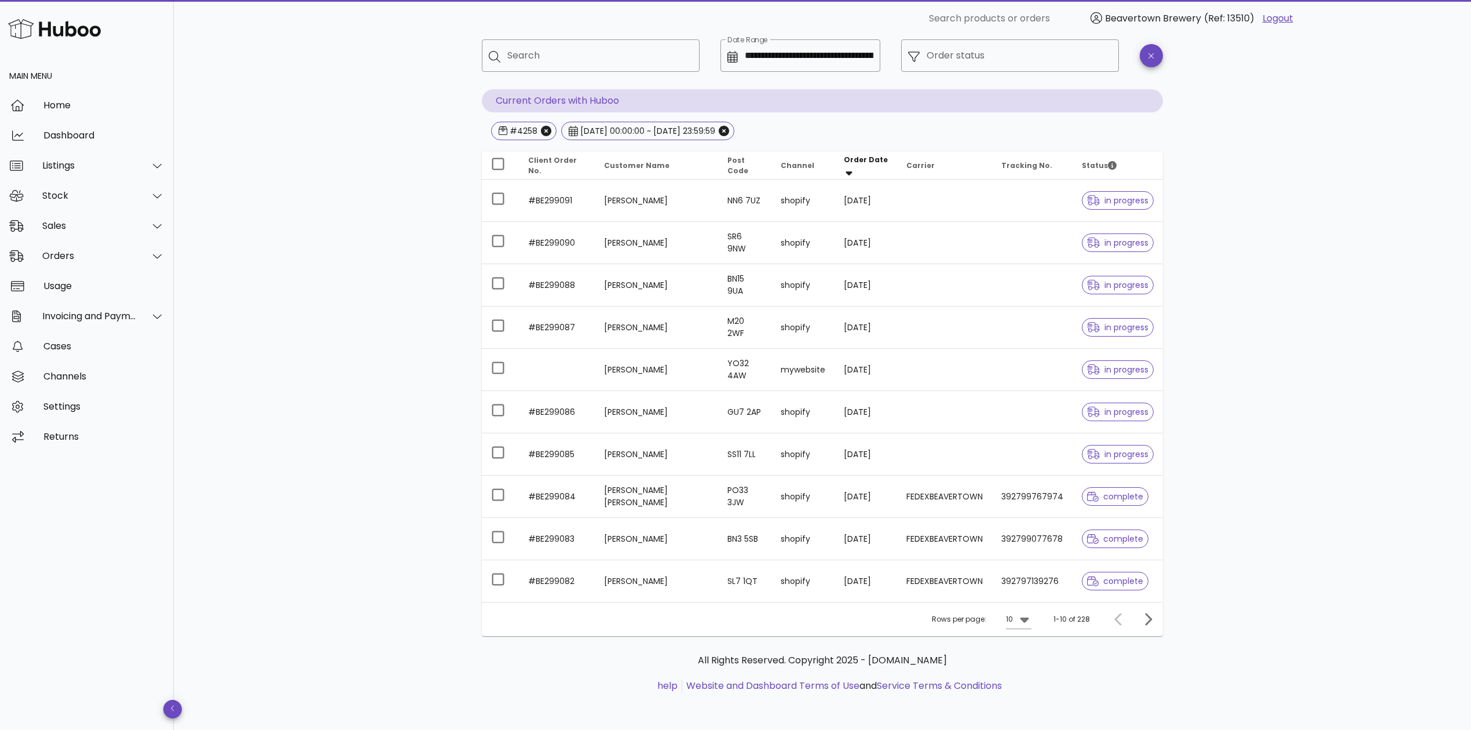
scroll to position [65, 0]
click at [1154, 628] on div at bounding box center [1146, 619] width 25 height 21
click at [1152, 622] on icon "Next page" at bounding box center [1148, 619] width 14 height 14
click at [105, 129] on div "Dashboard" at bounding box center [103, 135] width 121 height 25
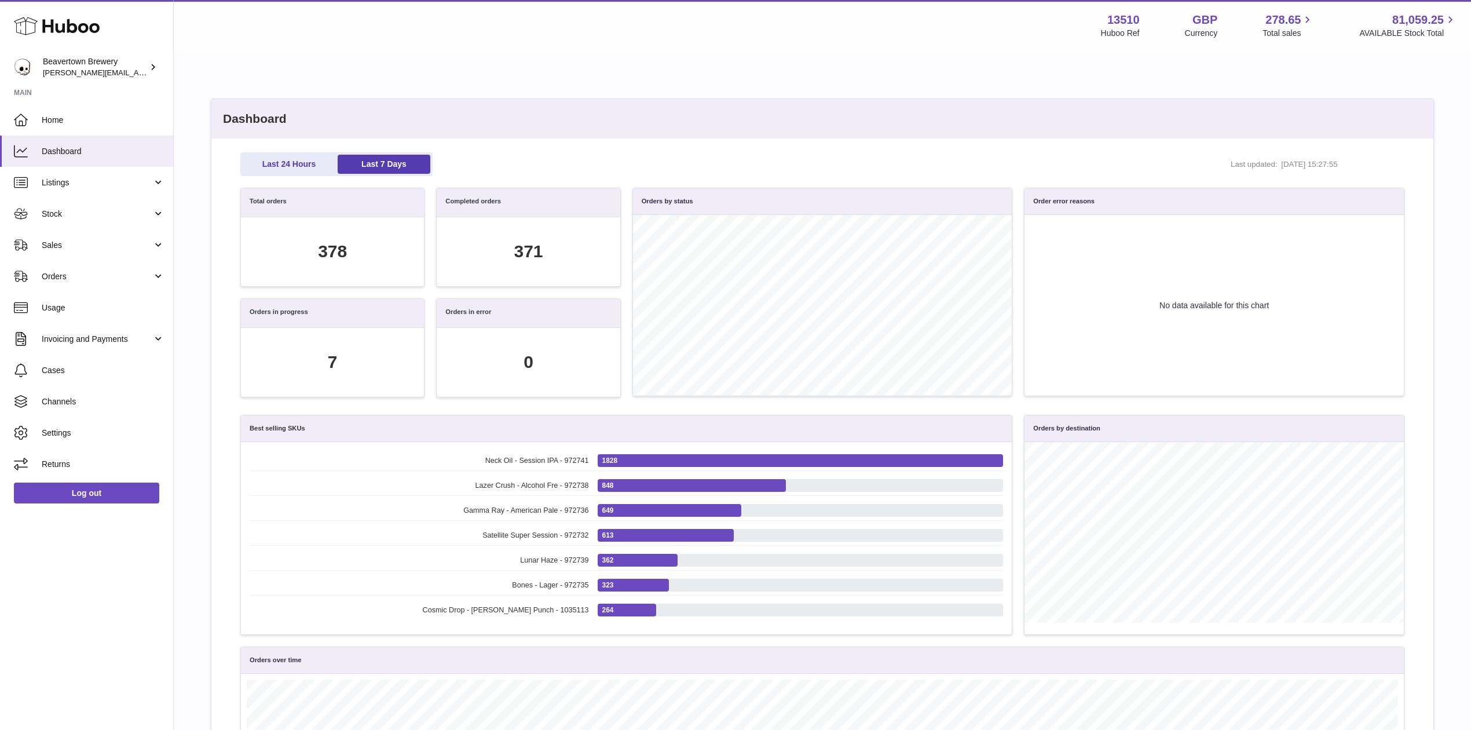
scroll to position [133, 1151]
click at [323, 244] on div "378" at bounding box center [332, 252] width 29 height 24
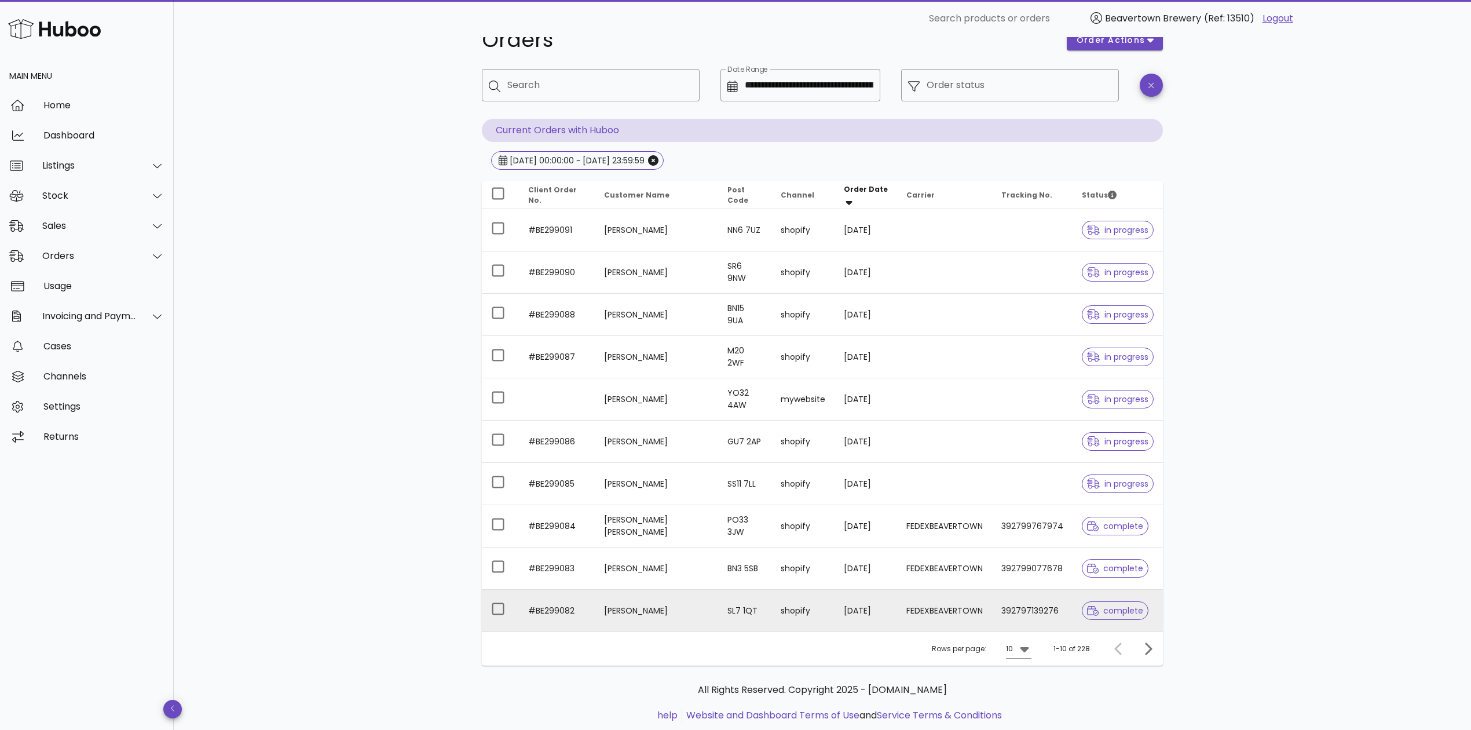
scroll to position [65, 0]
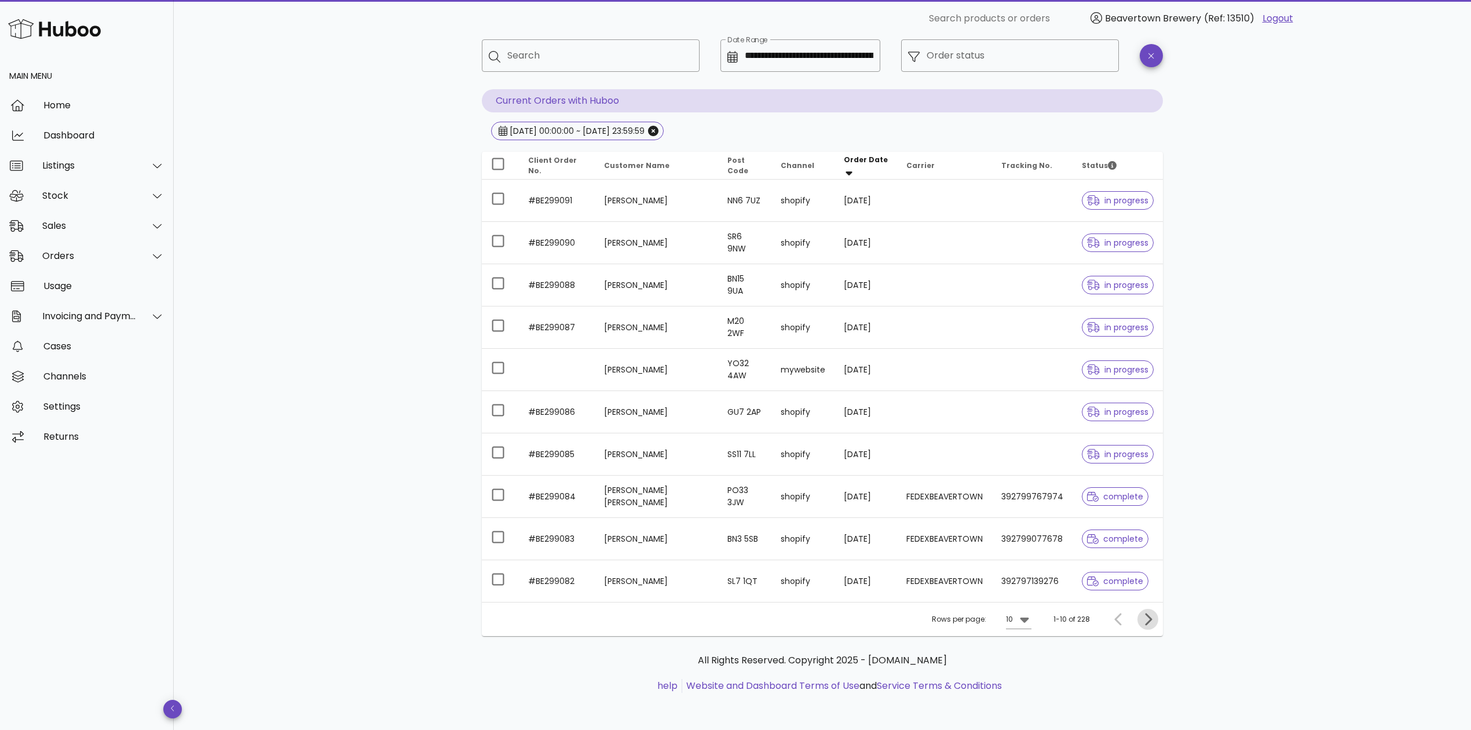
click at [1157, 614] on span "Next page" at bounding box center [1148, 619] width 21 height 14
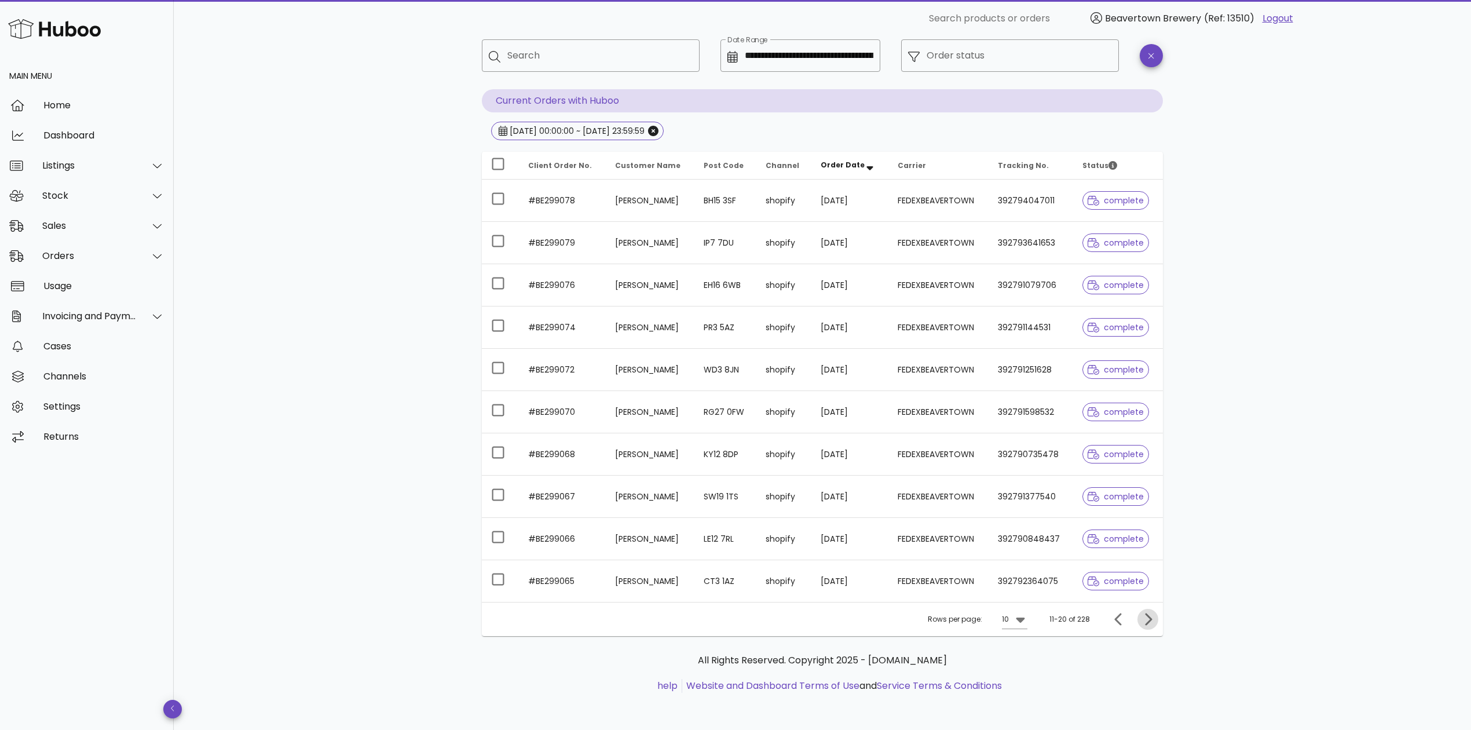
click at [1156, 614] on span "Next page" at bounding box center [1148, 619] width 21 height 14
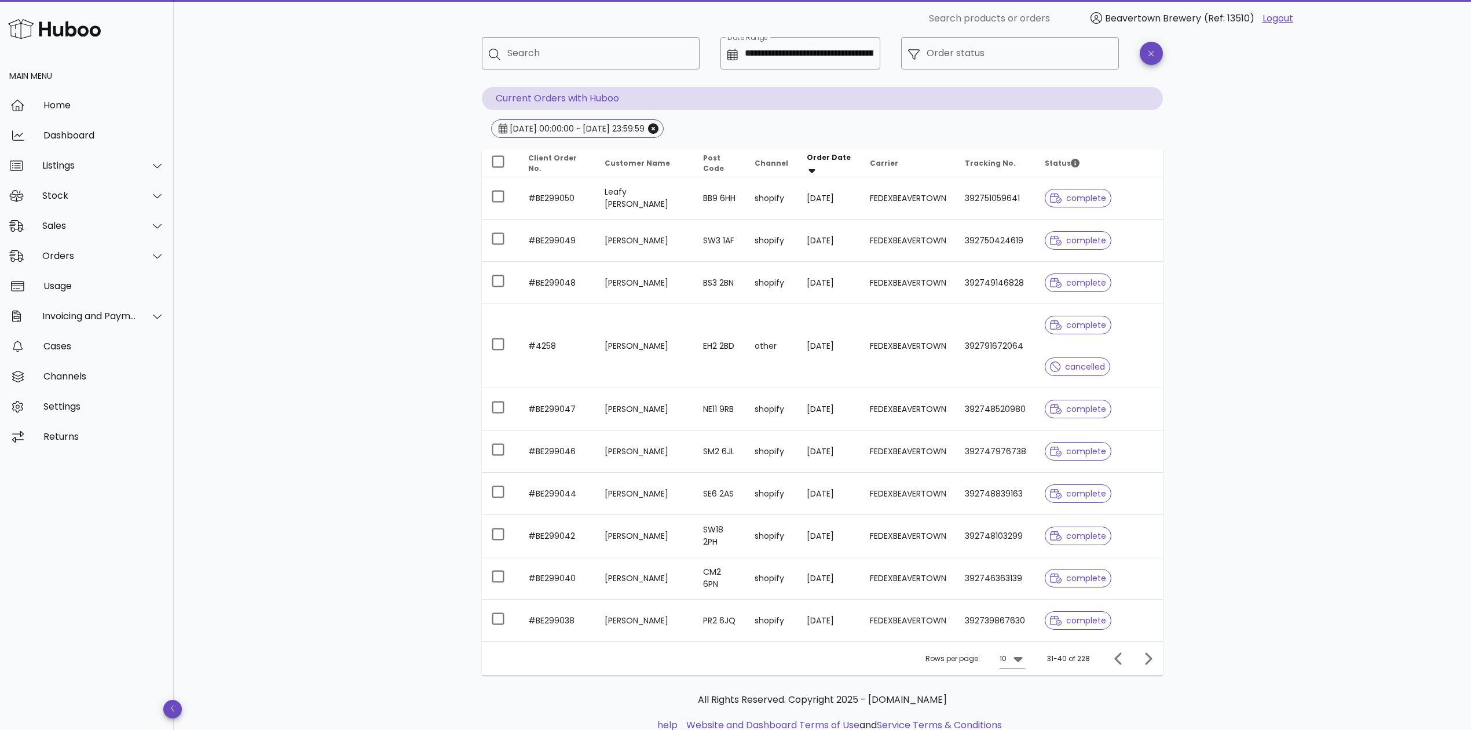
click at [810, 167] on th "Order Date" at bounding box center [829, 163] width 63 height 28
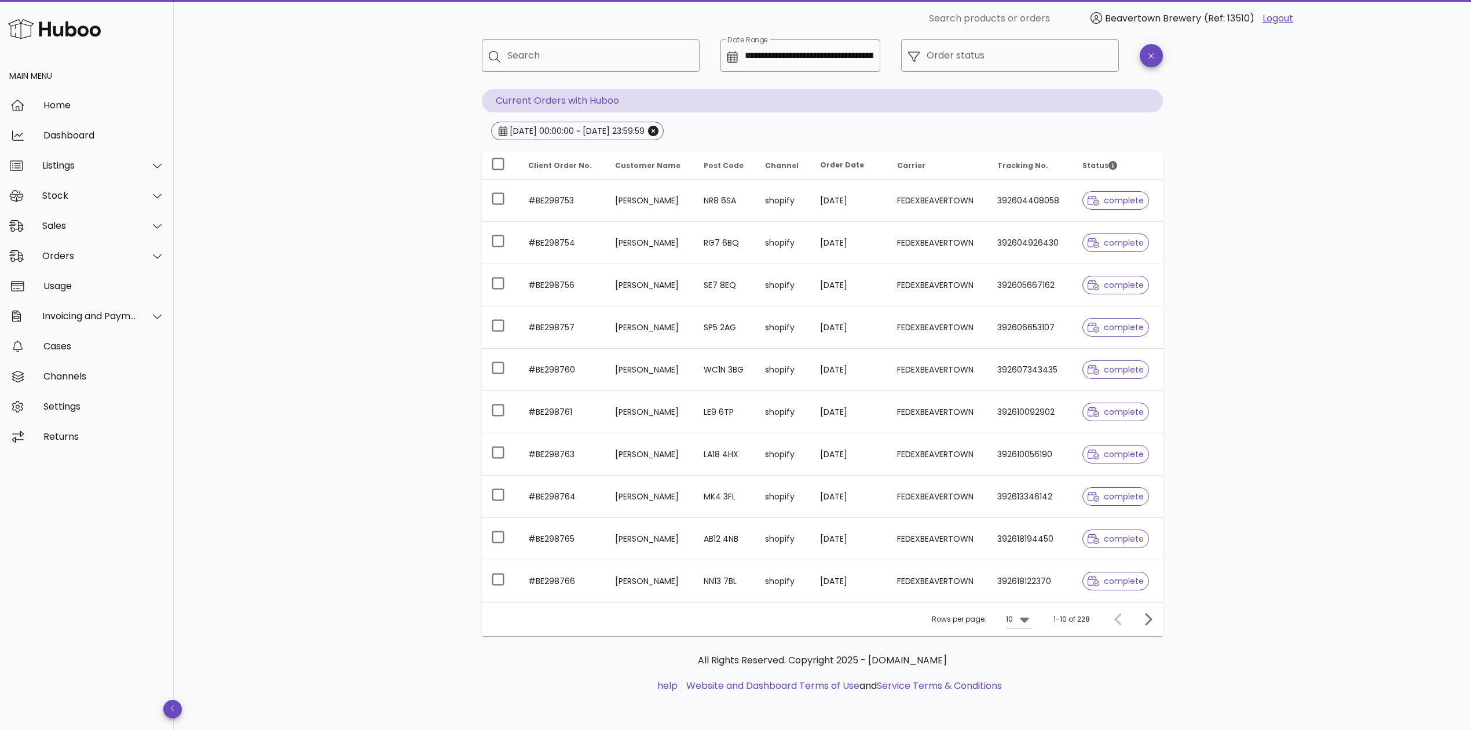
click at [557, 163] on span "Client Order No." at bounding box center [560, 165] width 64 height 10
click at [665, 162] on span "Customer Name" at bounding box center [647, 165] width 65 height 10
click at [837, 166] on span "Order Date" at bounding box center [842, 165] width 44 height 10
click at [853, 167] on th "Order Date" at bounding box center [849, 166] width 77 height 28
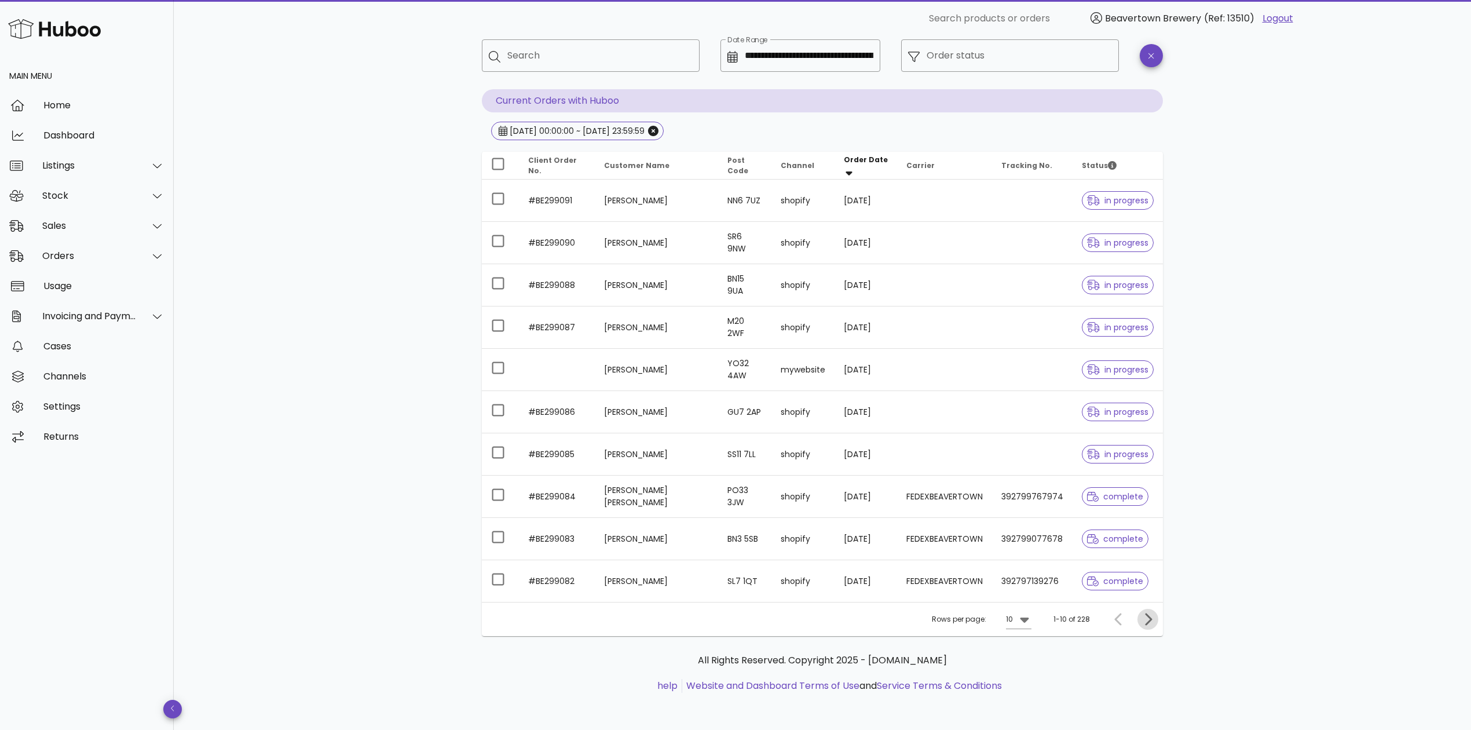
click at [1150, 622] on icon "Next page" at bounding box center [1148, 619] width 14 height 14
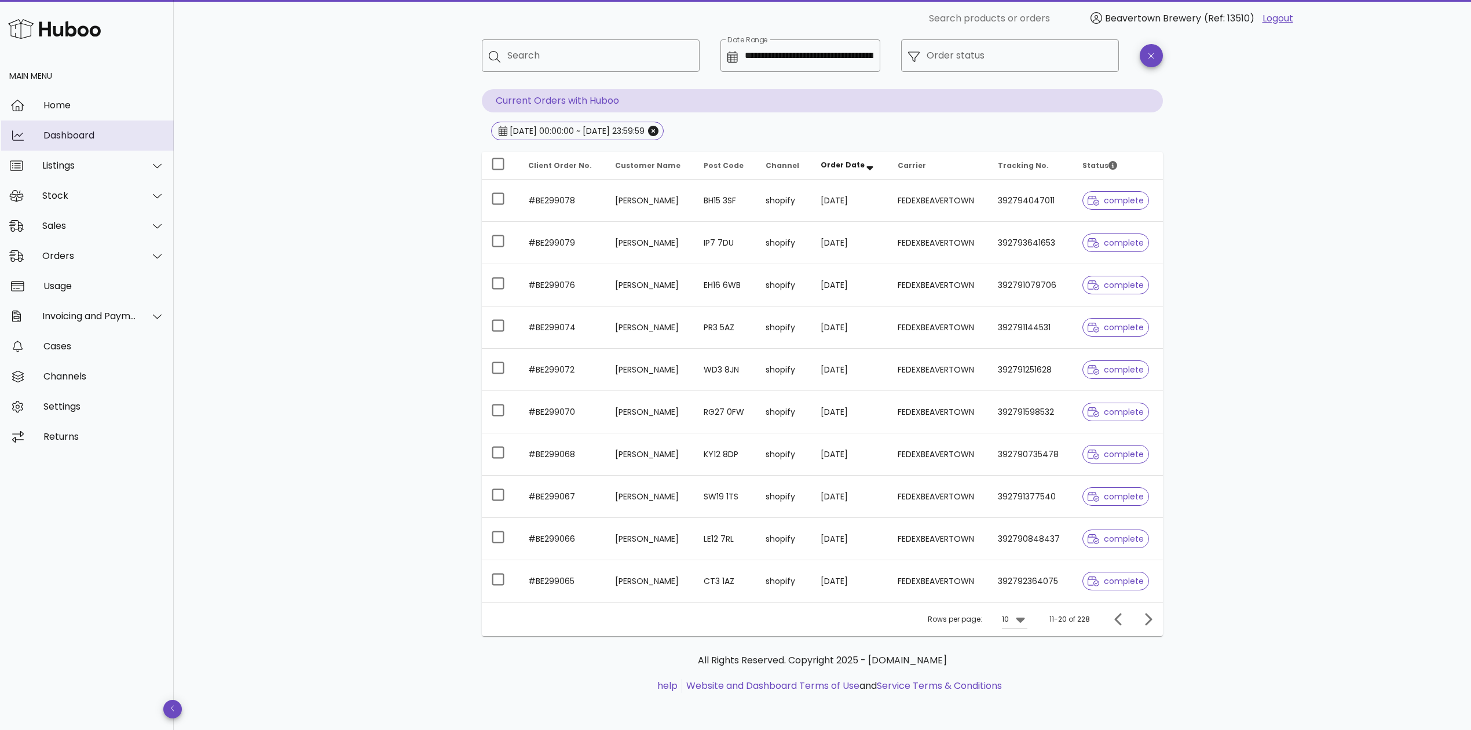
click at [96, 123] on div "Dashboard" at bounding box center [103, 135] width 121 height 25
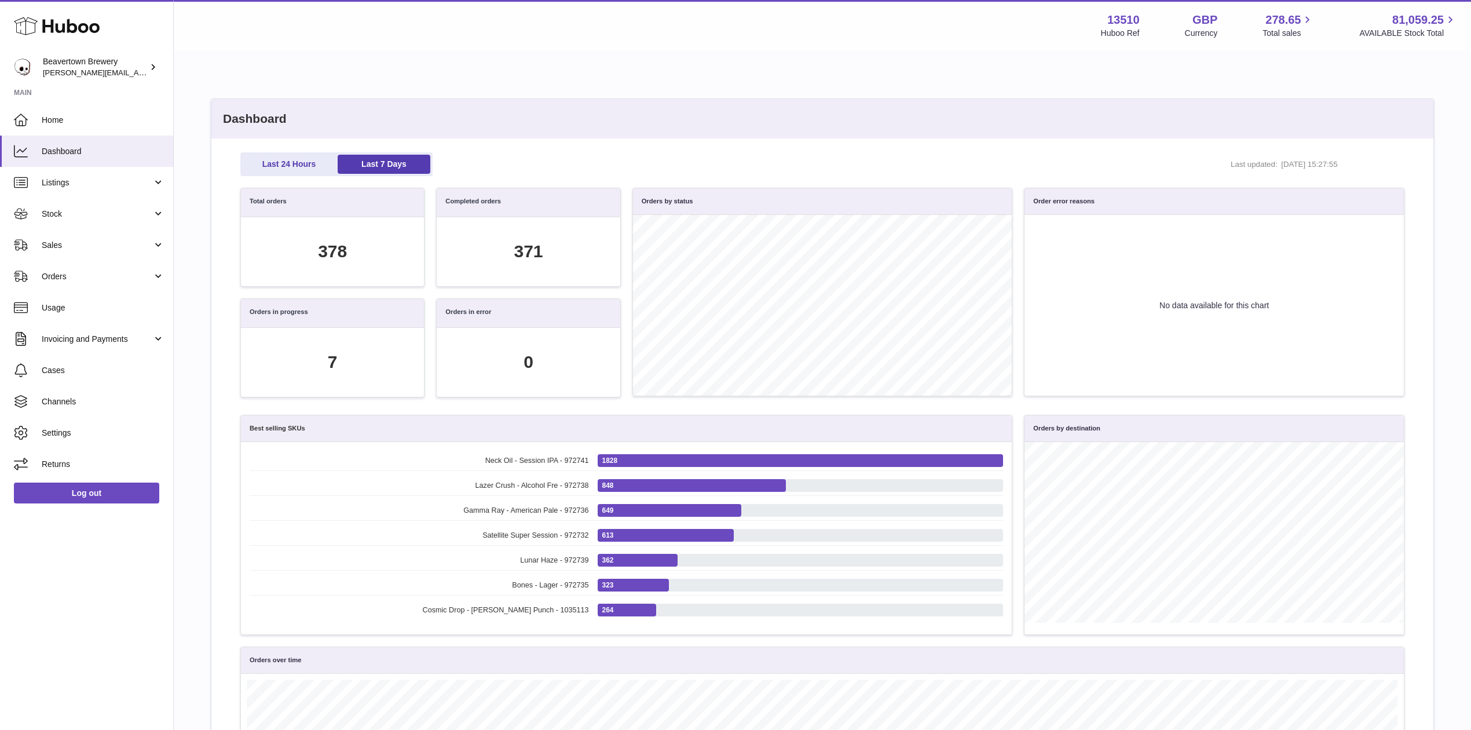
scroll to position [133, 1151]
drag, startPoint x: 294, startPoint y: 242, endPoint x: 387, endPoint y: 281, distance: 100.5
click at [387, 281] on div "378" at bounding box center [332, 251] width 183 height 69
click at [371, 237] on div "378" at bounding box center [332, 251] width 183 height 69
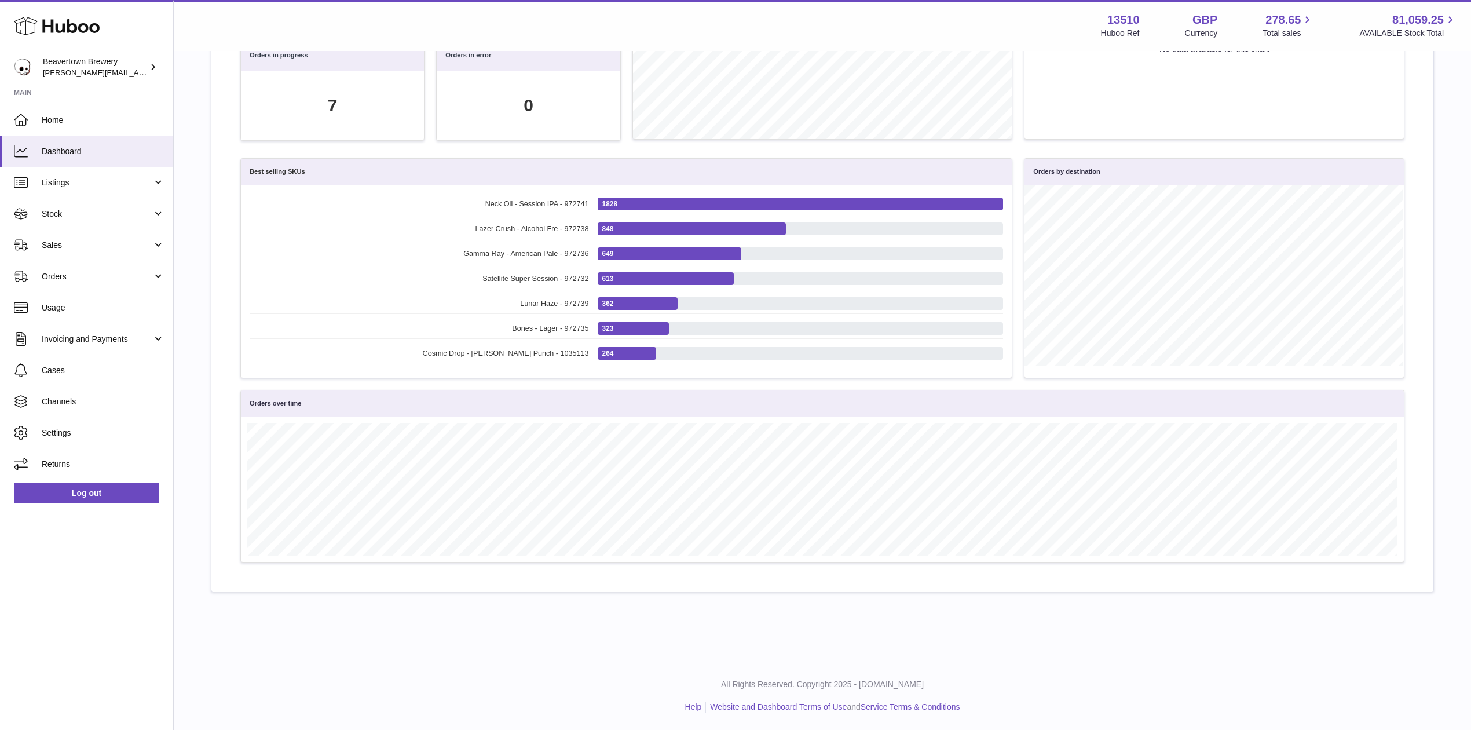
scroll to position [0, 0]
